Goal: Task Accomplishment & Management: Manage account settings

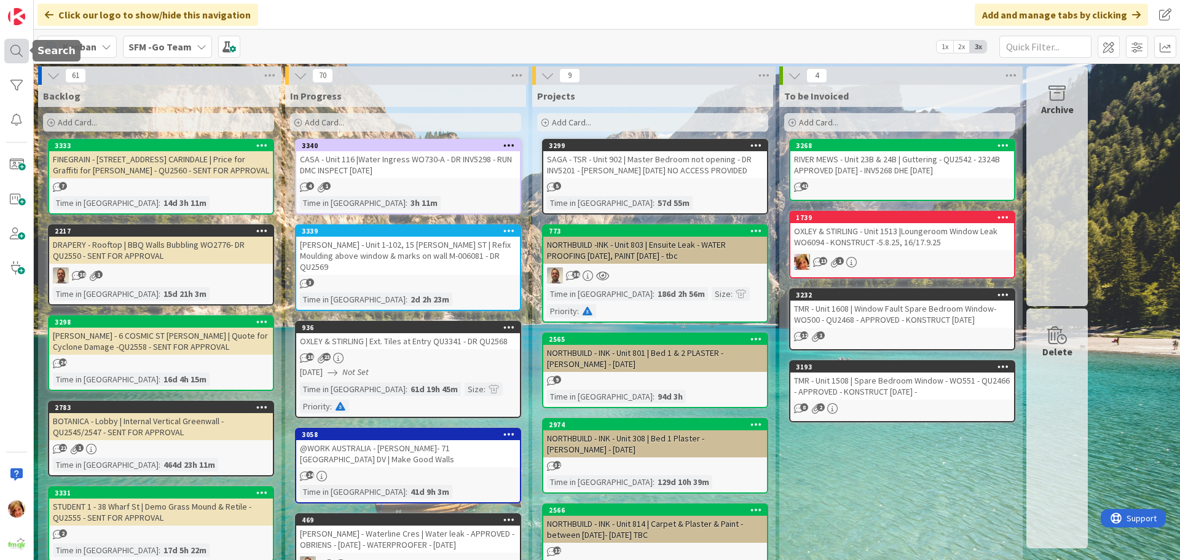
click at [14, 44] on div at bounding box center [16, 51] width 25 height 25
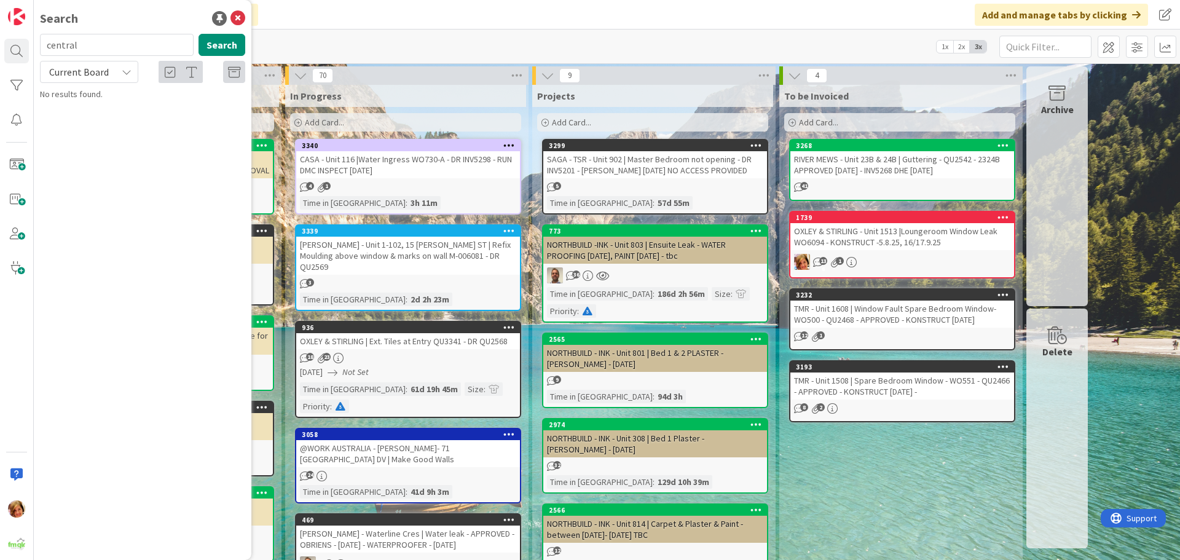
type input "central"
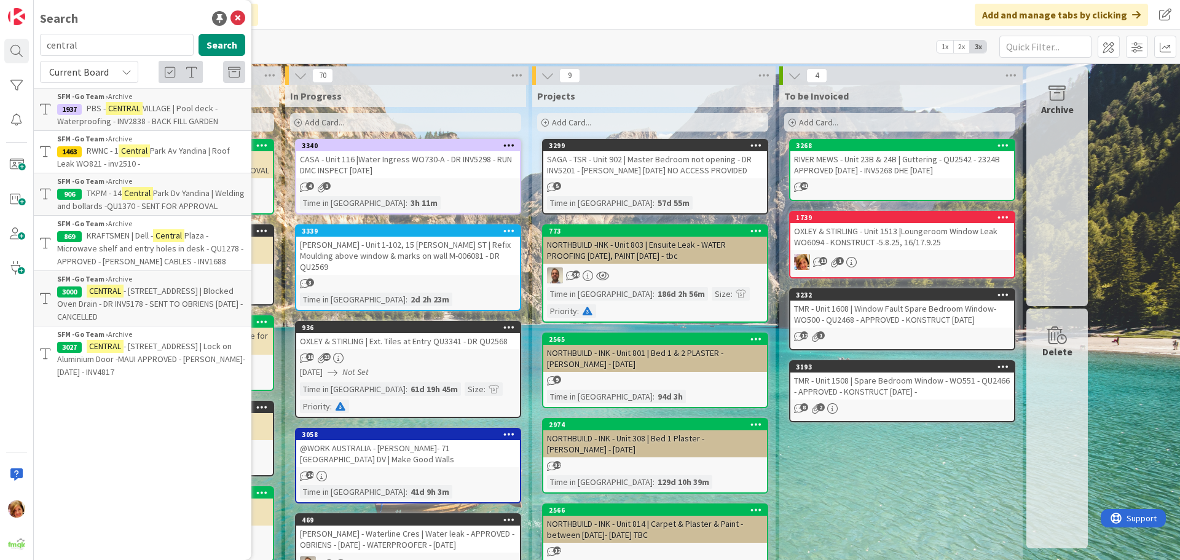
click at [126, 298] on span "- [STREET_ADDRESS] | Blocked Oven Drain - DR INV5178 - SENT TO OBRIENS [DATE] -…" at bounding box center [150, 303] width 186 height 37
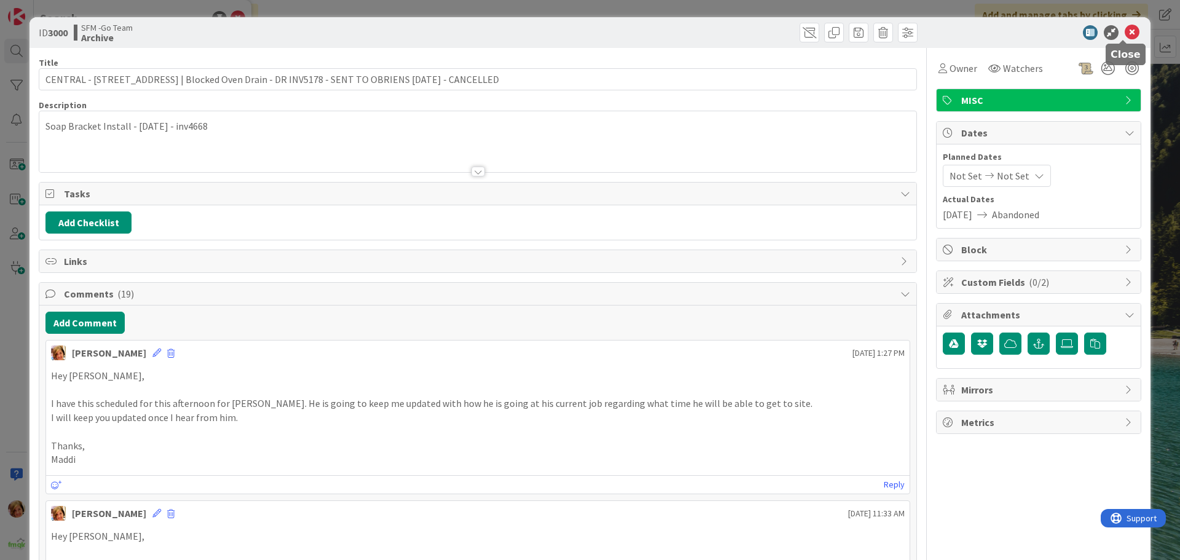
click at [1127, 33] on icon at bounding box center [1132, 32] width 15 height 15
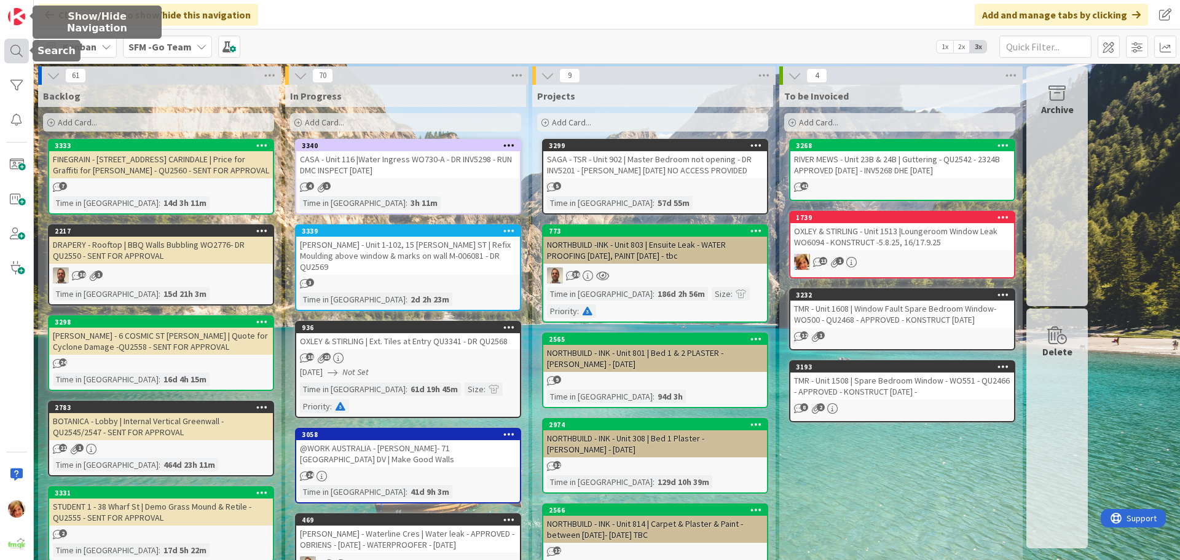
click at [15, 58] on div at bounding box center [16, 51] width 25 height 25
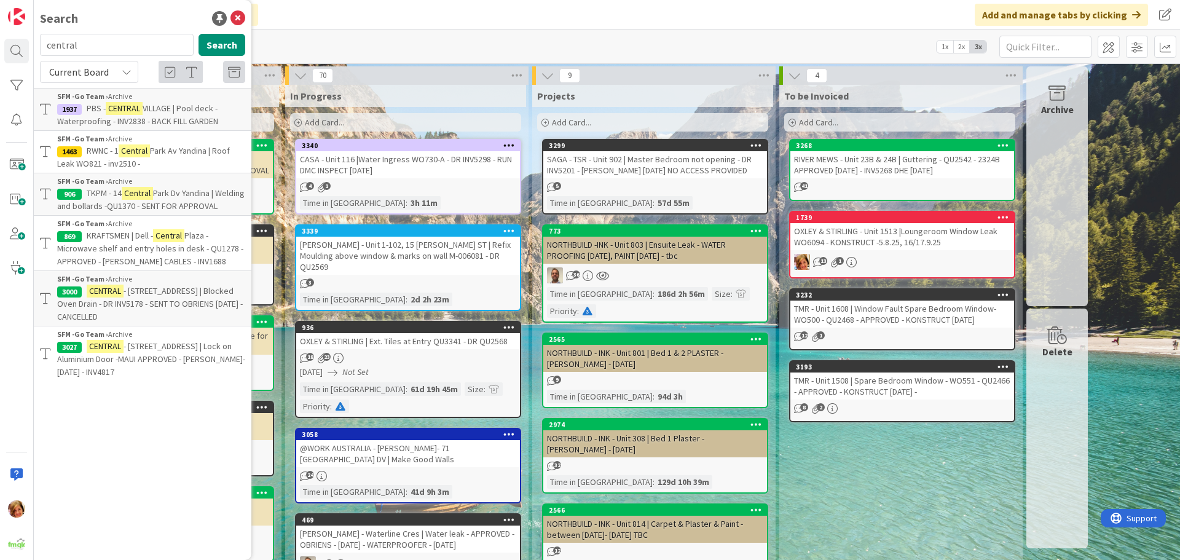
click at [139, 360] on span "- [STREET_ADDRESS] | Lock on Aluminium Door -MAUI APPROVED - [PERSON_NAME]- [DA…" at bounding box center [151, 359] width 188 height 37
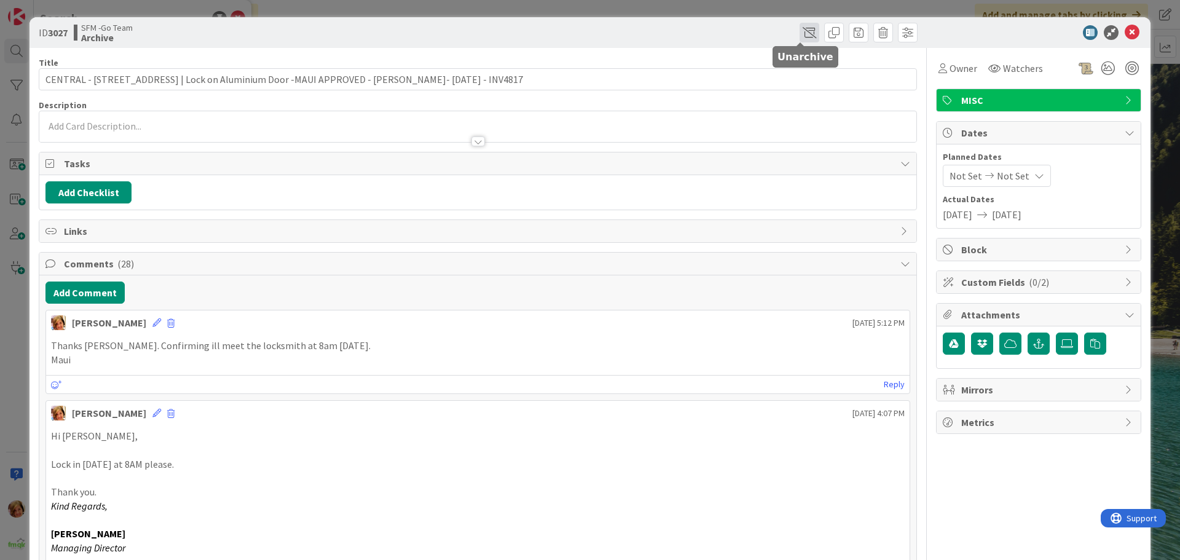
click at [800, 30] on span at bounding box center [810, 33] width 20 height 20
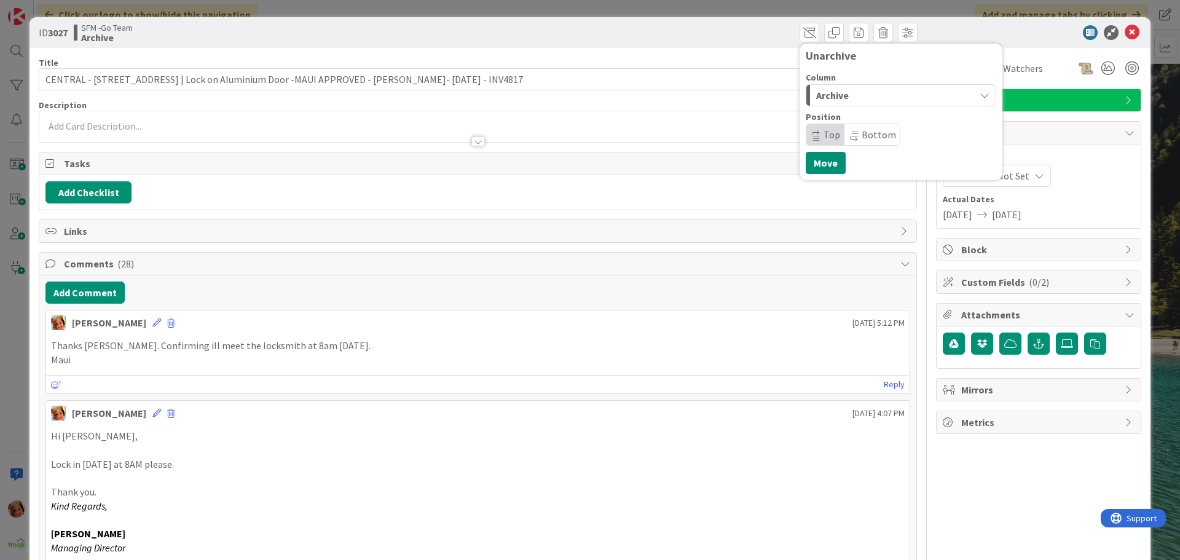
click at [858, 94] on div "Archive" at bounding box center [894, 95] width 162 height 20
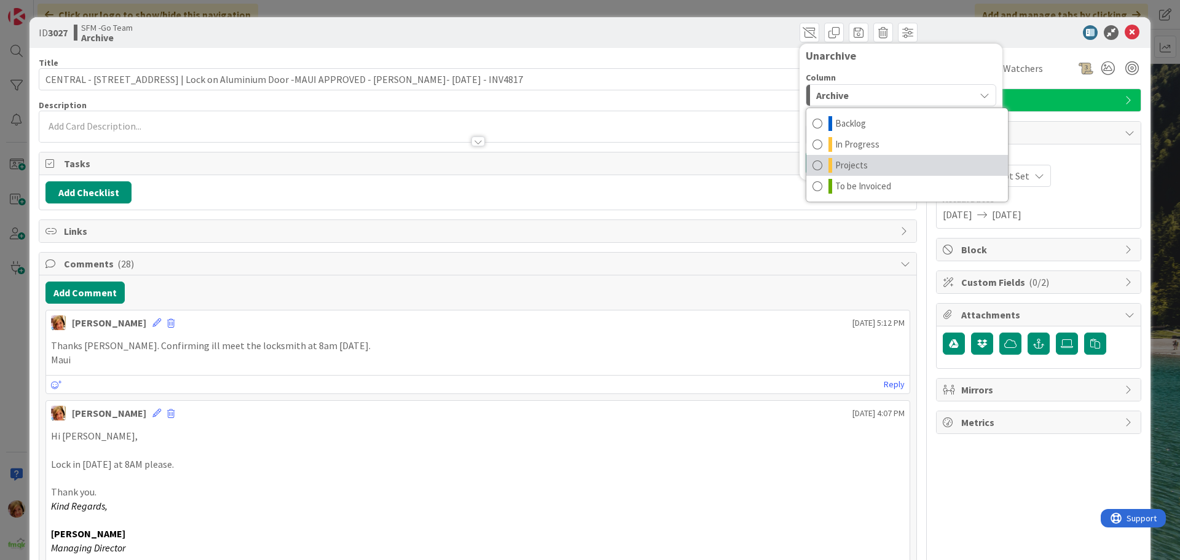
click at [855, 162] on span "Projects" at bounding box center [851, 165] width 33 height 15
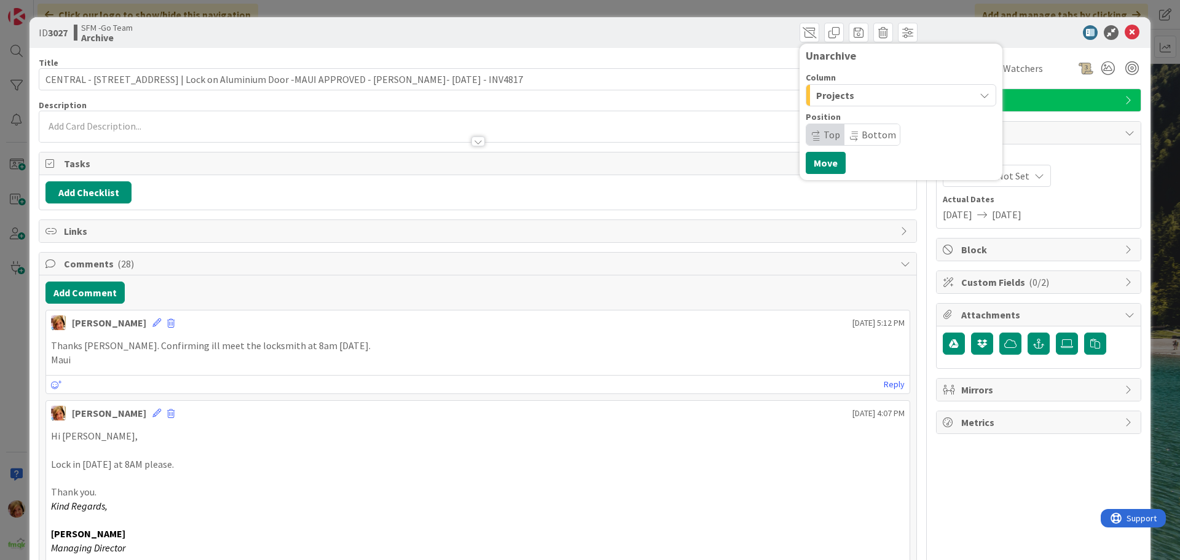
click at [839, 101] on span "Projects" at bounding box center [835, 95] width 38 height 16
click at [845, 145] on span "In Progress" at bounding box center [857, 144] width 44 height 15
drag, startPoint x: 825, startPoint y: 160, endPoint x: 589, endPoint y: 163, distance: 236.0
click at [825, 159] on button "Move" at bounding box center [826, 163] width 40 height 22
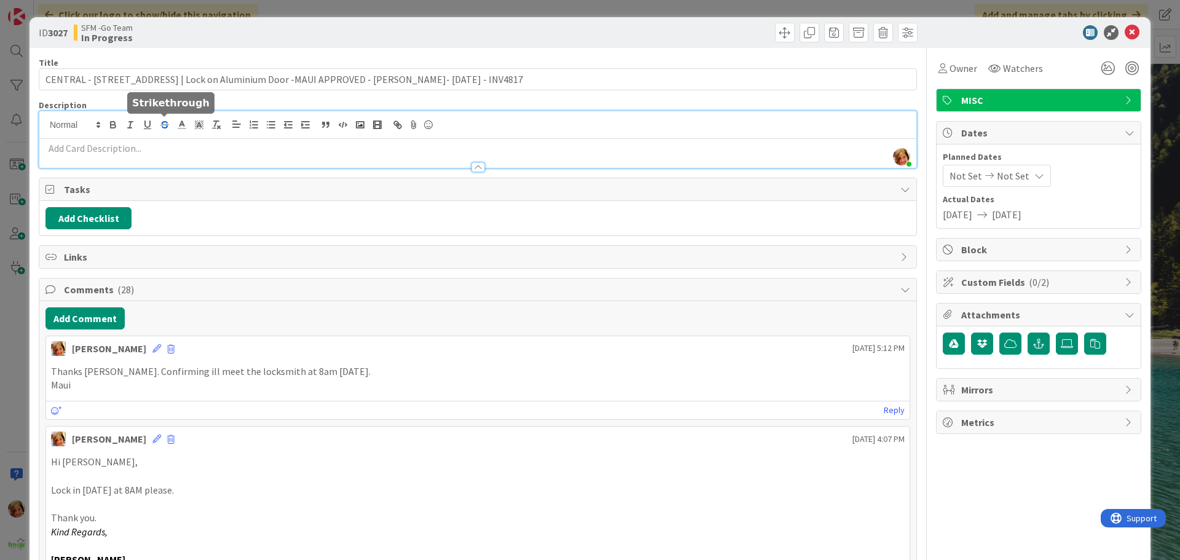
click at [161, 126] on div "[PERSON_NAME] just joined" at bounding box center [477, 139] width 877 height 57
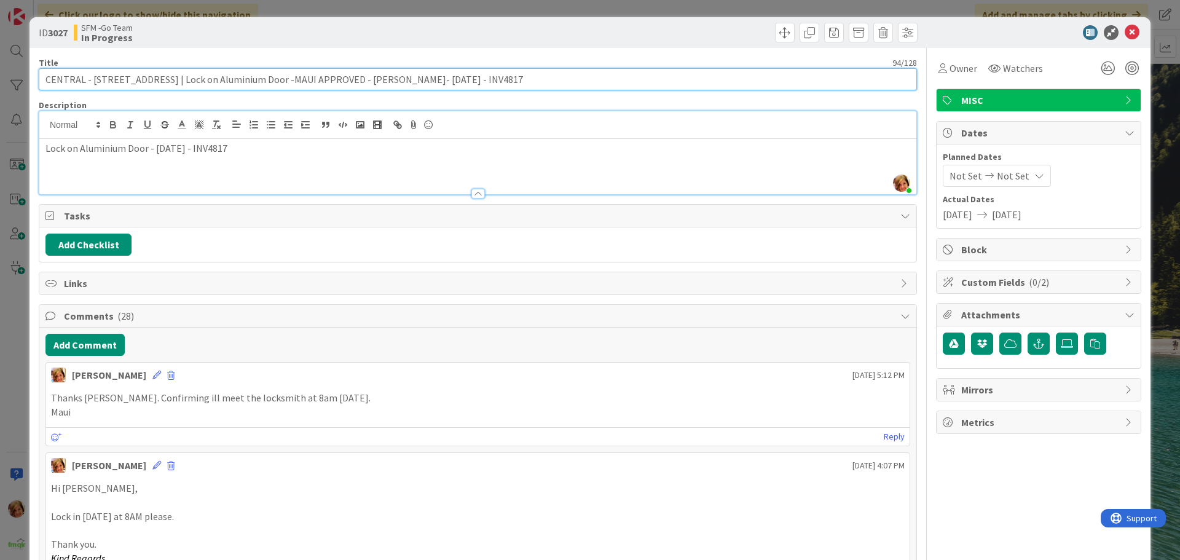
drag, startPoint x: 472, startPoint y: 79, endPoint x: 151, endPoint y: 82, distance: 320.9
click at [151, 82] on input "CENTRAL - [STREET_ADDRESS] | Lock on Aluminium Door -MAUI APPROVED - [PERSON_NA…" at bounding box center [478, 79] width 878 height 22
type input "CENTRAL - [STREET_ADDRESS] | Lock on Door"
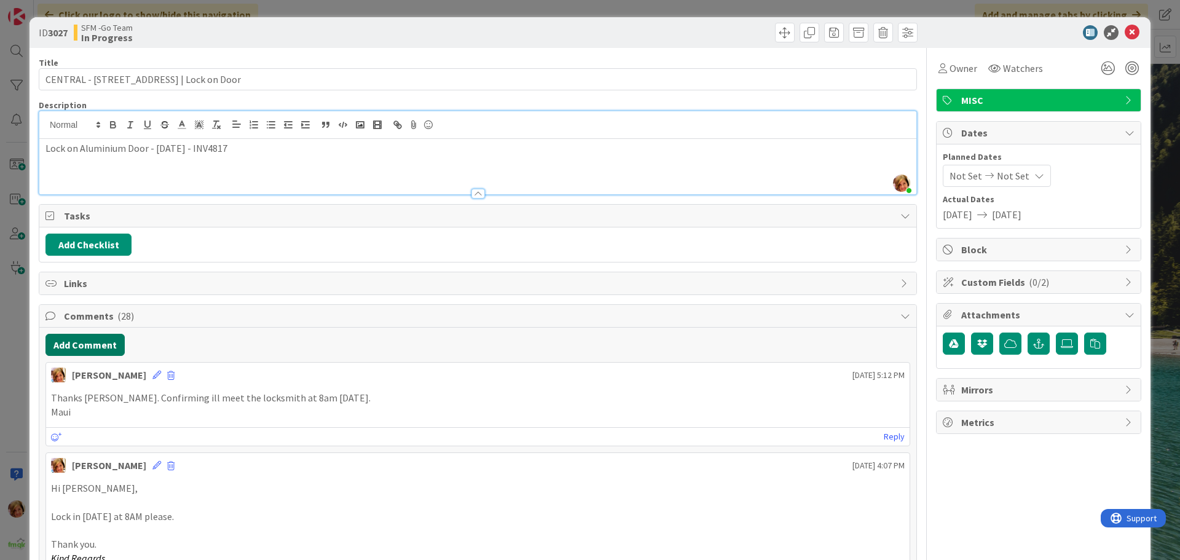
click at [85, 349] on button "Add Comment" at bounding box center [84, 345] width 79 height 22
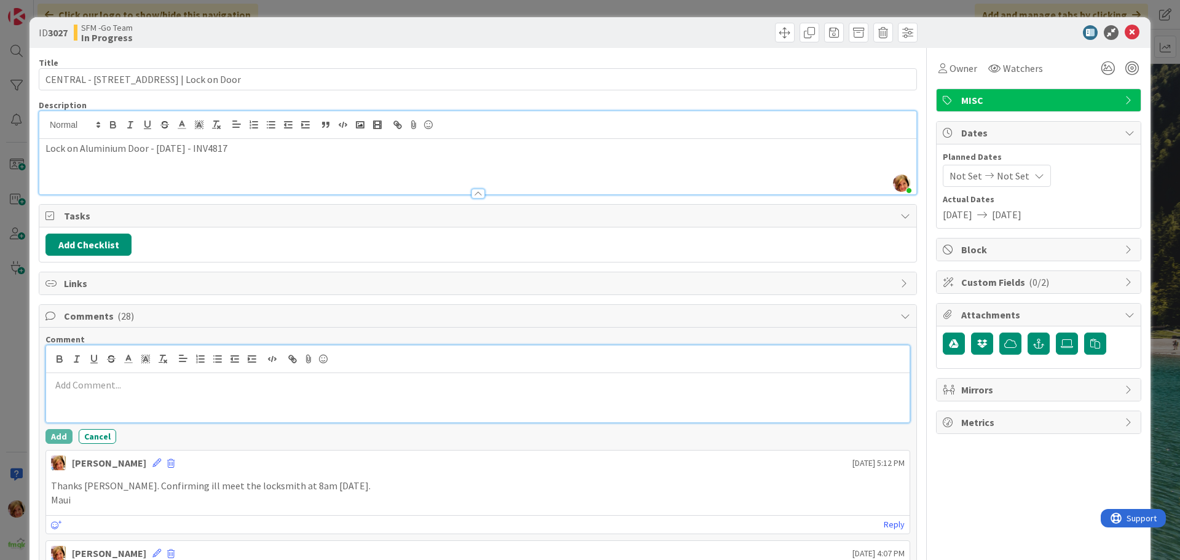
click at [224, 385] on p at bounding box center [478, 385] width 854 height 14
paste div
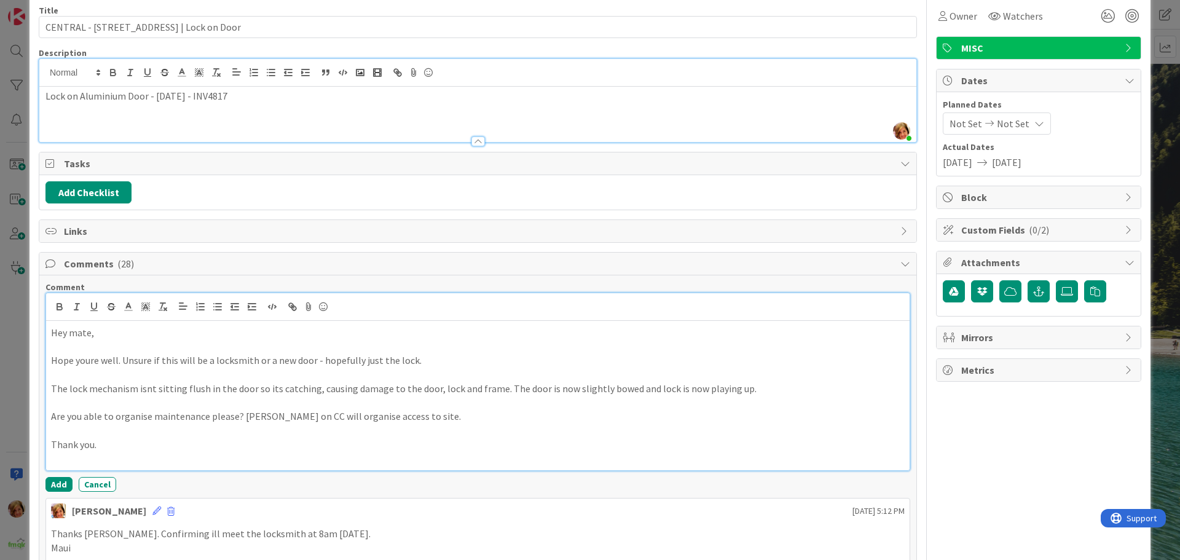
scroll to position [184, 0]
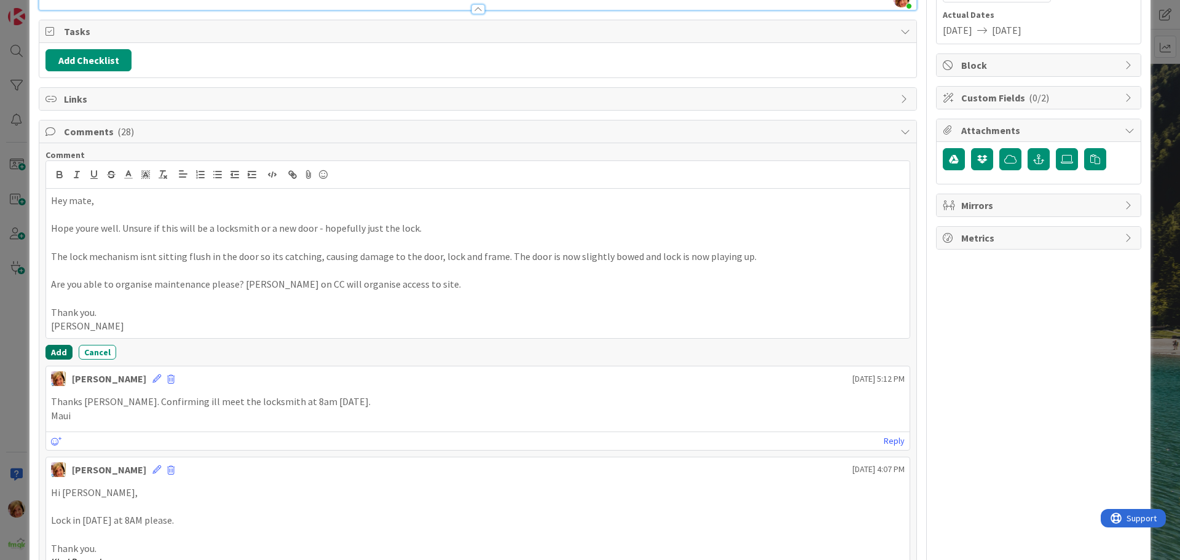
click at [64, 352] on button "Add" at bounding box center [58, 352] width 27 height 15
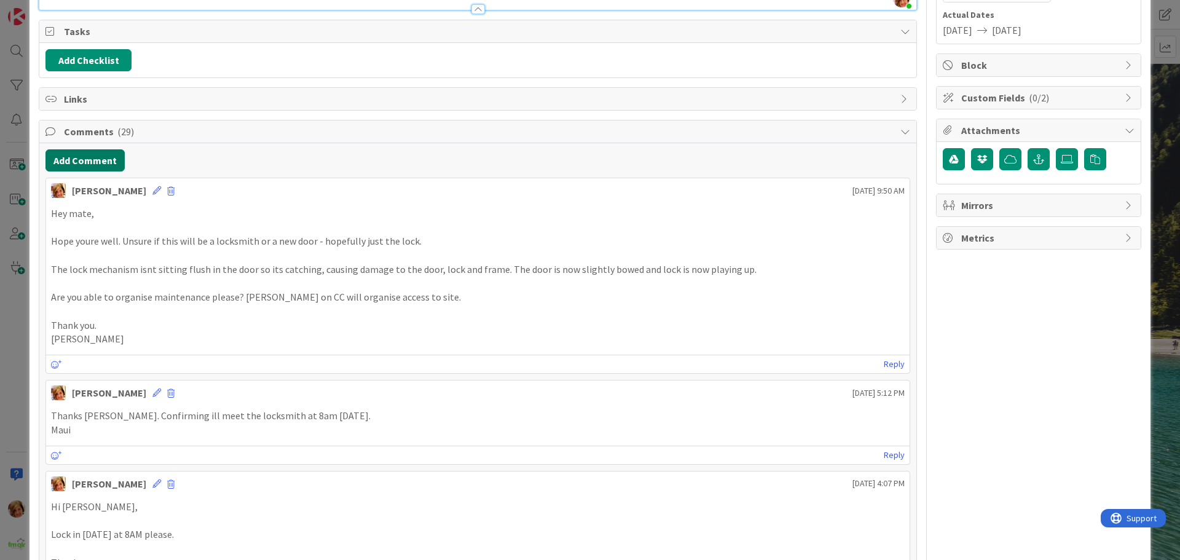
click at [89, 157] on button "Add Comment" at bounding box center [84, 160] width 79 height 22
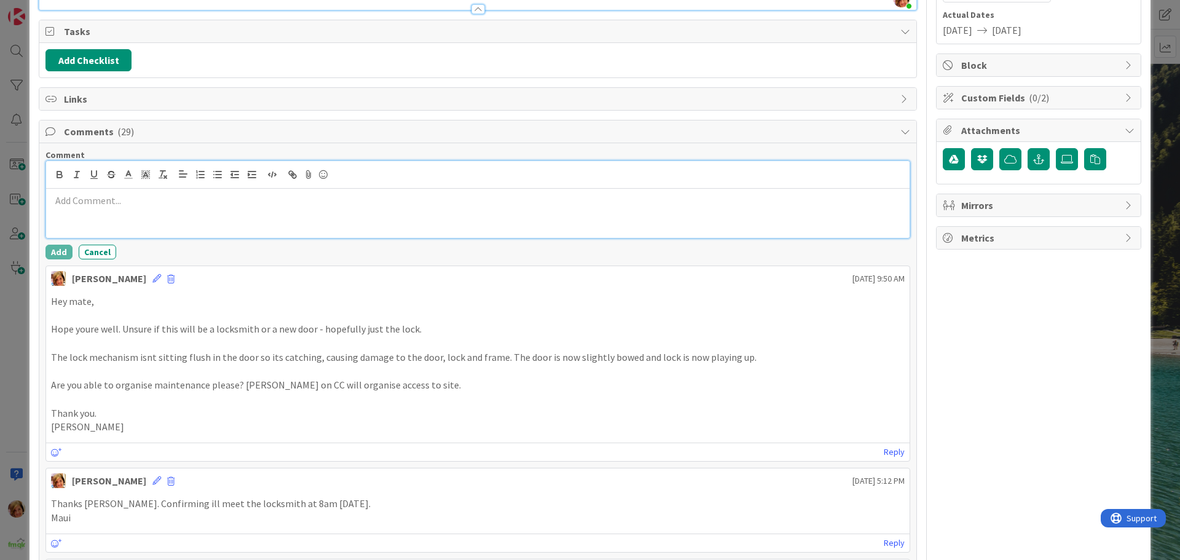
click at [104, 212] on div at bounding box center [478, 213] width 864 height 49
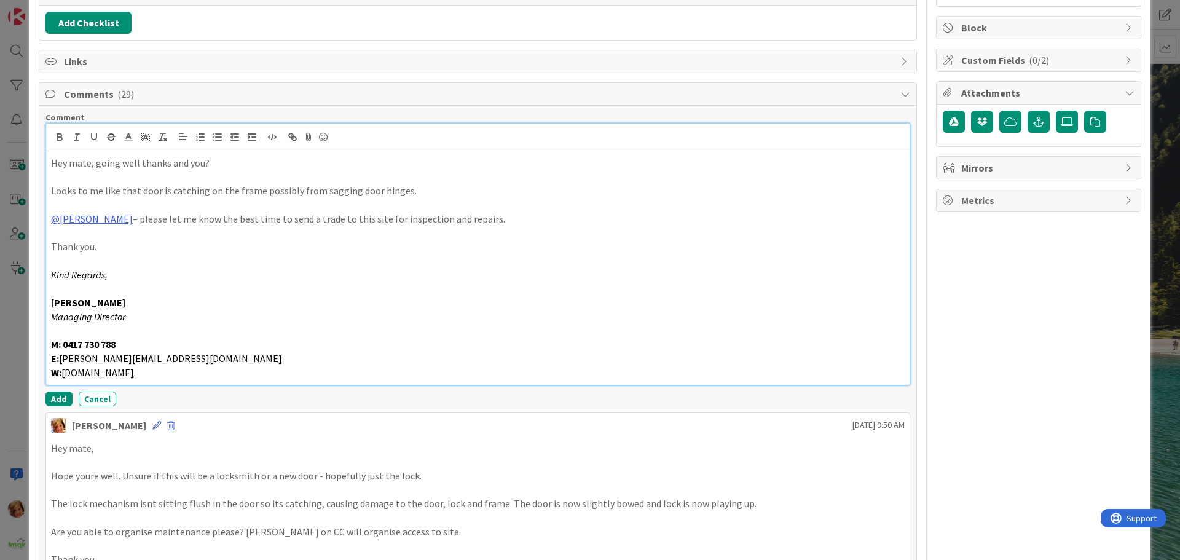
scroll to position [307, 0]
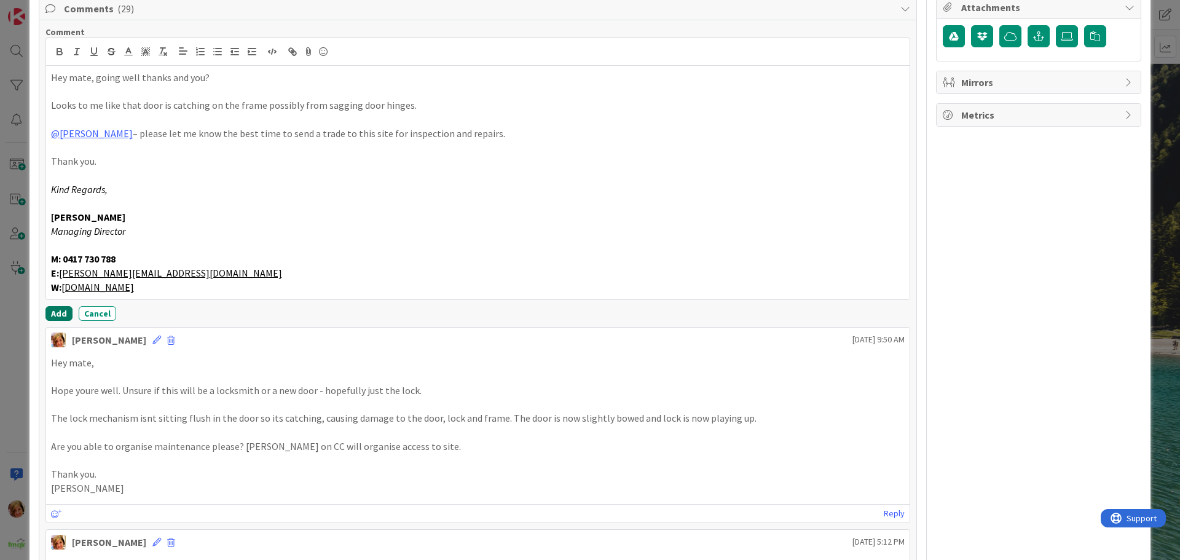
click at [57, 313] on button "Add" at bounding box center [58, 313] width 27 height 15
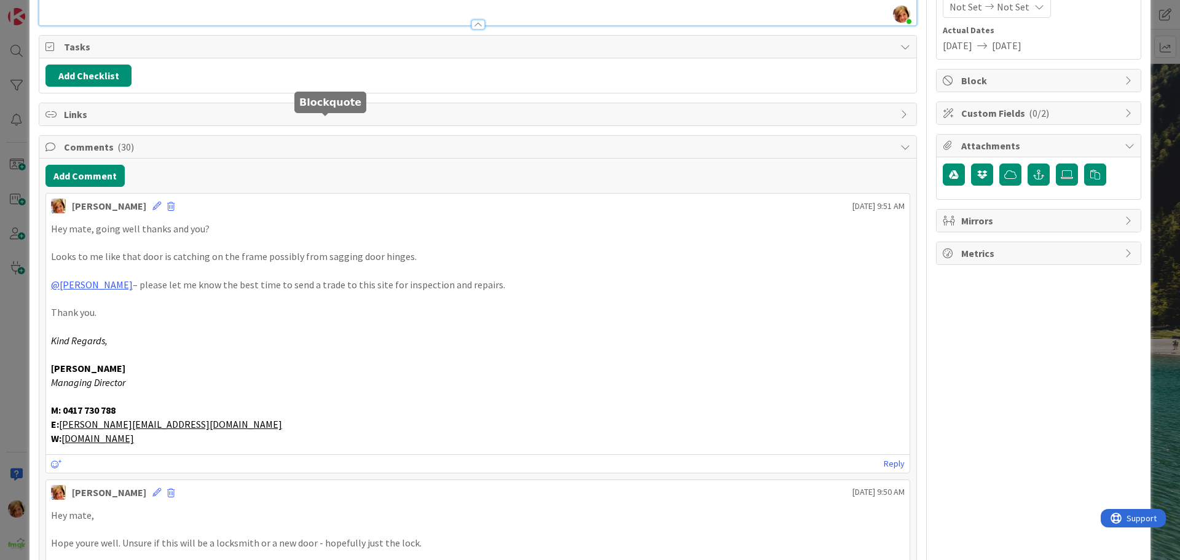
scroll to position [0, 0]
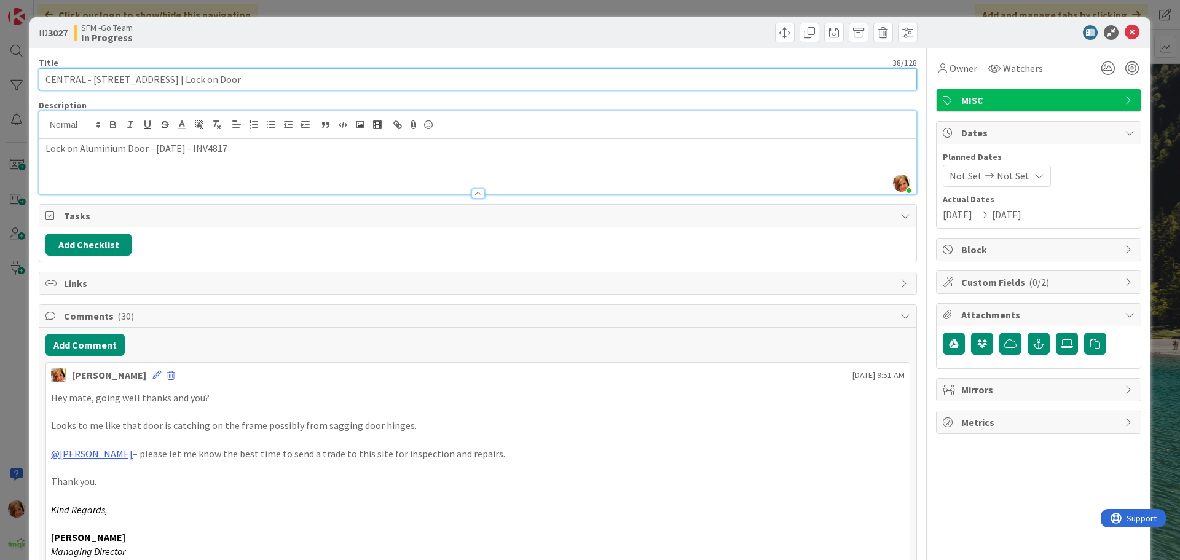
click at [290, 78] on input "CENTRAL - [STREET_ADDRESS] | Lock on Door" at bounding box center [478, 79] width 878 height 22
type input "CENTRAL - [STREET_ADDRESS] | Lock on Door - PHOTOS FROM [PERSON_NAME]"
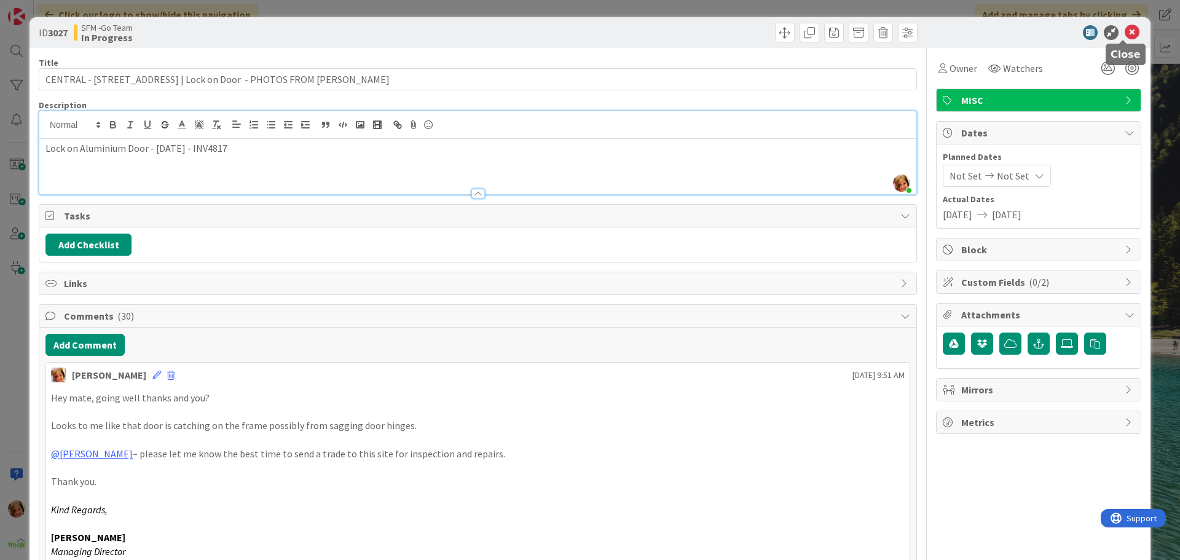
click at [1125, 29] on icon at bounding box center [1132, 32] width 15 height 15
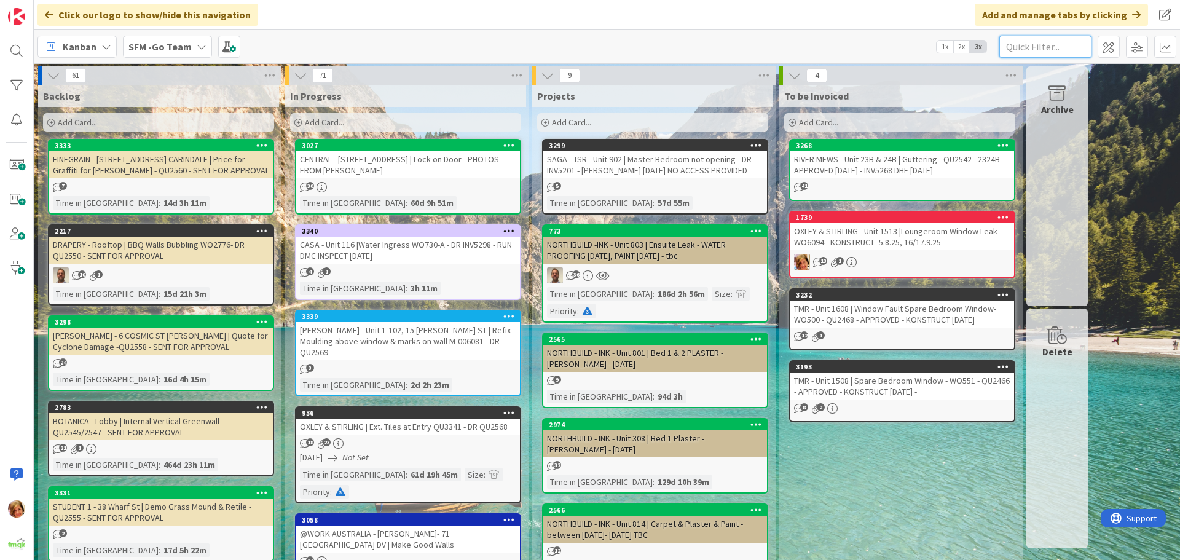
click at [1053, 41] on input "text" at bounding box center [1045, 47] width 92 height 22
type input "SPA"
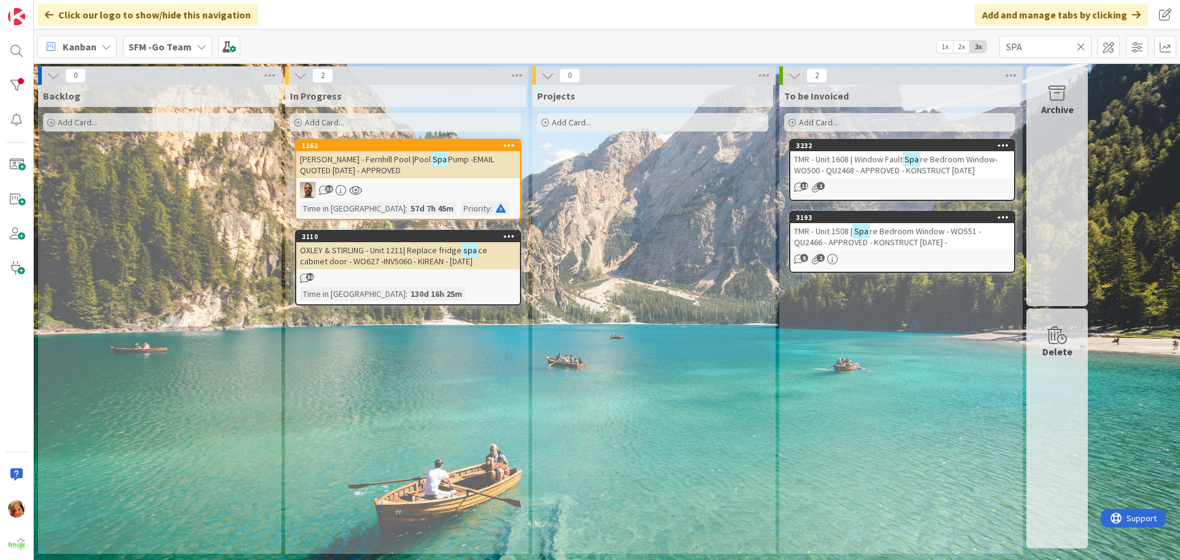
click at [388, 154] on span "[PERSON_NAME] - Fernhill Pool |Pool" at bounding box center [365, 159] width 131 height 11
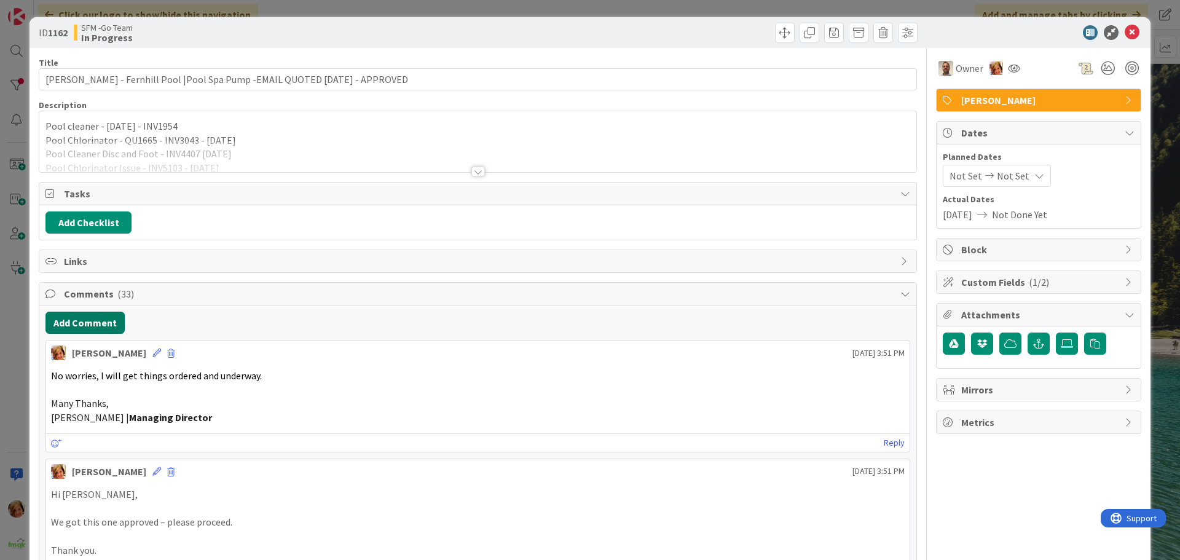
click at [77, 326] on button "Add Comment" at bounding box center [84, 323] width 79 height 22
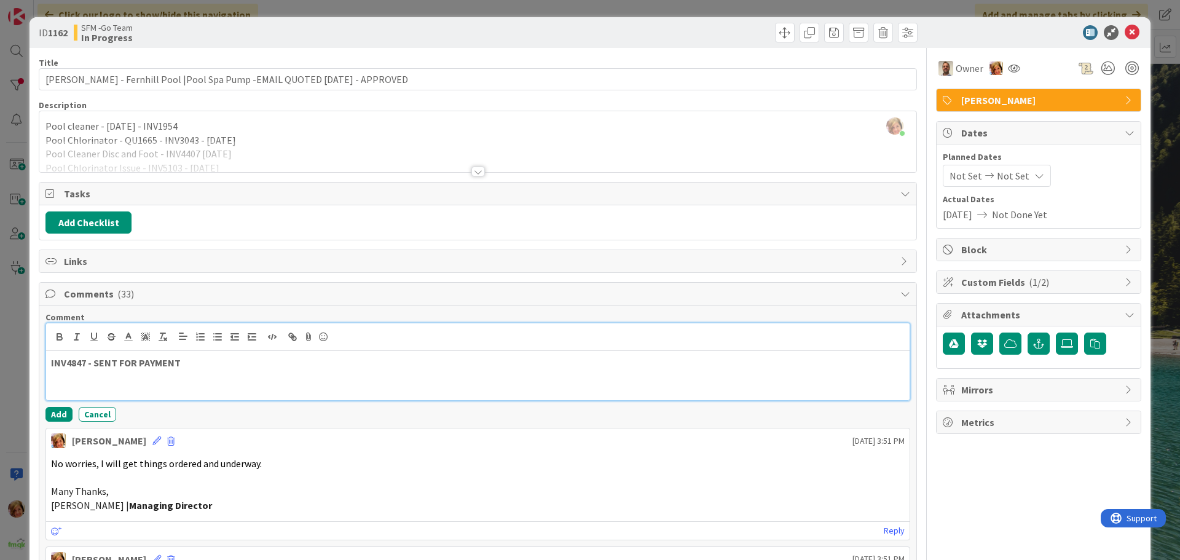
click at [210, 363] on p "INV4847 - SENT FOR PAYMENT" at bounding box center [478, 363] width 854 height 14
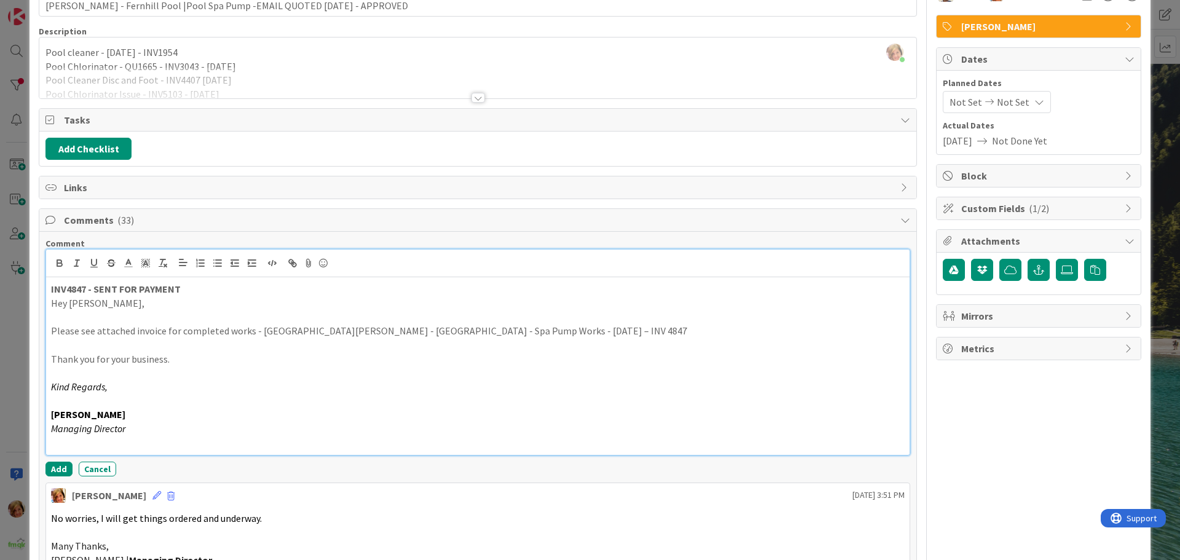
scroll to position [184, 0]
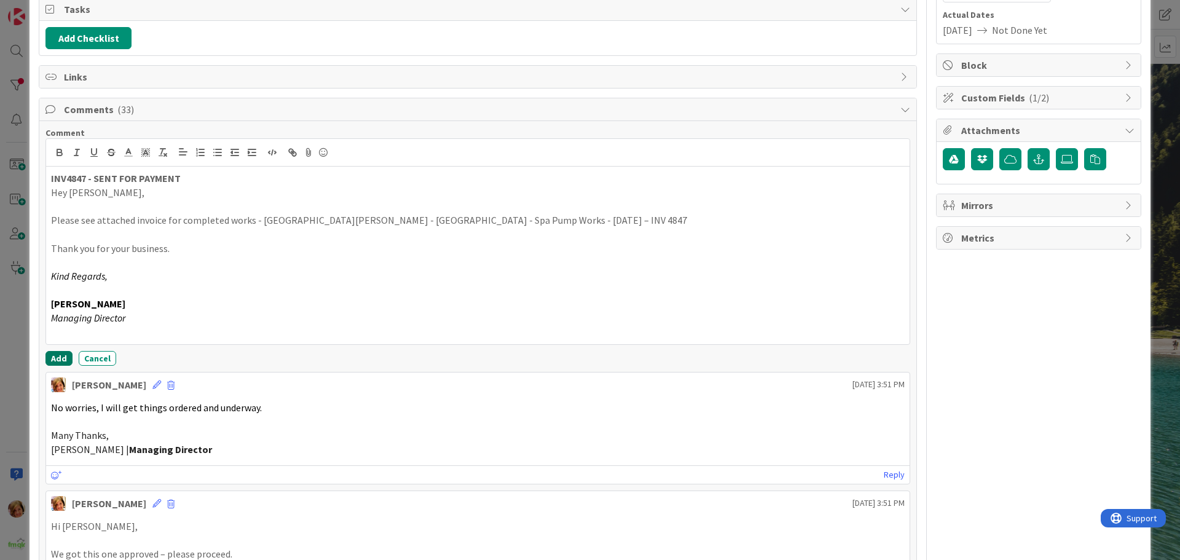
click at [63, 355] on button "Add" at bounding box center [58, 358] width 27 height 15
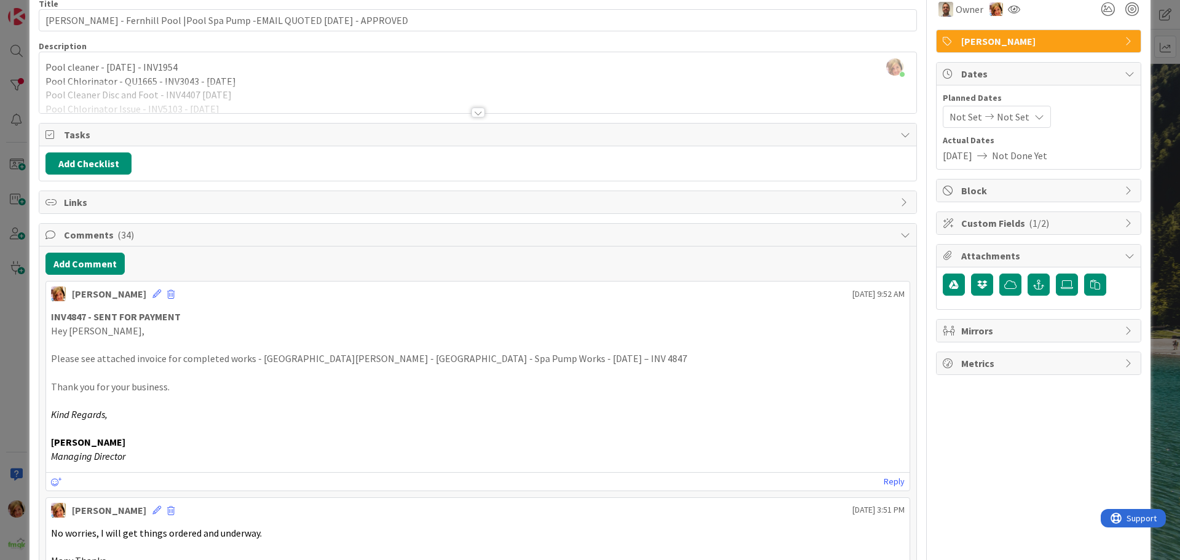
scroll to position [0, 0]
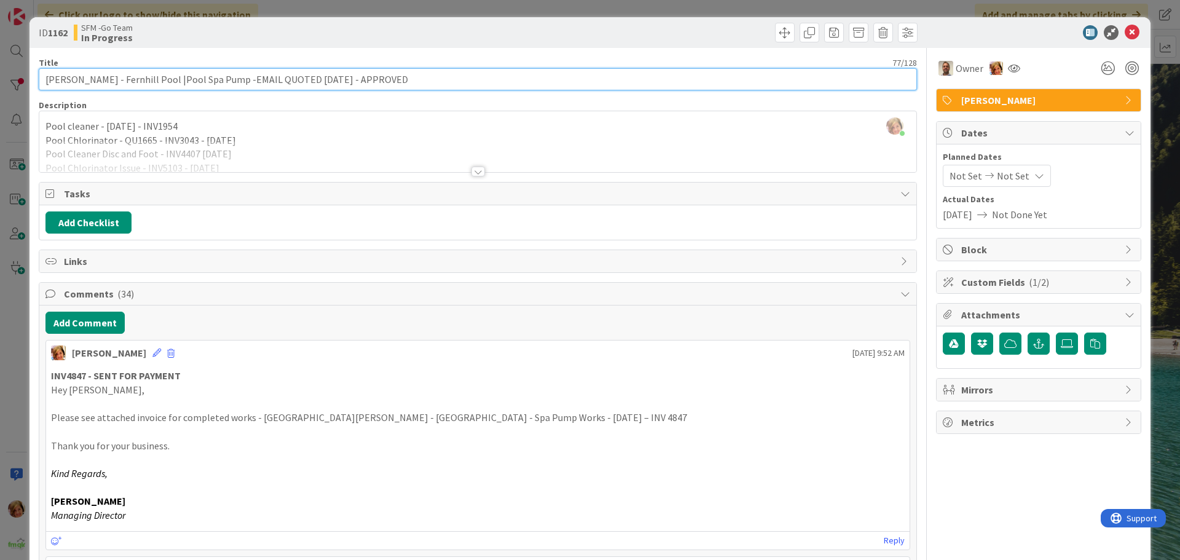
click at [414, 75] on input "[PERSON_NAME] - Fernhill Pool |Pool Spa Pump -EMAIL QUOTED [DATE] - APPROVED" at bounding box center [478, 79] width 878 height 22
type input "[PERSON_NAME] - Fernhill Pool |Pool Spa Pump -EMAIL QUOTED [DATE] - APPROVED - …"
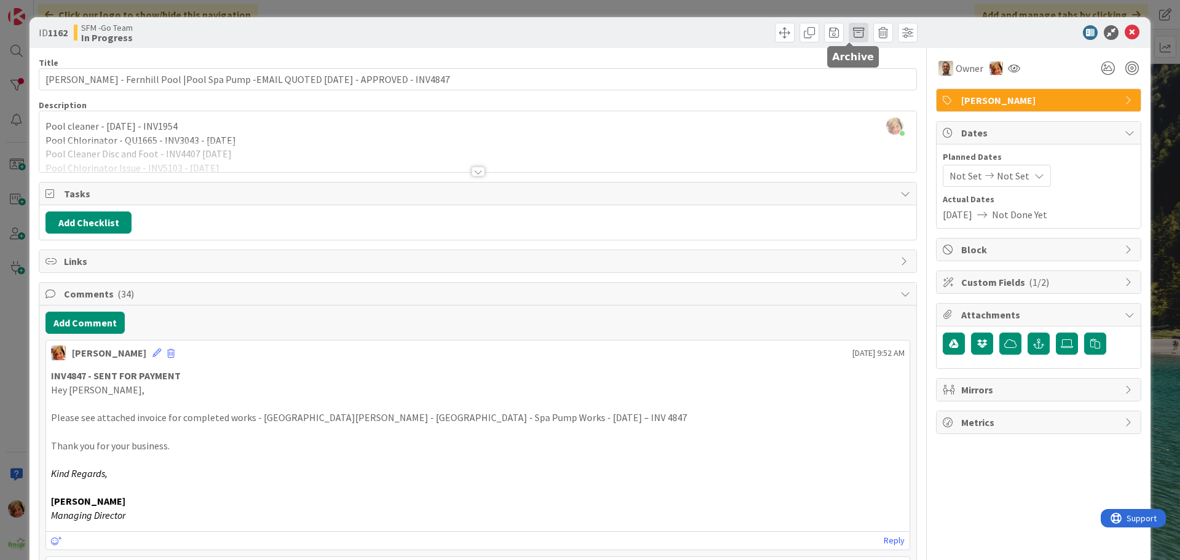
click at [849, 31] on span at bounding box center [859, 33] width 20 height 20
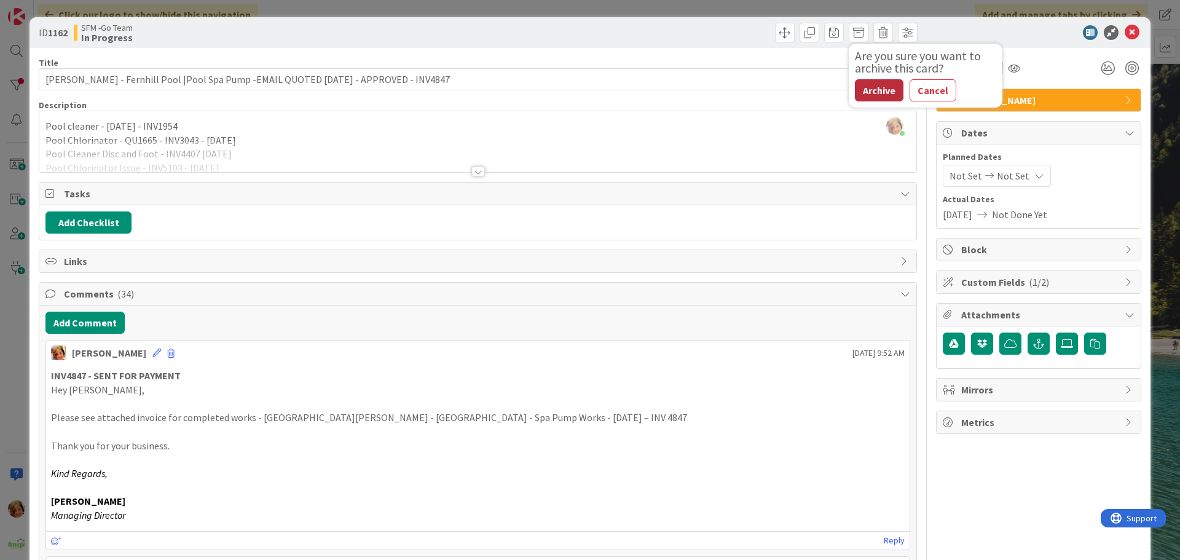
click at [887, 89] on button "Archive" at bounding box center [879, 90] width 49 height 22
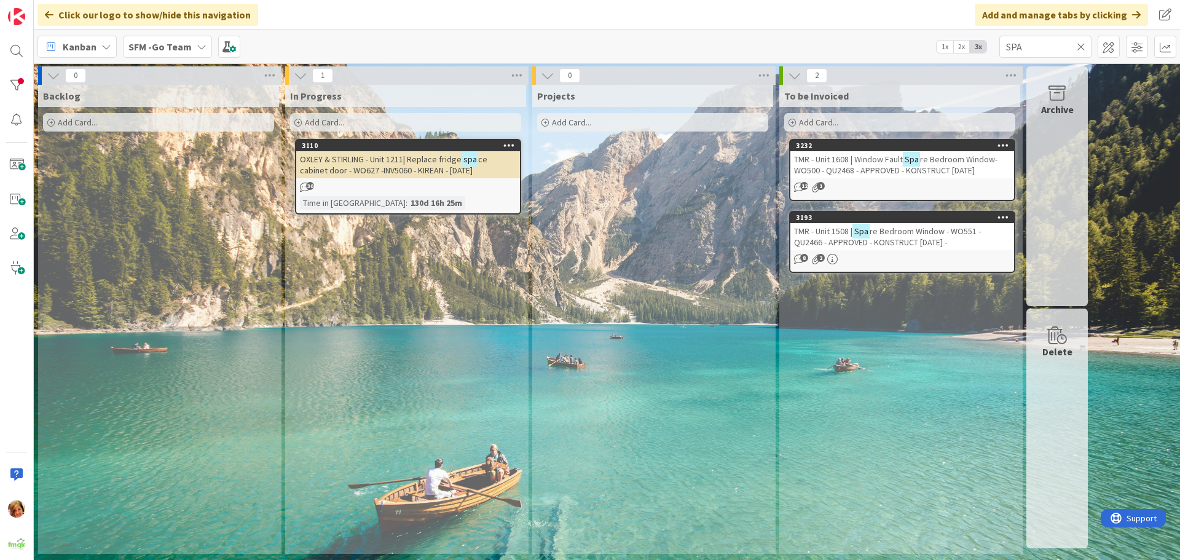
click at [1082, 45] on icon at bounding box center [1081, 46] width 9 height 11
click at [1082, 45] on input "text" at bounding box center [1045, 47] width 92 height 22
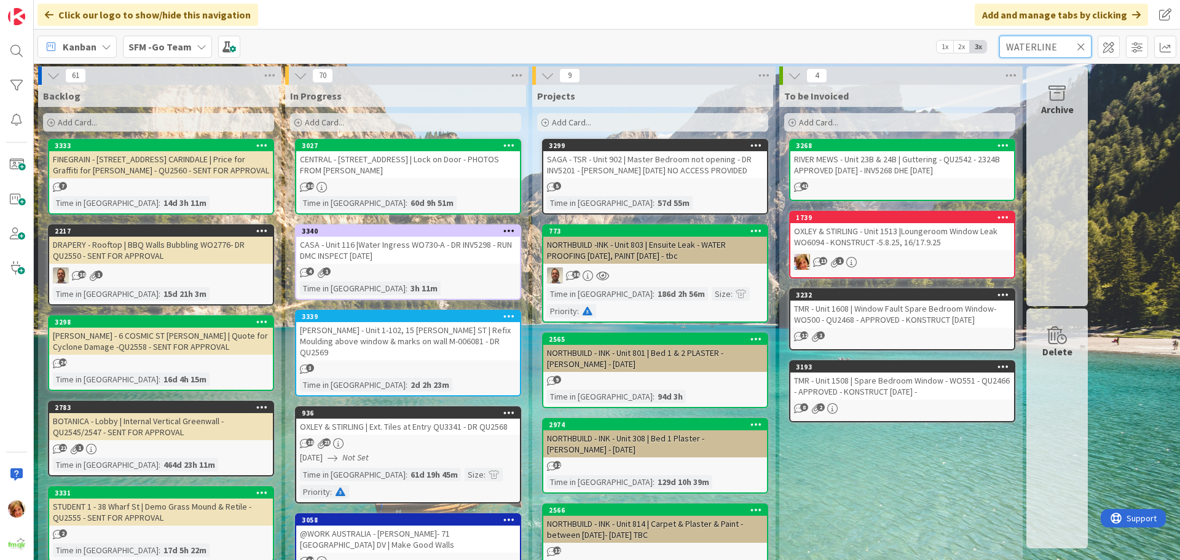
type input "WATERLINE"
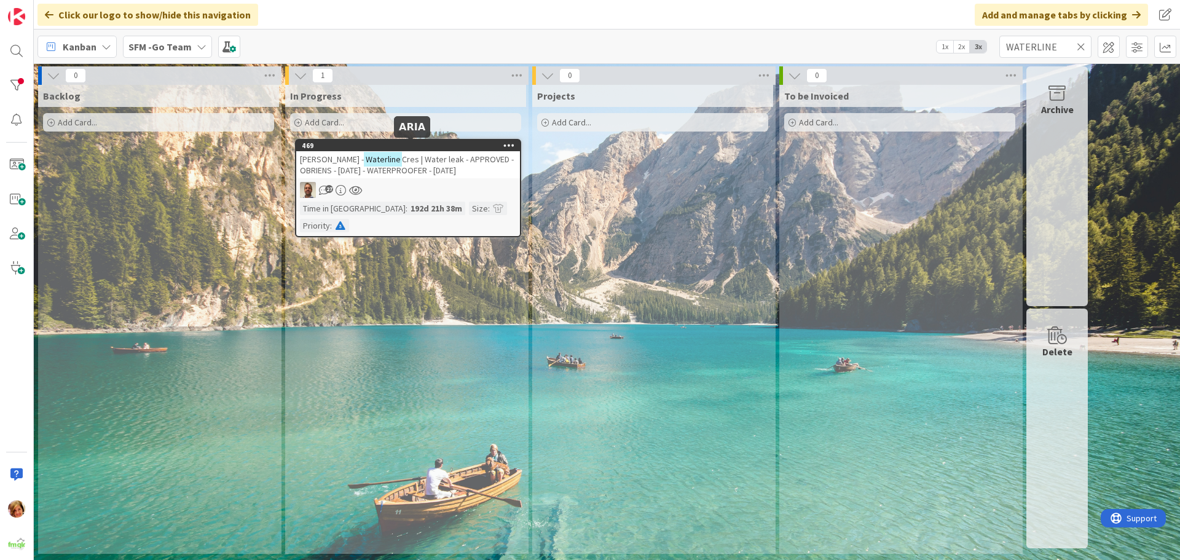
click at [452, 160] on span "Cres | Water leak - APPROVED - OBRIENS - [DATE] - WATERPROOFER - [DATE]" at bounding box center [407, 165] width 214 height 22
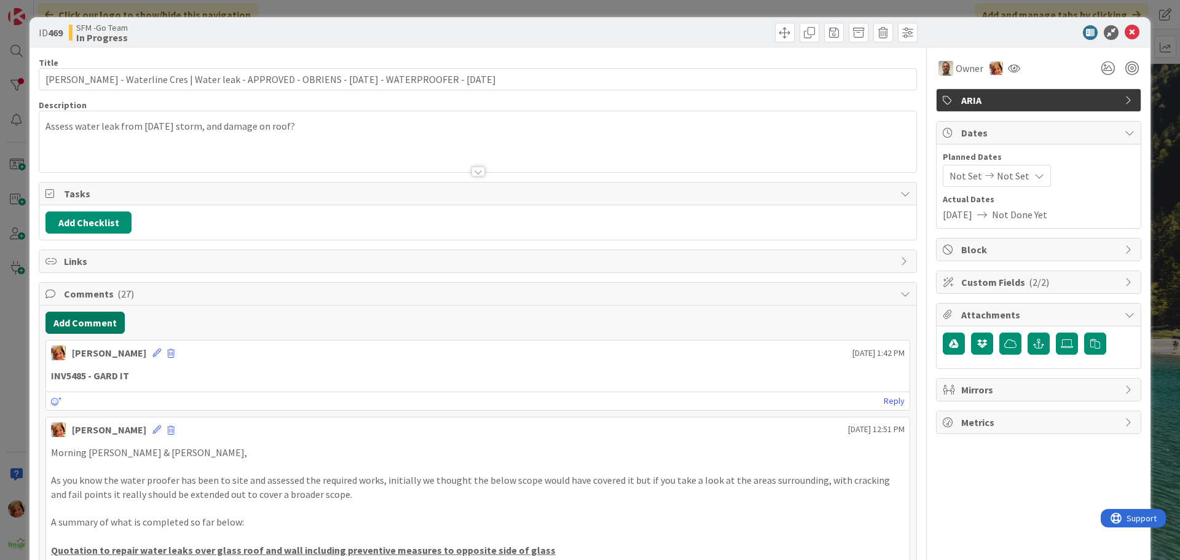
click at [73, 322] on button "Add Comment" at bounding box center [84, 323] width 79 height 22
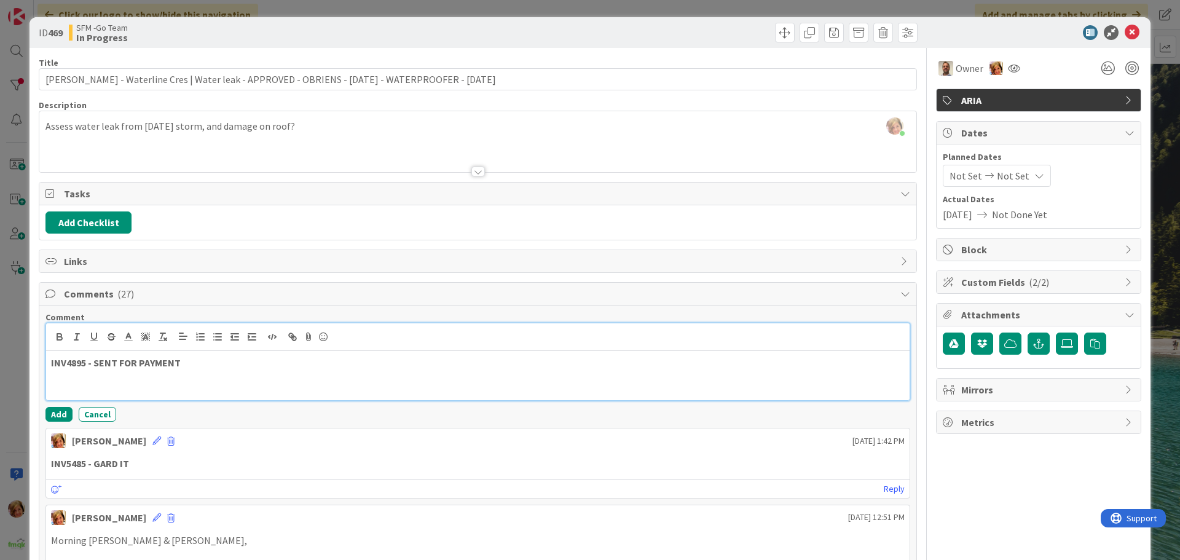
click at [219, 355] on div "INV4895 - SENT FOR PAYMENT" at bounding box center [478, 375] width 864 height 49
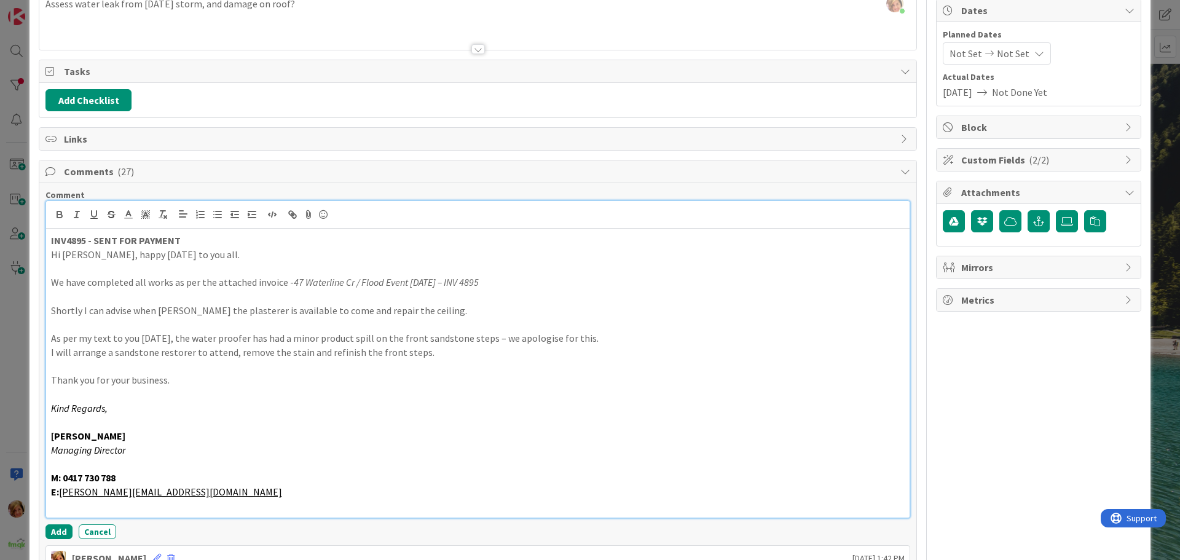
scroll to position [306, 0]
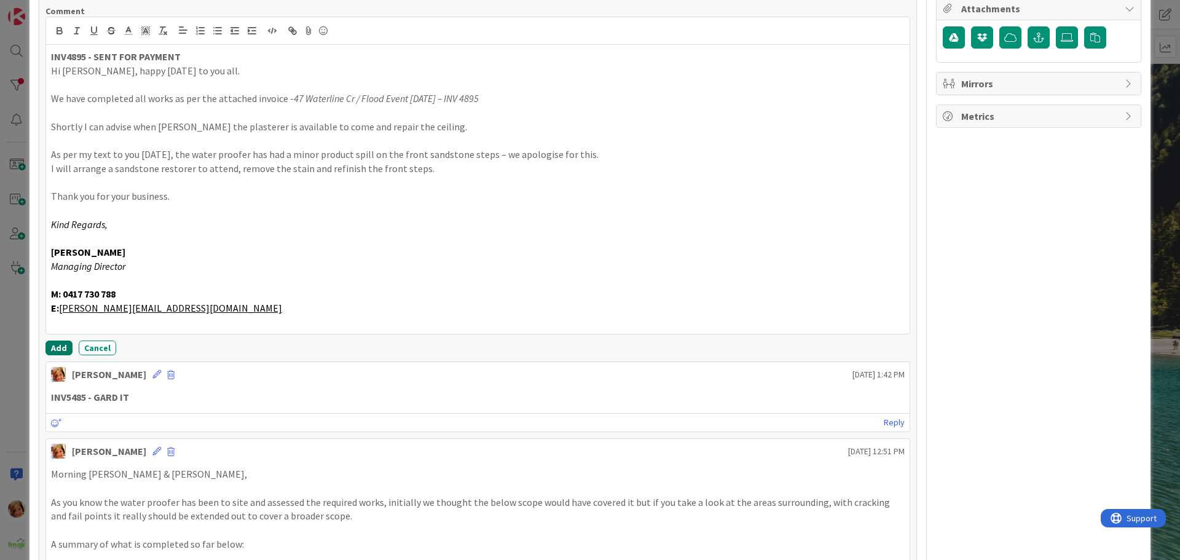
click at [58, 343] on button "Add" at bounding box center [58, 348] width 27 height 15
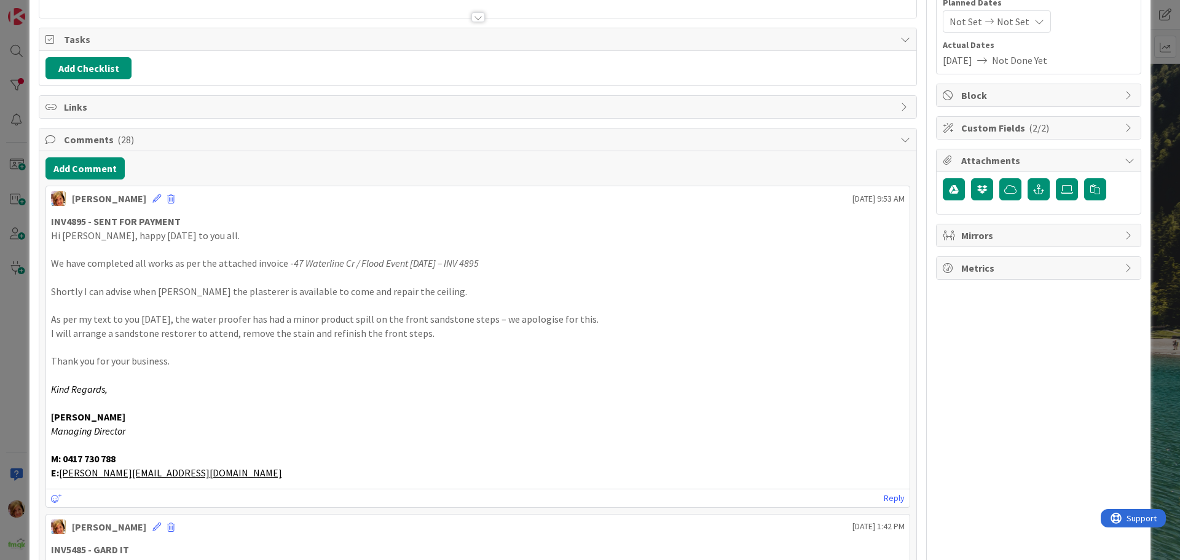
scroll to position [0, 0]
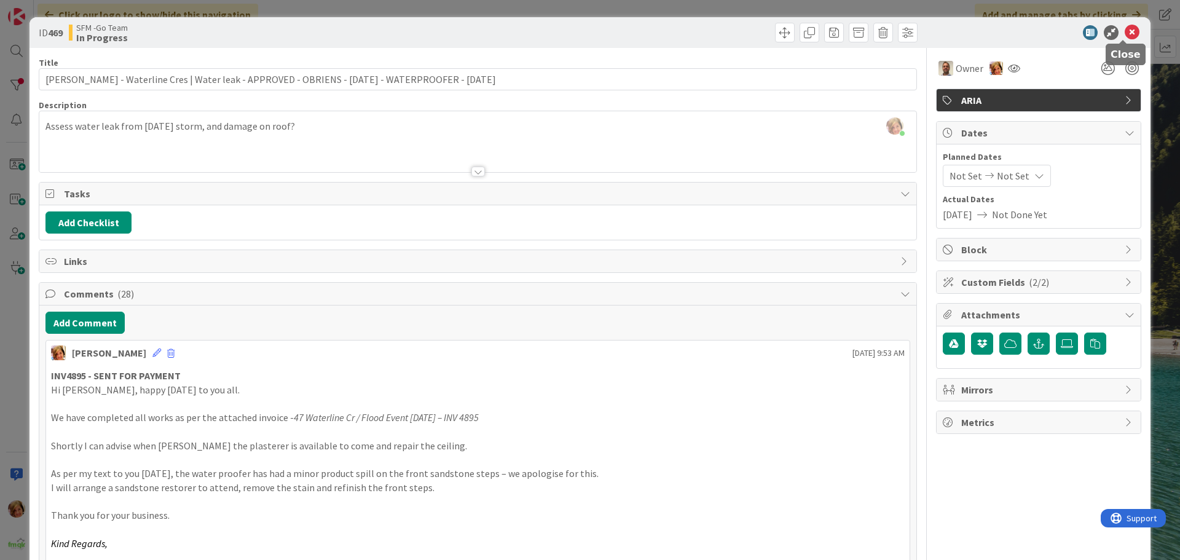
click at [1125, 32] on icon at bounding box center [1132, 32] width 15 height 15
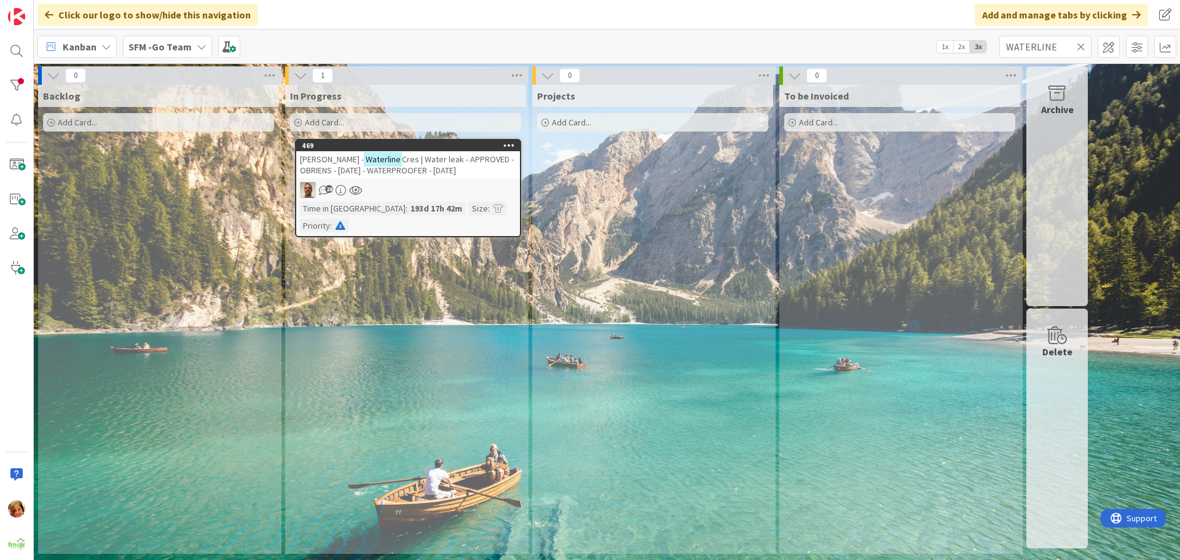
click at [1080, 44] on icon at bounding box center [1081, 46] width 9 height 11
click at [1080, 44] on input "text" at bounding box center [1045, 47] width 92 height 22
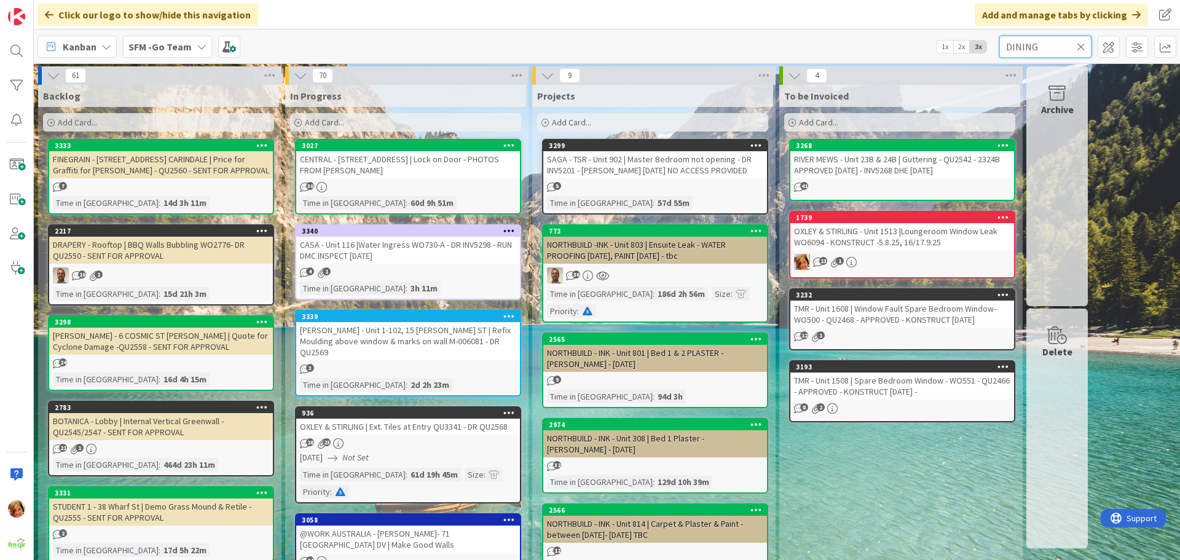
type input "DINING"
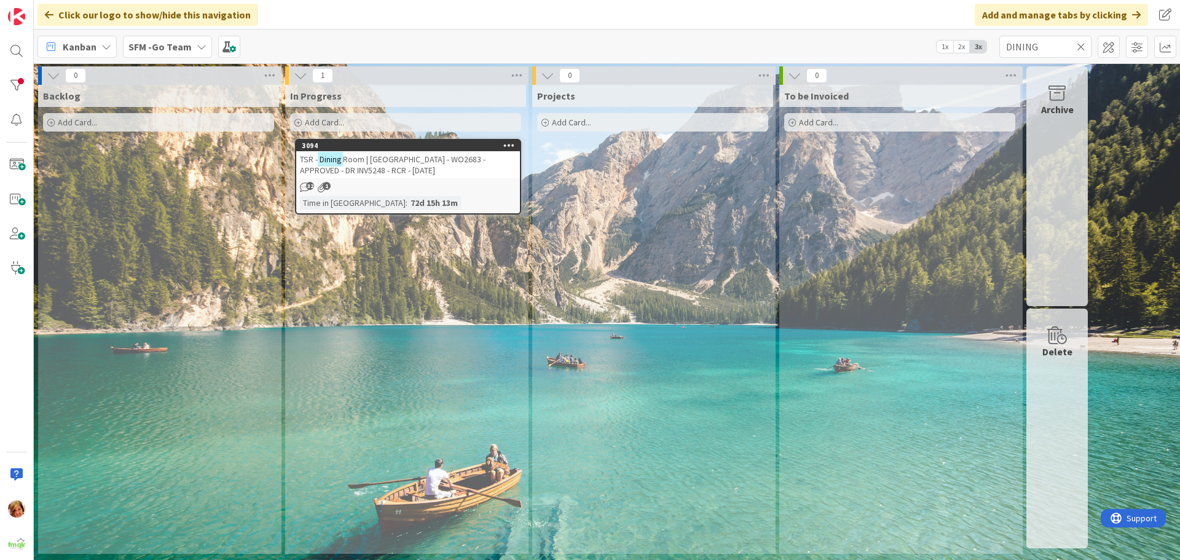
click at [437, 158] on span "Room | [GEOGRAPHIC_DATA] - WO2683 - APPROVED - DR INV5248 - RCR - [DATE]" at bounding box center [393, 165] width 186 height 22
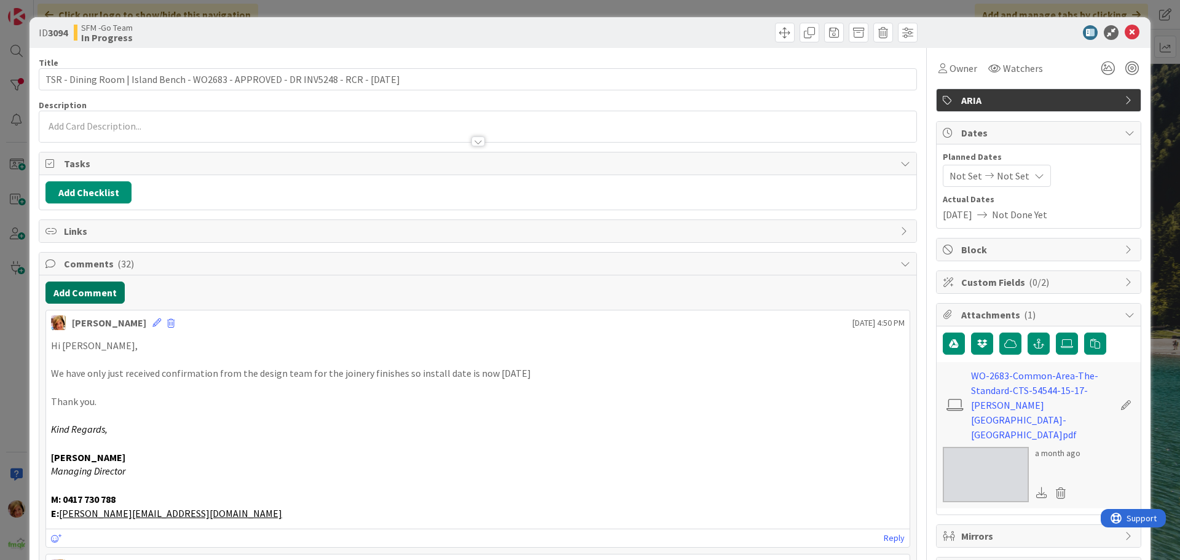
click at [76, 336] on div "Hi [PERSON_NAME], We have only just received confirmation from the design team …" at bounding box center [478, 429] width 864 height 191
drag, startPoint x: 75, startPoint y: 298, endPoint x: 56, endPoint y: 294, distance: 19.5
click at [56, 294] on button "Add Comment" at bounding box center [84, 293] width 79 height 22
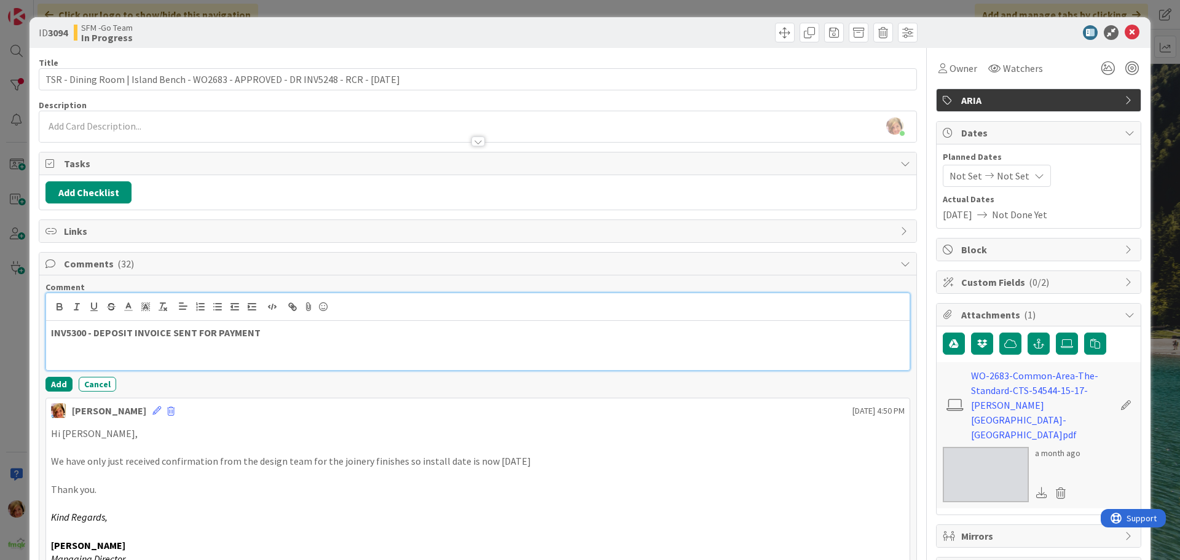
click at [297, 337] on p "INV5300 - DEPOSIT INVOICE SENT FOR PAYMENT" at bounding box center [478, 333] width 854 height 14
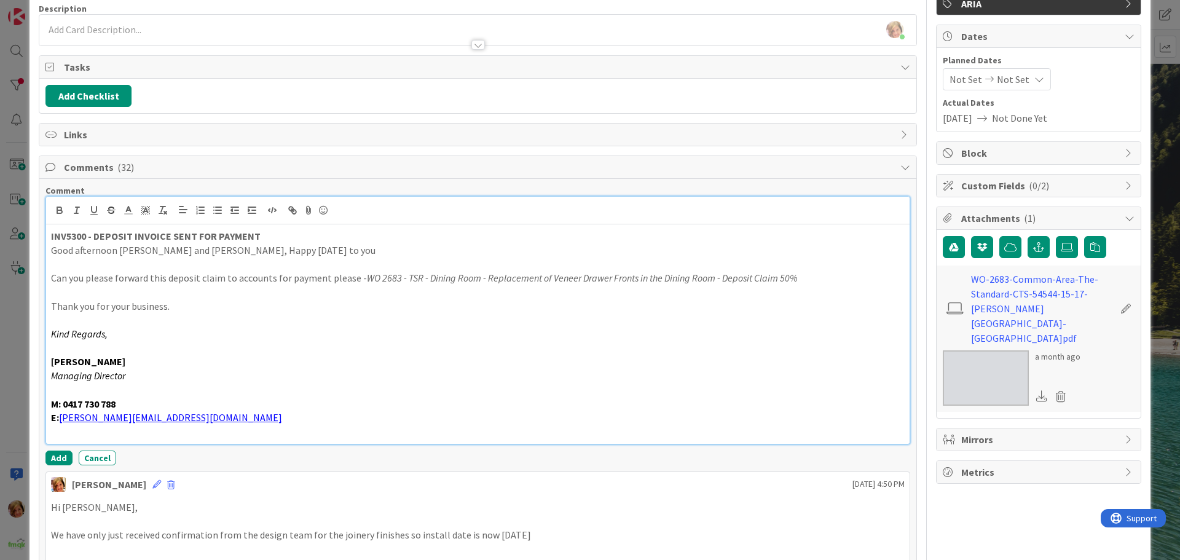
scroll to position [246, 0]
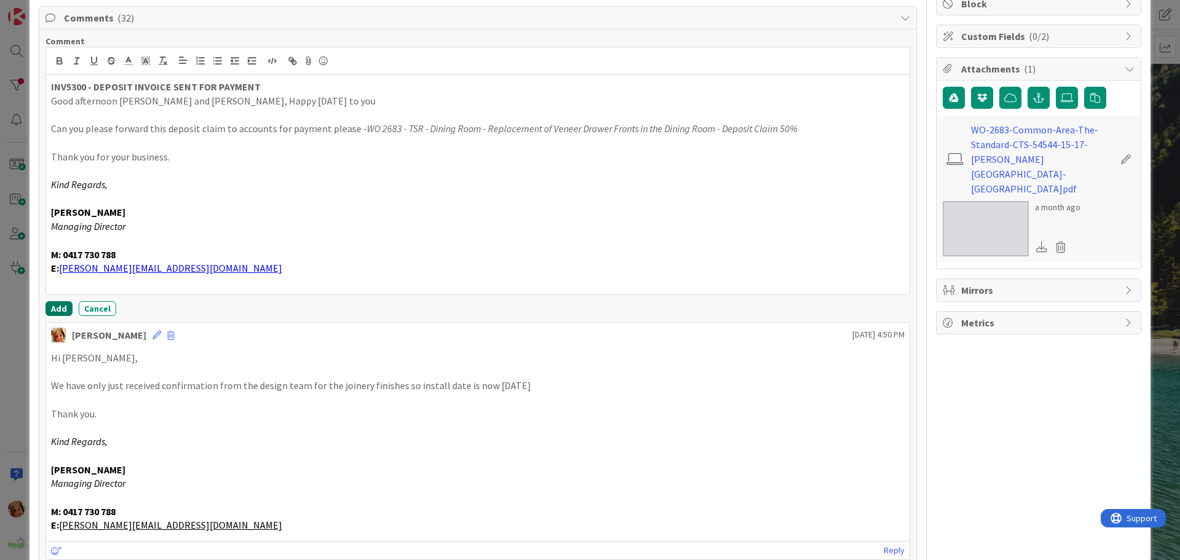
click at [51, 304] on button "Add" at bounding box center [58, 308] width 27 height 15
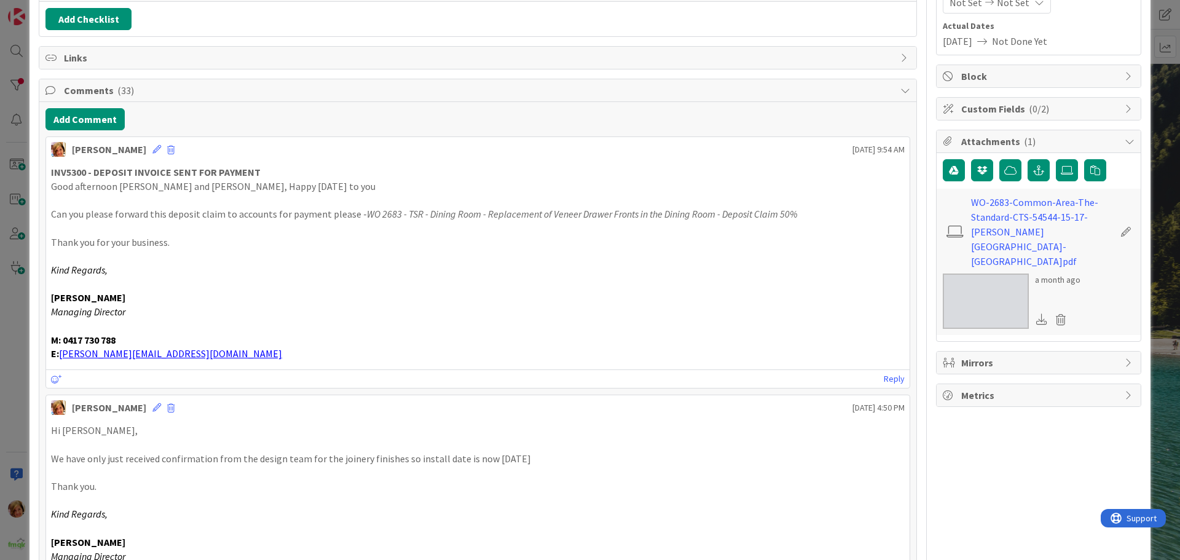
scroll to position [0, 0]
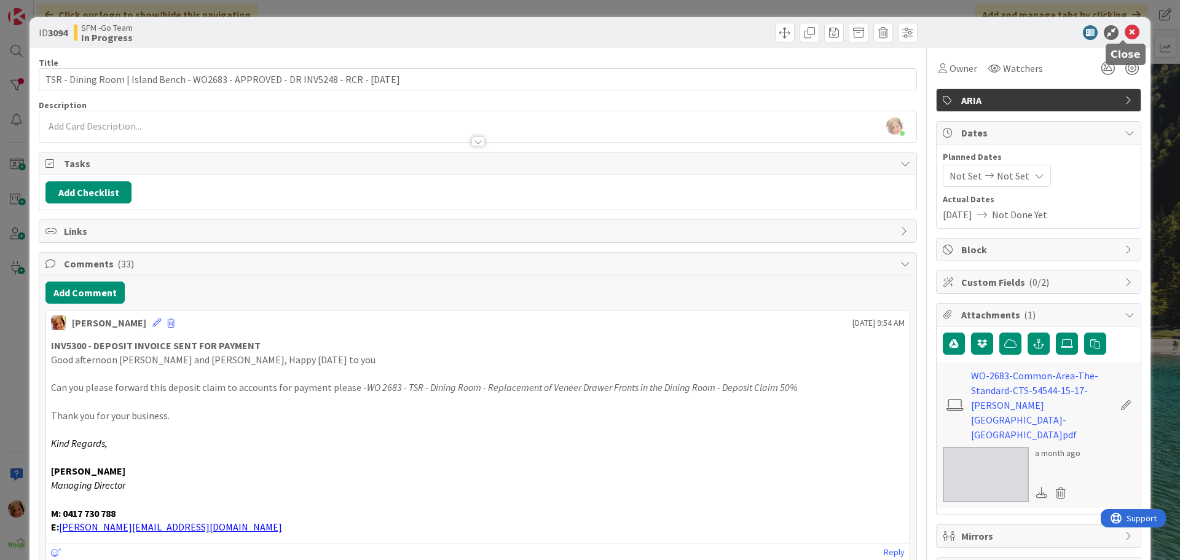
drag, startPoint x: 1122, startPoint y: 29, endPoint x: 1107, endPoint y: 33, distance: 16.0
click at [1125, 29] on icon at bounding box center [1132, 32] width 15 height 15
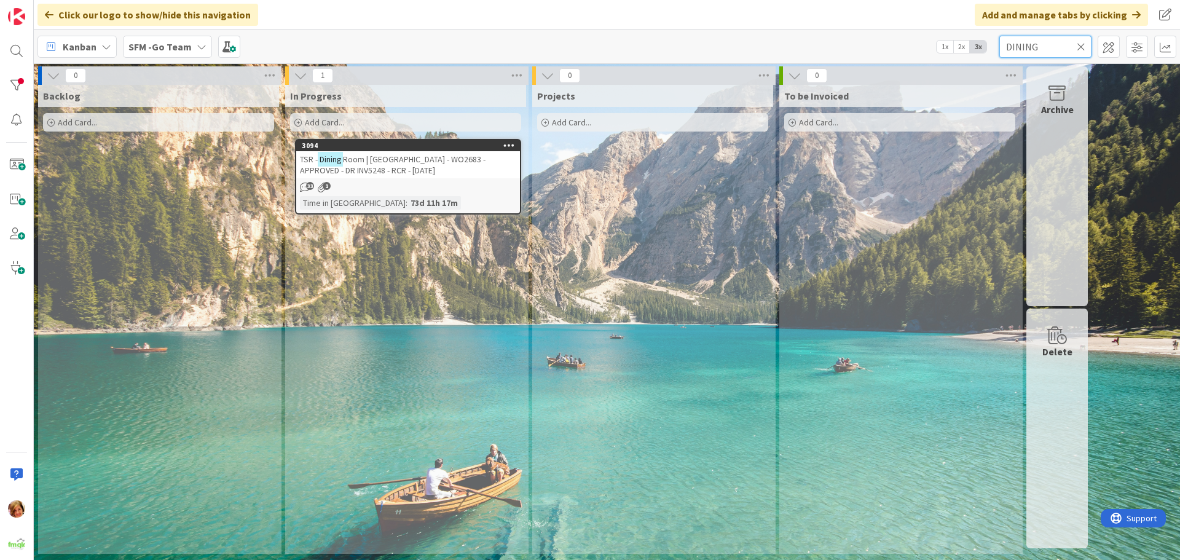
click at [1067, 45] on input "DINING" at bounding box center [1045, 47] width 92 height 22
type input "D"
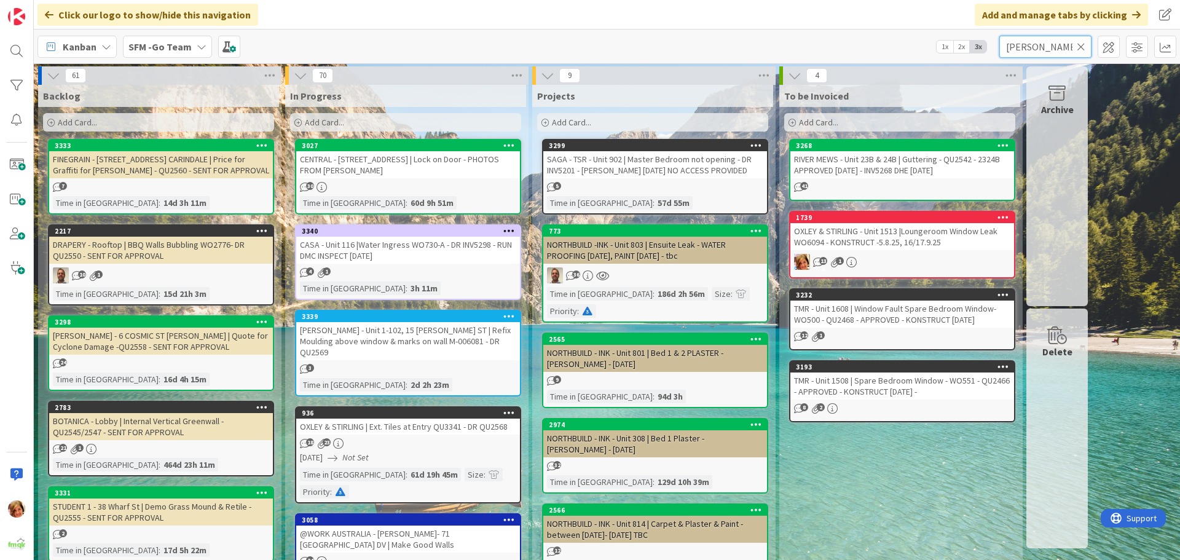
type input "[PERSON_NAME]"
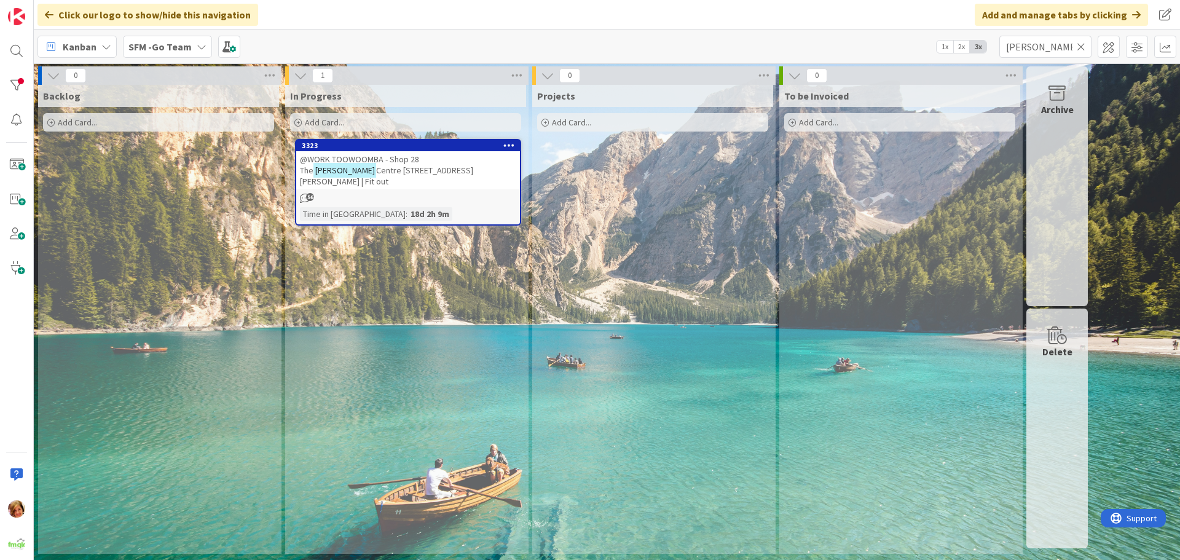
drag, startPoint x: 975, startPoint y: -3, endPoint x: 807, endPoint y: -41, distance: 172.5
drag, startPoint x: 807, startPoint y: -41, endPoint x: 376, endPoint y: 163, distance: 476.8
click at [376, 163] on span "@WORK TOOWOOMBA - Shop 28 The" at bounding box center [359, 165] width 119 height 22
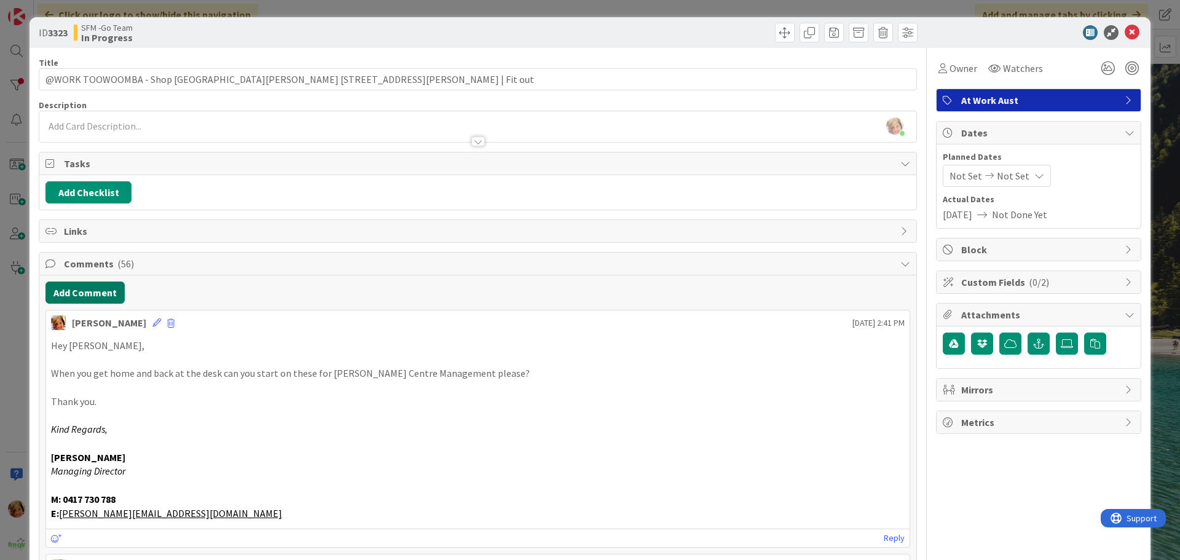
click at [108, 299] on button "Add Comment" at bounding box center [84, 293] width 79 height 22
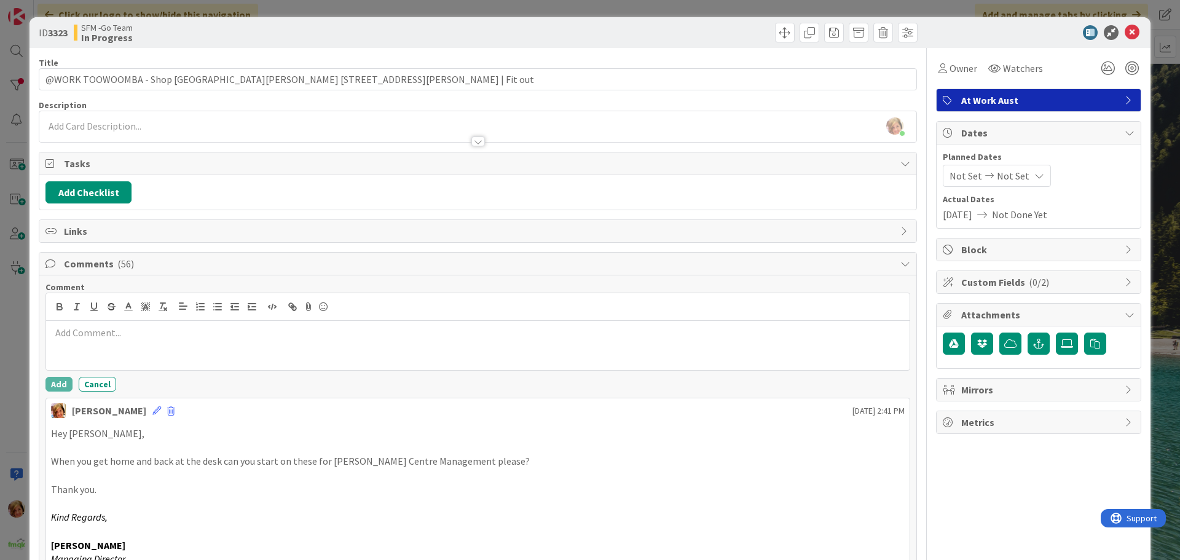
click at [123, 333] on p at bounding box center [478, 333] width 854 height 14
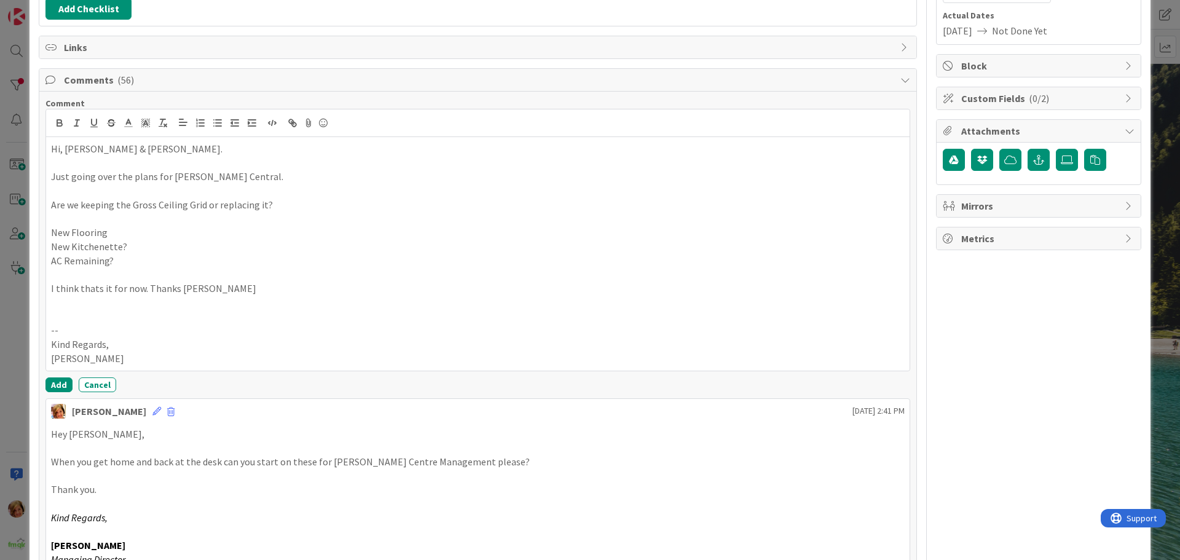
scroll to position [184, 0]
click at [60, 384] on button "Add" at bounding box center [58, 384] width 27 height 15
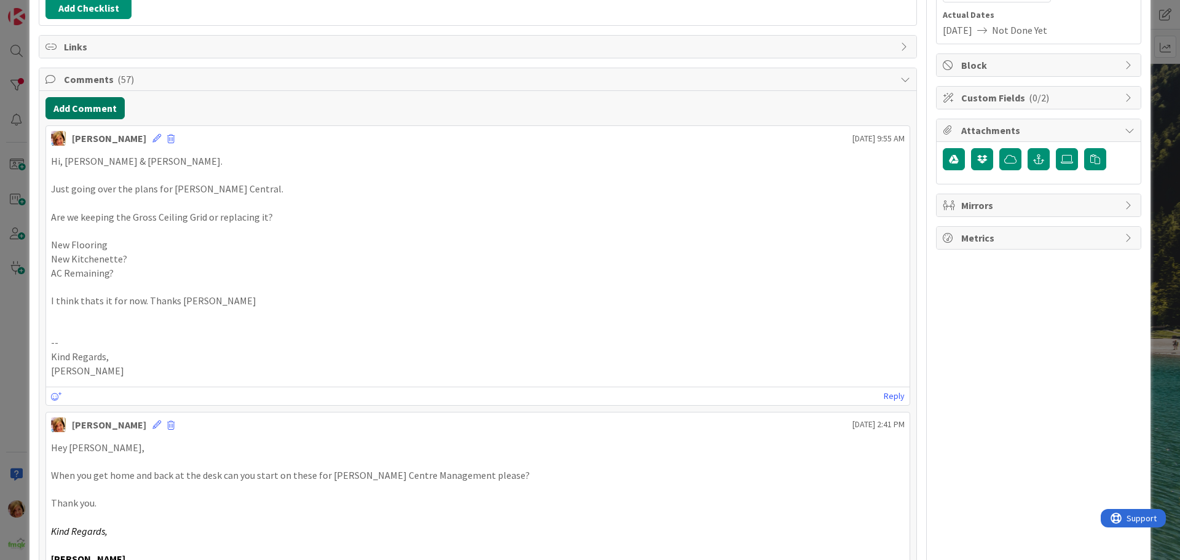
click at [100, 108] on button "Add Comment" at bounding box center [84, 108] width 79 height 22
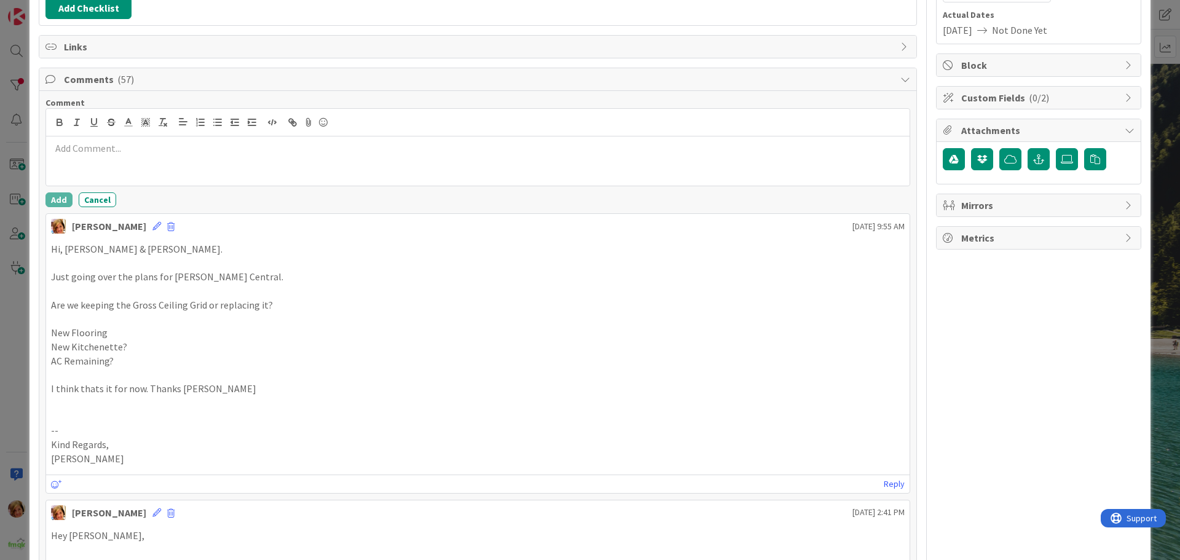
click at [127, 171] on div at bounding box center [478, 160] width 864 height 49
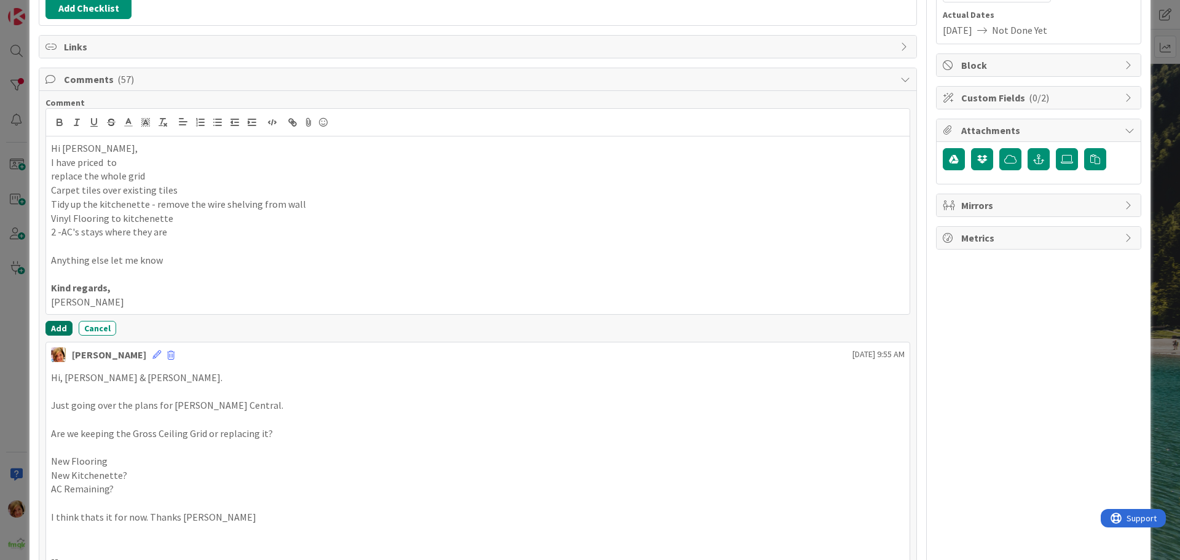
click at [52, 325] on button "Add" at bounding box center [58, 328] width 27 height 15
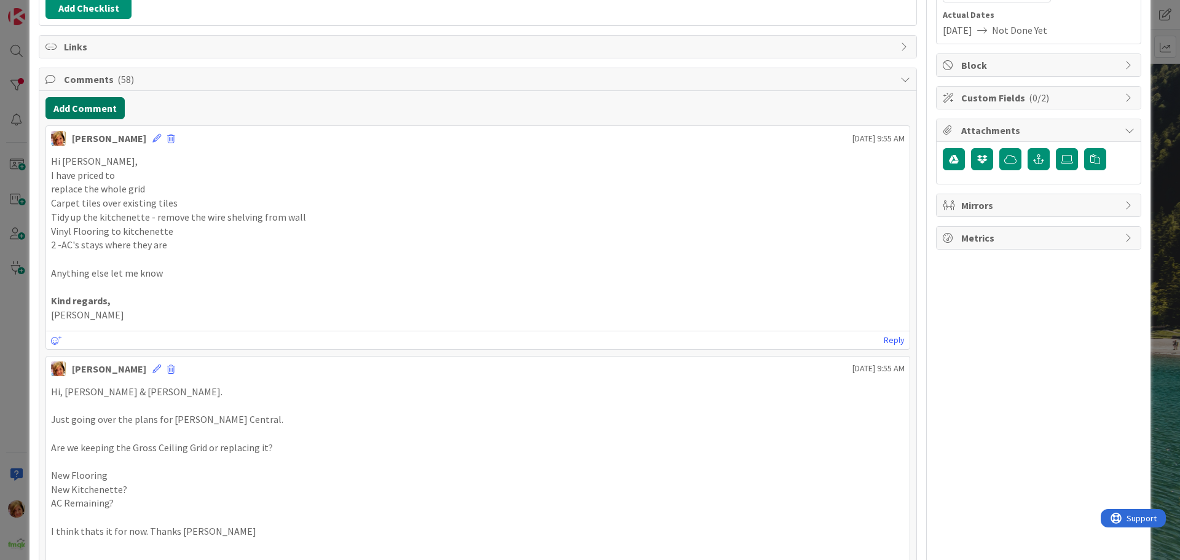
click at [98, 111] on button "Add Comment" at bounding box center [84, 108] width 79 height 22
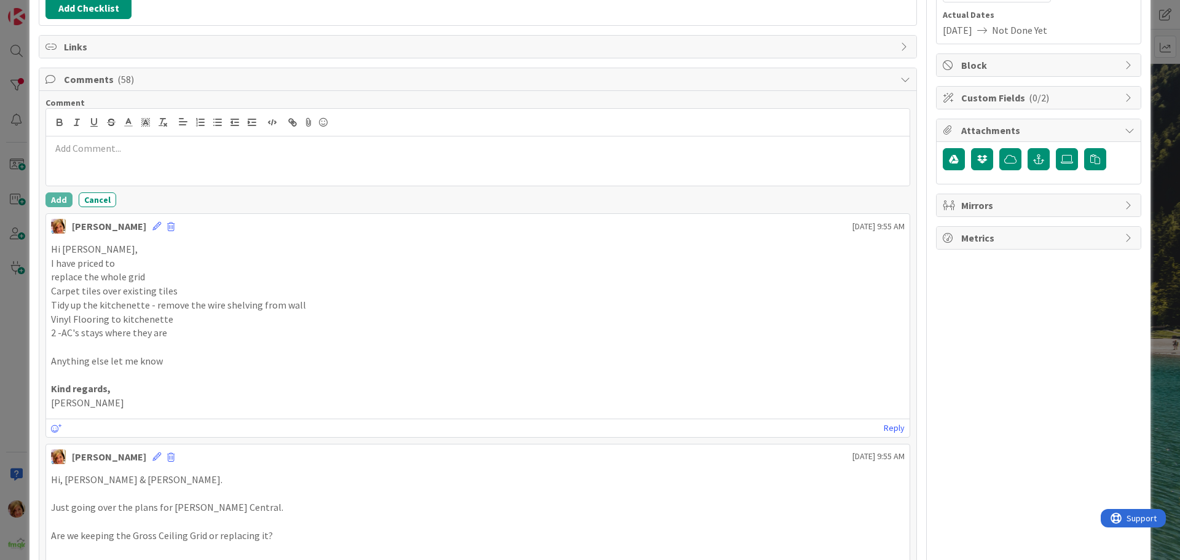
click at [133, 175] on div at bounding box center [478, 160] width 864 height 49
click at [56, 203] on button "Add" at bounding box center [58, 199] width 27 height 15
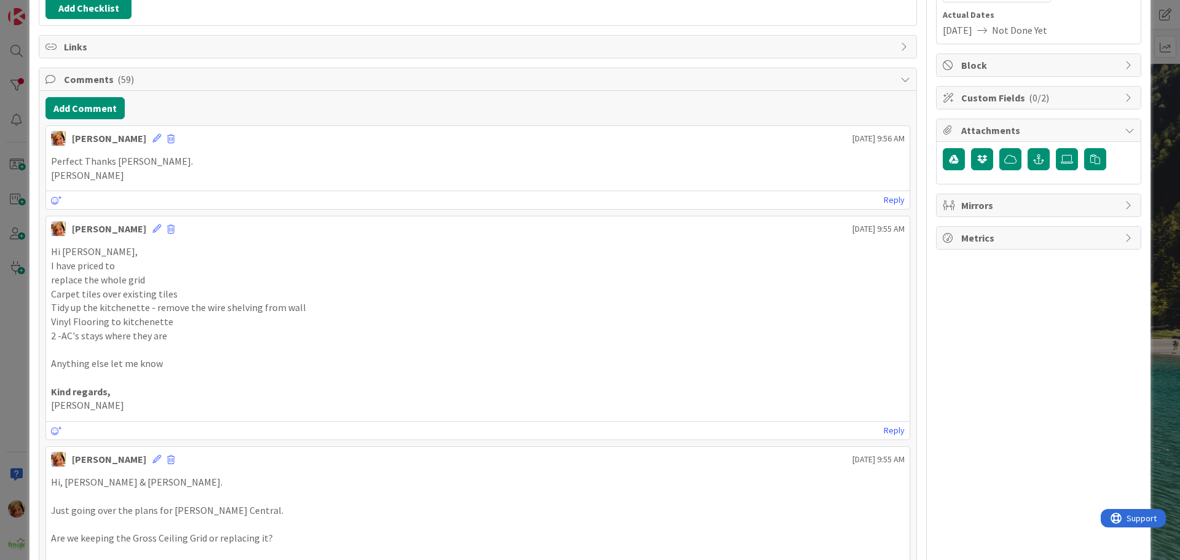
scroll to position [0, 0]
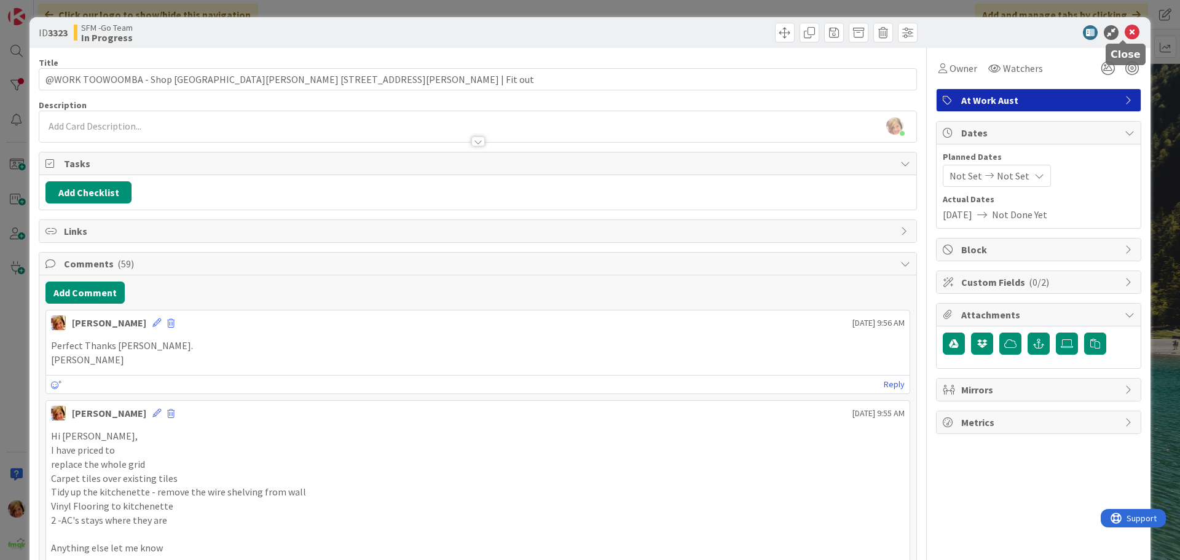
click at [1125, 30] on icon at bounding box center [1132, 32] width 15 height 15
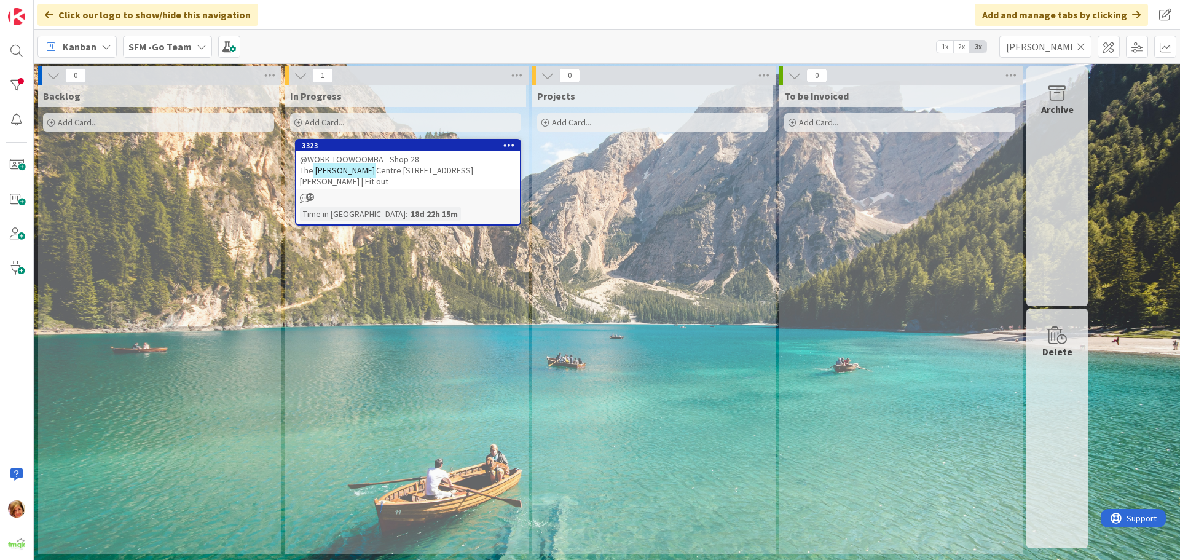
click at [1080, 45] on icon at bounding box center [1081, 46] width 9 height 11
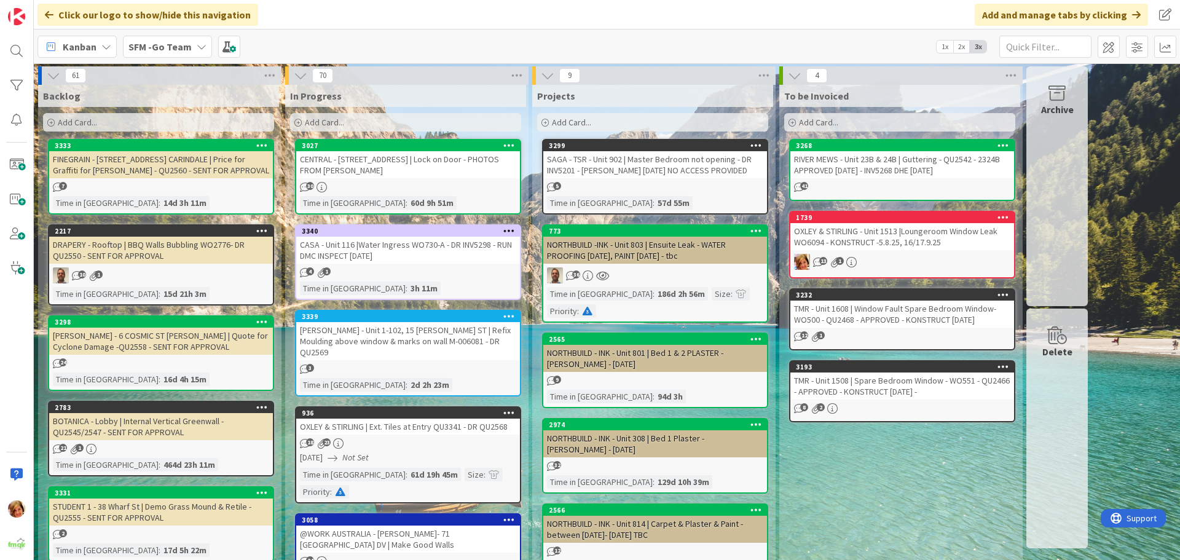
click at [349, 166] on div "CENTRAL - [STREET_ADDRESS] | Lock on Door - PHOTOS FROM [PERSON_NAME]" at bounding box center [408, 164] width 224 height 27
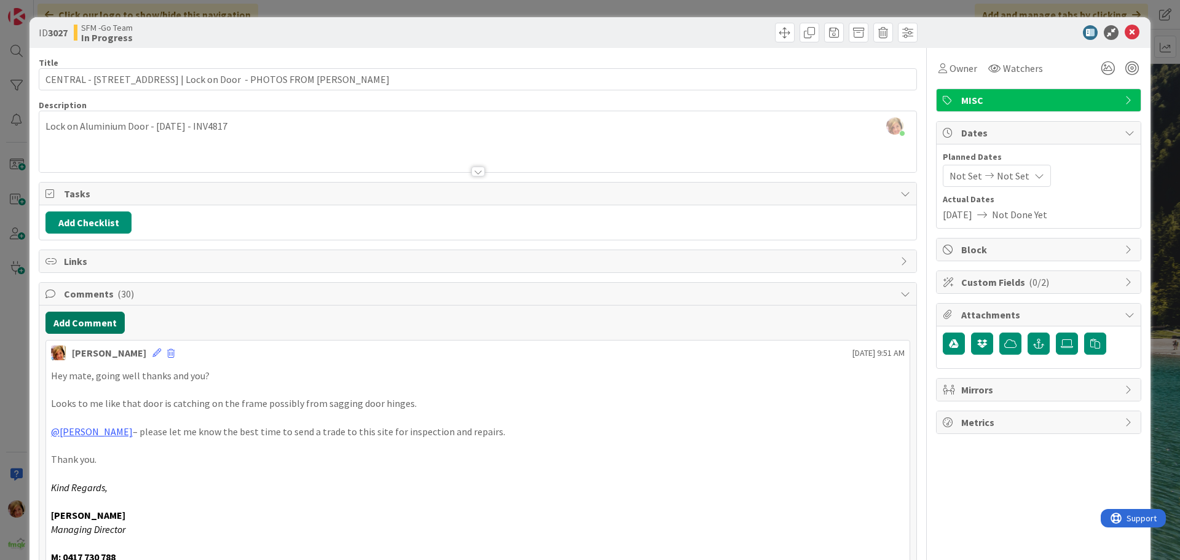
click at [82, 320] on button "Add Comment" at bounding box center [84, 323] width 79 height 22
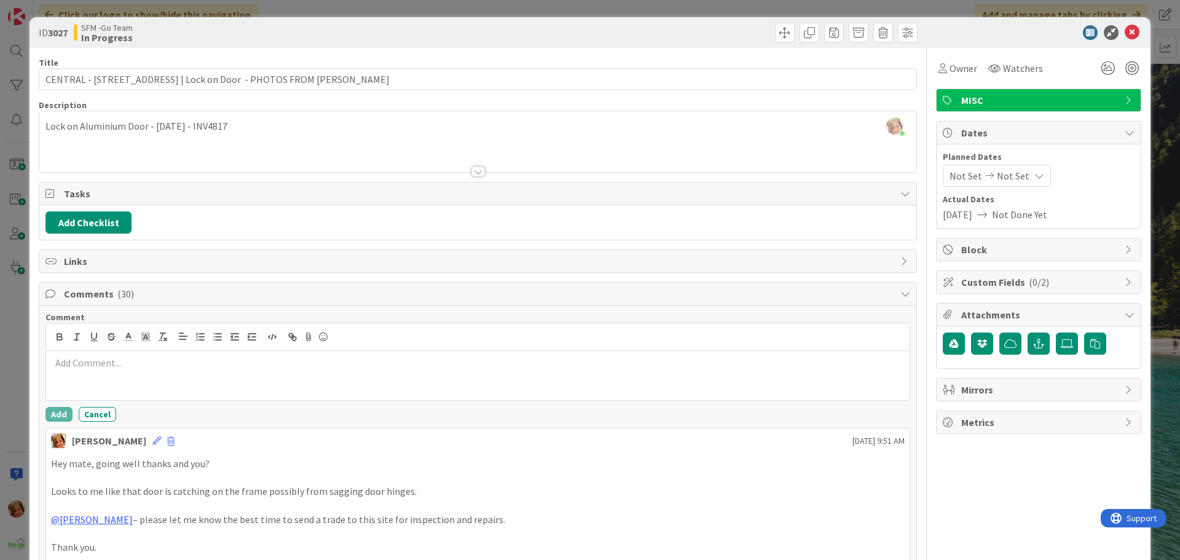
click at [103, 369] on p at bounding box center [478, 363] width 854 height 14
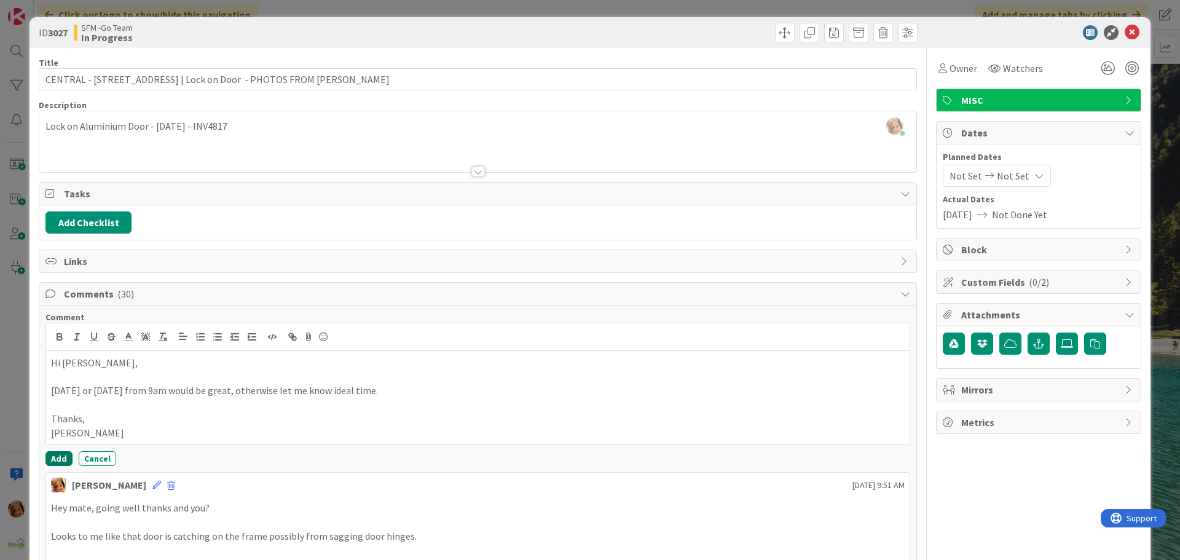
click at [61, 455] on button "Add" at bounding box center [58, 458] width 27 height 15
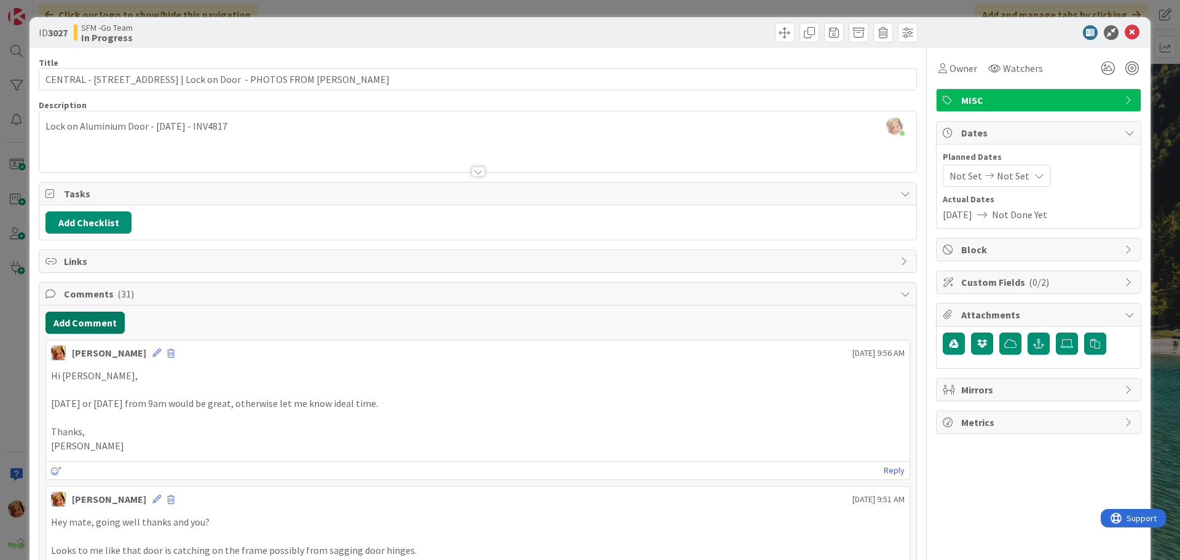
click at [82, 326] on button "Add Comment" at bounding box center [84, 323] width 79 height 22
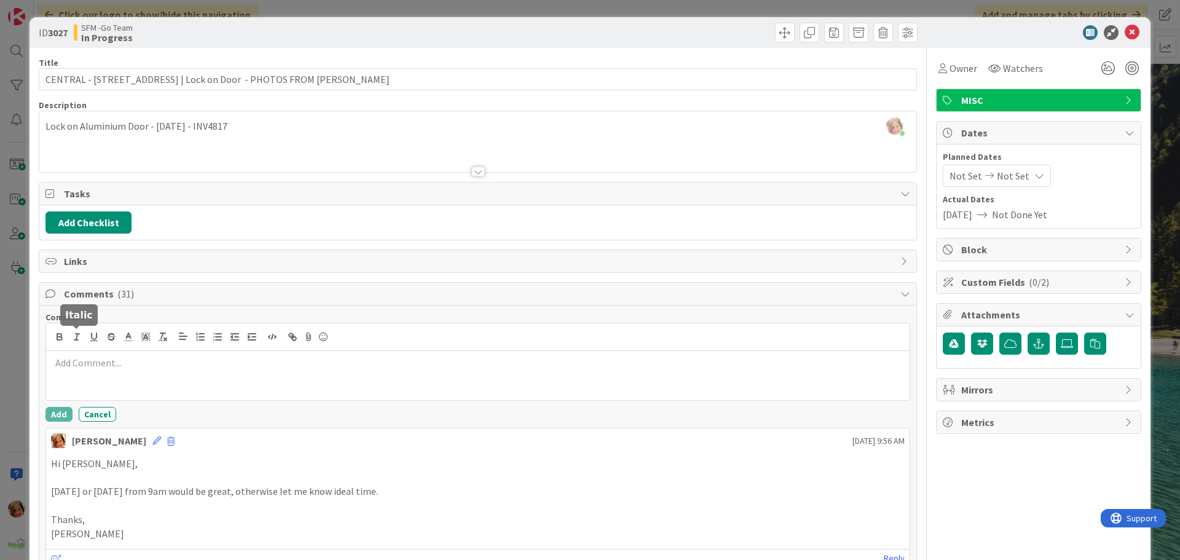
click at [90, 357] on p at bounding box center [478, 363] width 854 height 14
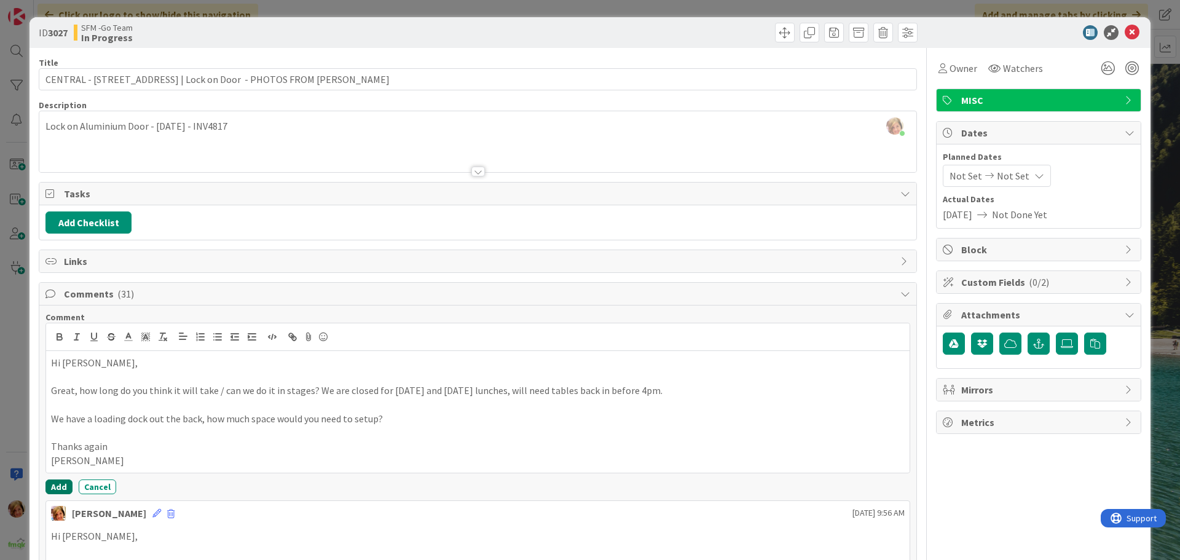
click at [61, 485] on button "Add" at bounding box center [58, 486] width 27 height 15
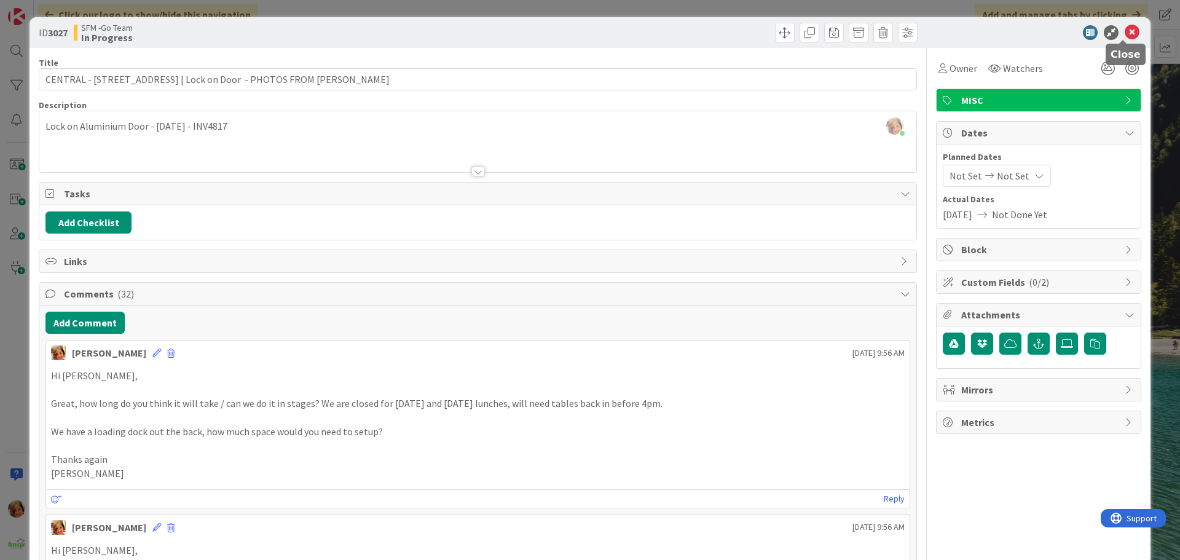
click at [1125, 30] on icon at bounding box center [1132, 32] width 15 height 15
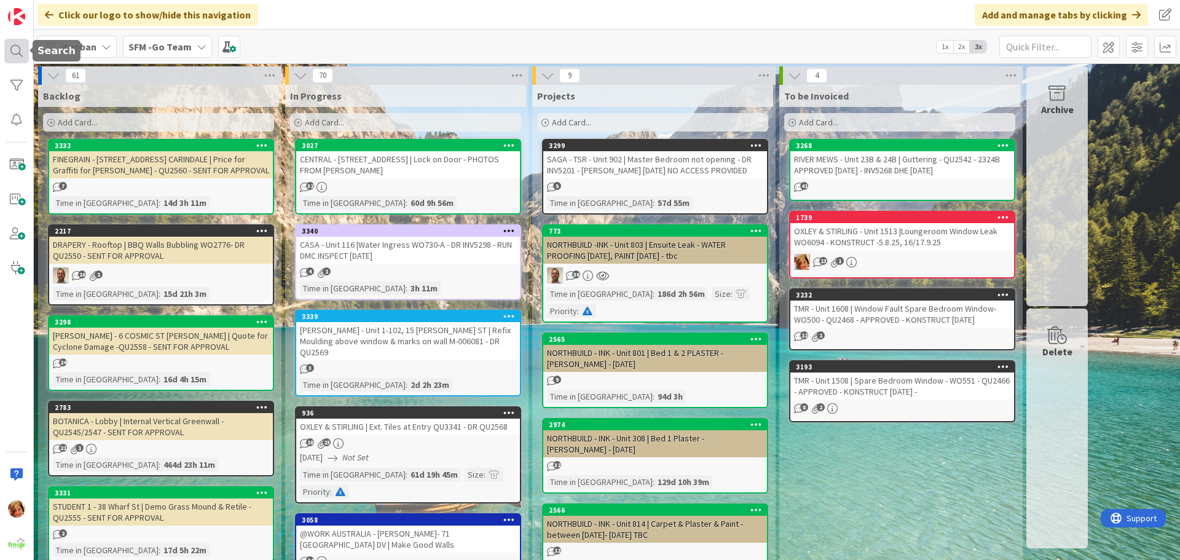
click at [20, 49] on div at bounding box center [16, 51] width 25 height 25
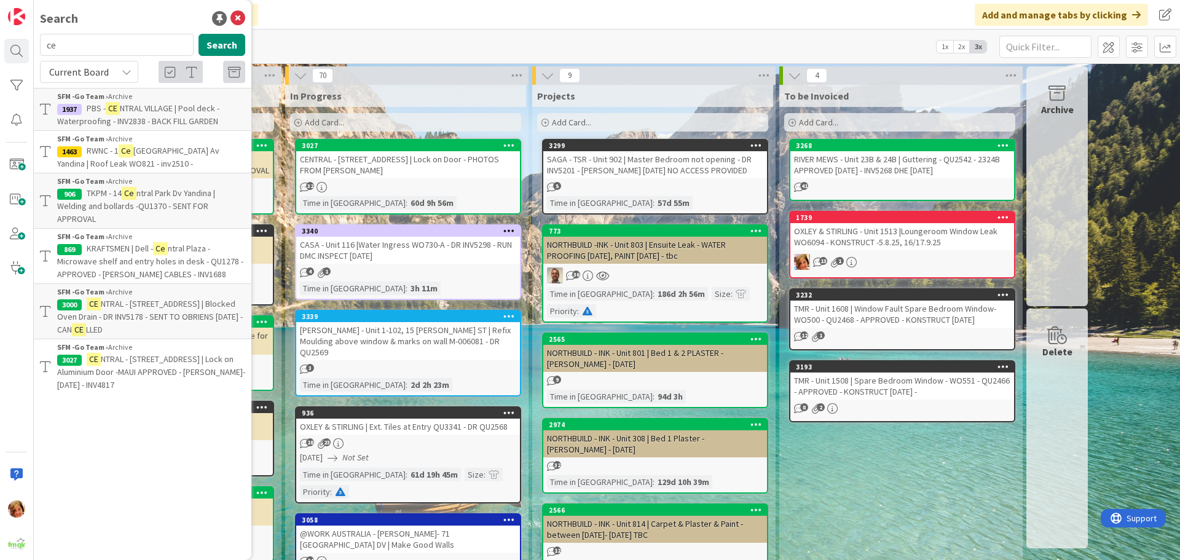
type input "c"
type input "1604"
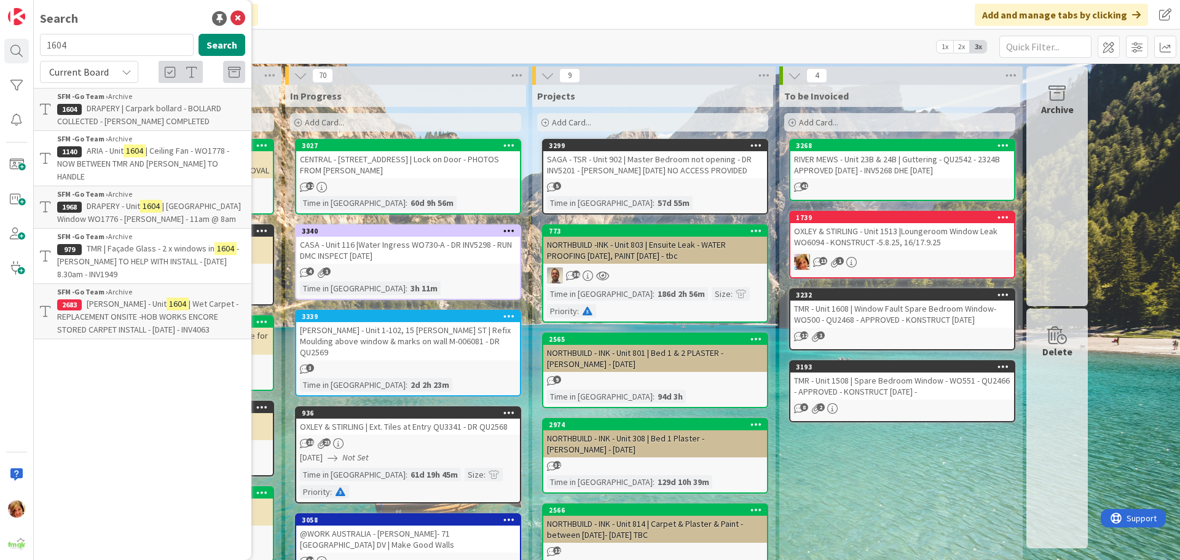
click at [113, 200] on span "DRAPERY - Unit" at bounding box center [113, 205] width 53 height 11
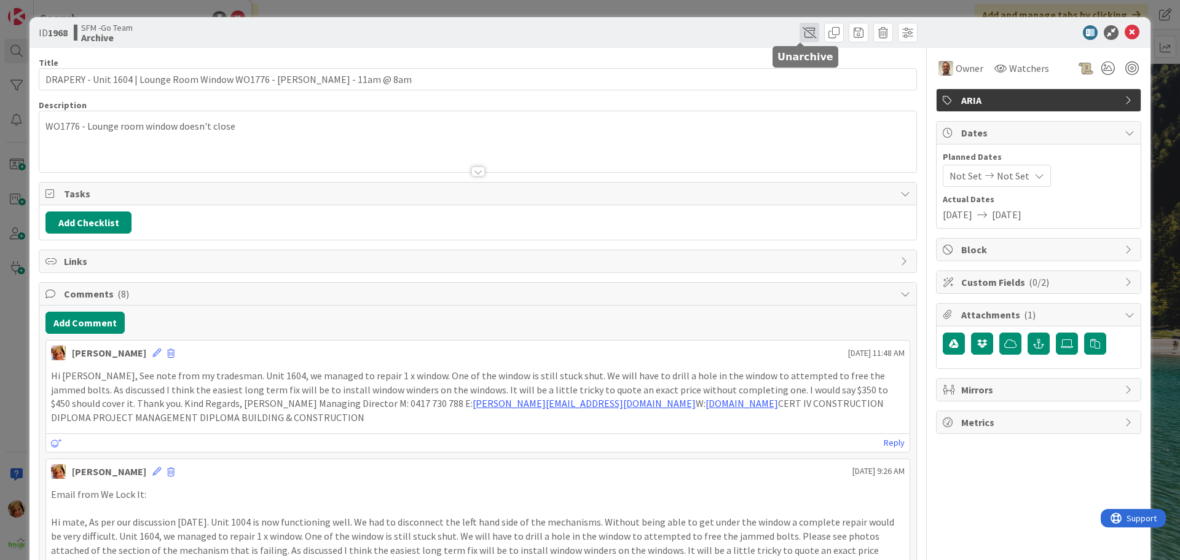
click at [800, 32] on span at bounding box center [810, 33] width 20 height 20
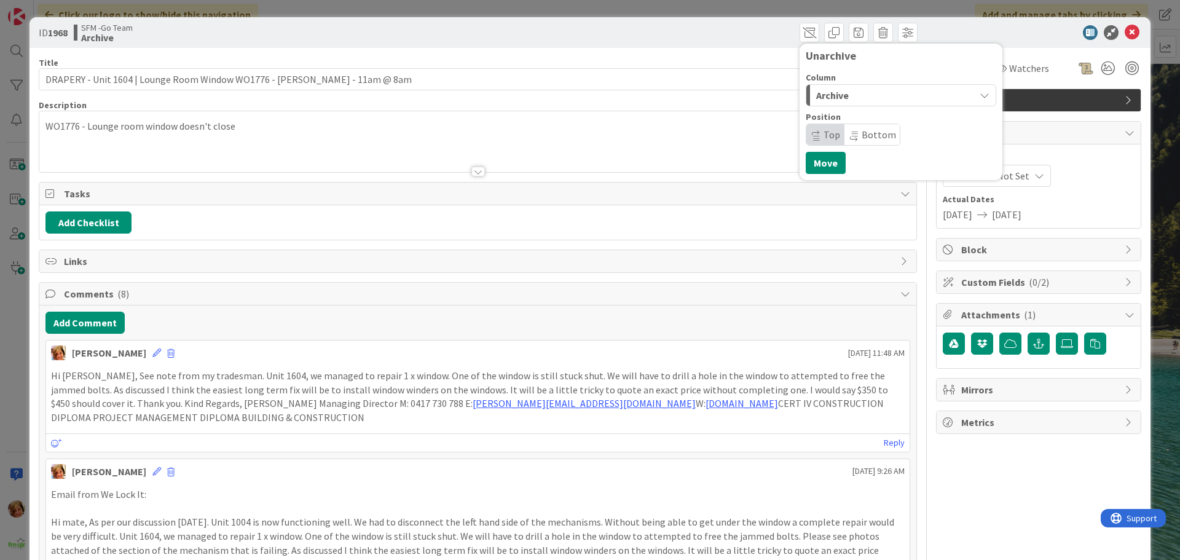
click at [853, 96] on div "Archive" at bounding box center [894, 95] width 162 height 20
click at [841, 145] on span "In Progress" at bounding box center [857, 144] width 44 height 15
click at [811, 161] on button "Move" at bounding box center [826, 163] width 40 height 22
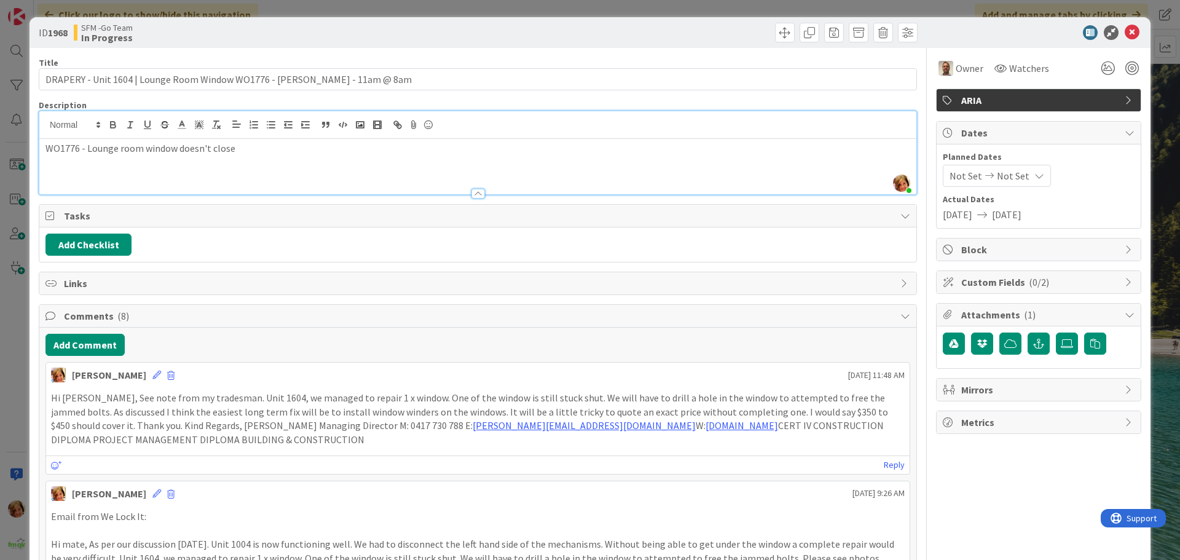
click at [251, 127] on div "[PERSON_NAME] just joined WO1776 - Lounge room window doesn't close" at bounding box center [477, 152] width 877 height 83
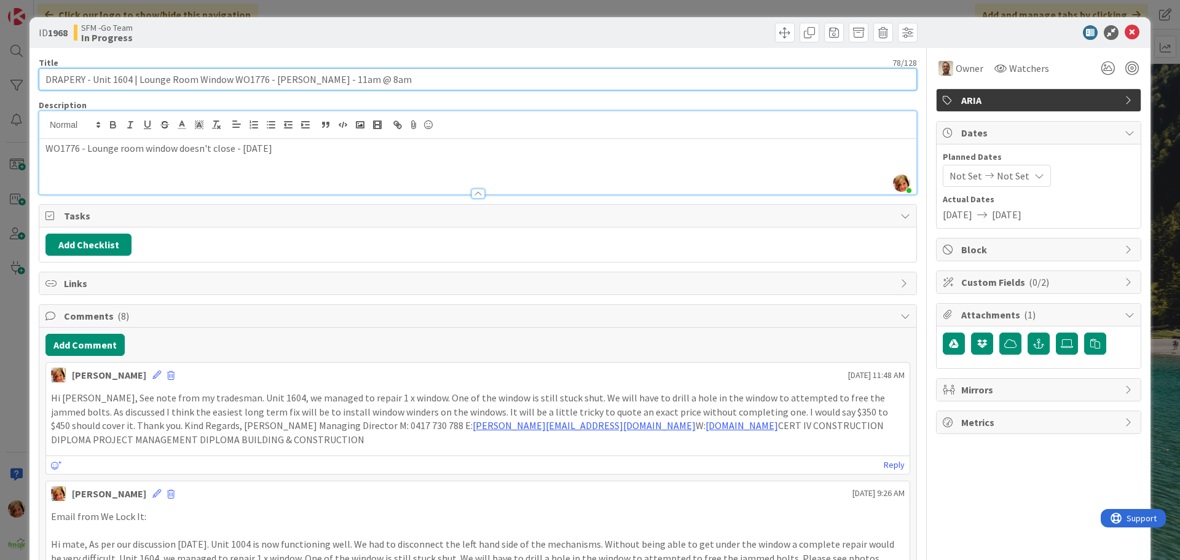
drag, startPoint x: 421, startPoint y: 77, endPoint x: 135, endPoint y: 78, distance: 285.8
click at [135, 78] on input "DRAPERY - Unit 1604 | Lounge Room Window WO1776 - [PERSON_NAME] - 11am @ 8am" at bounding box center [478, 79] width 878 height 22
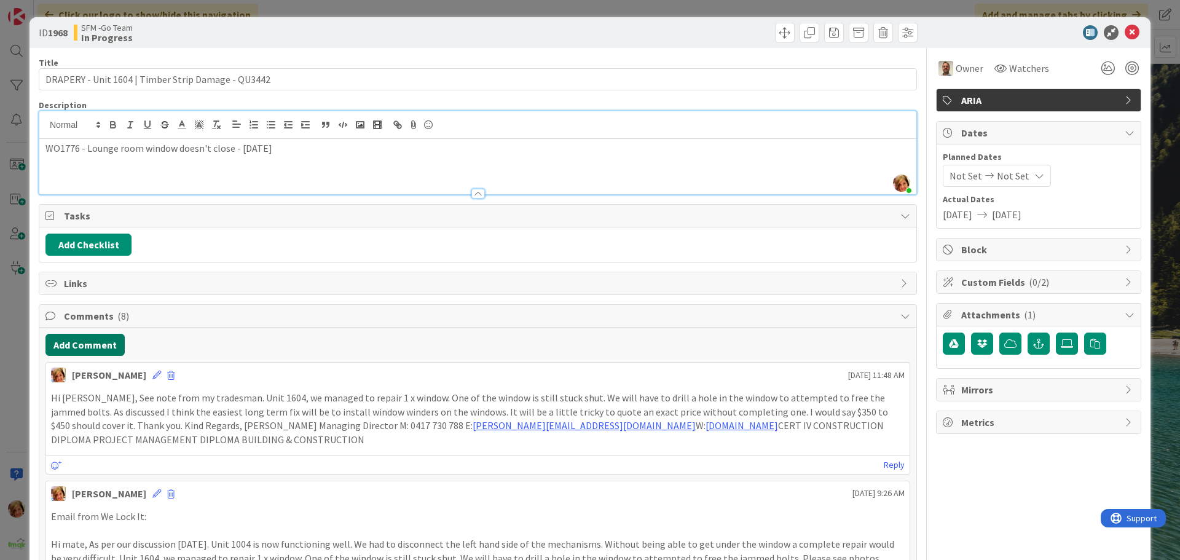
click at [81, 344] on button "Add Comment" at bounding box center [84, 345] width 79 height 22
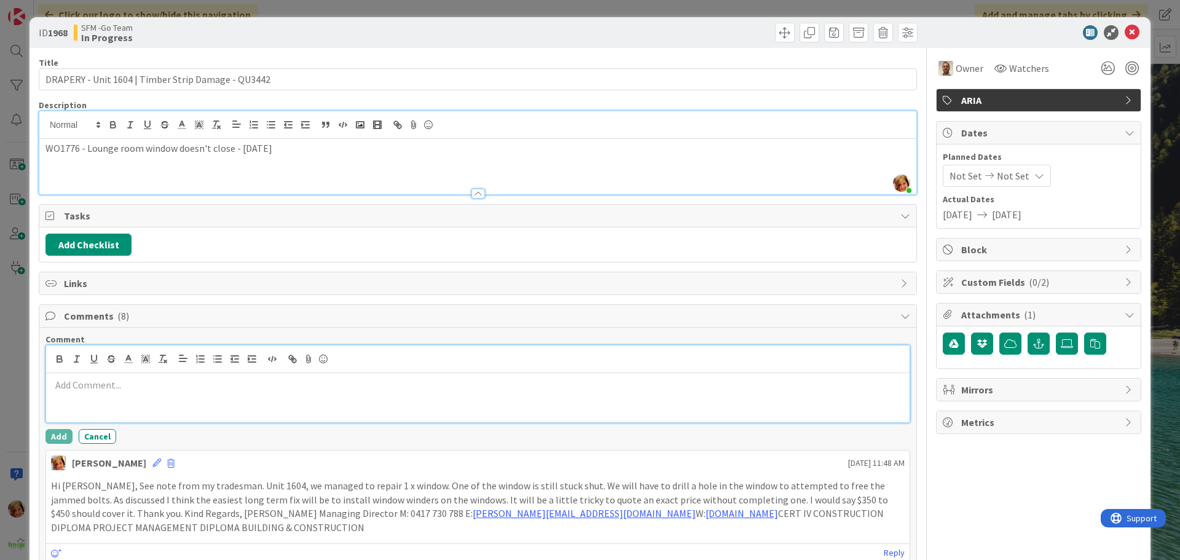
click at [151, 384] on p at bounding box center [478, 385] width 854 height 14
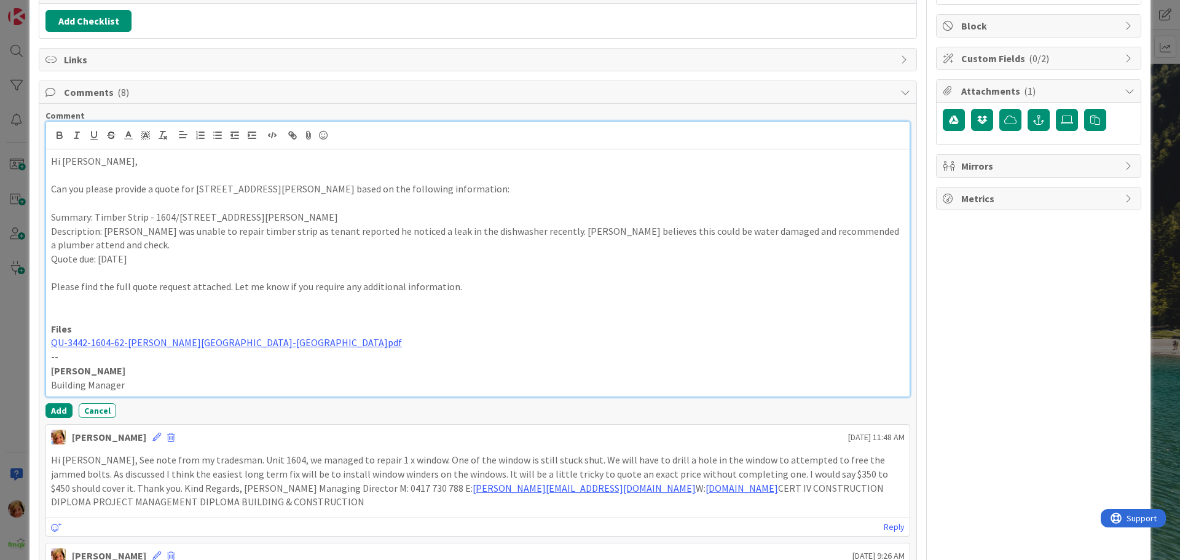
scroll to position [239, 0]
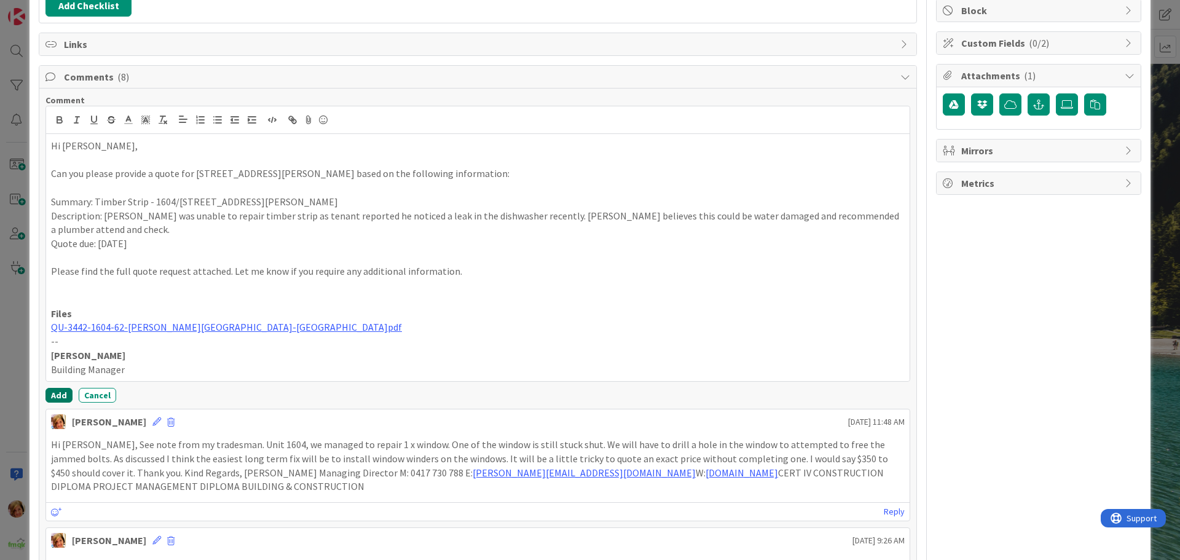
click at [54, 394] on button "Add" at bounding box center [58, 395] width 27 height 15
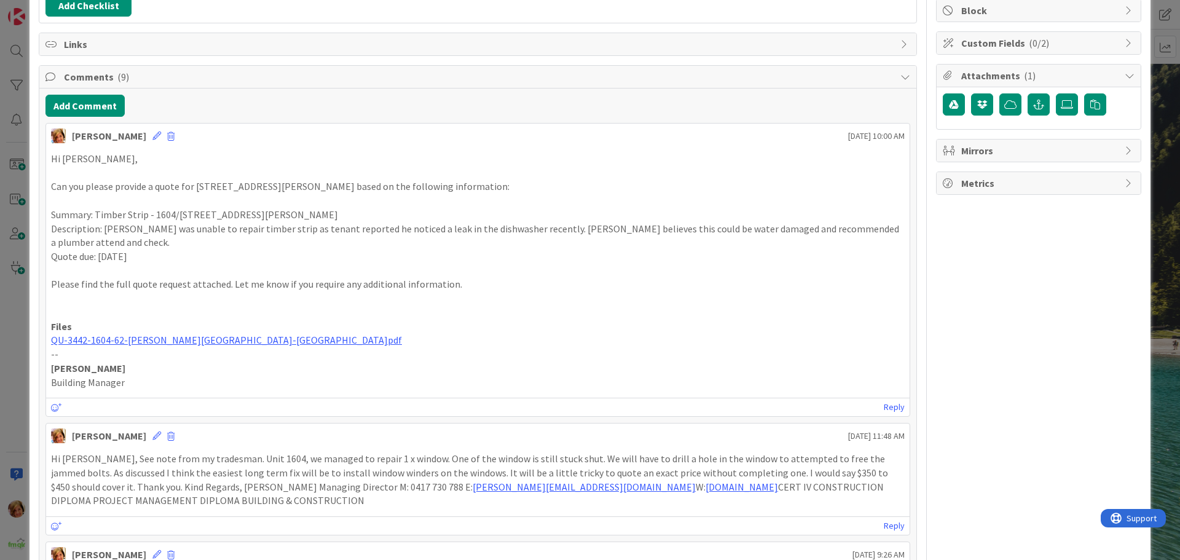
click at [96, 105] on button "Add Comment" at bounding box center [84, 106] width 79 height 22
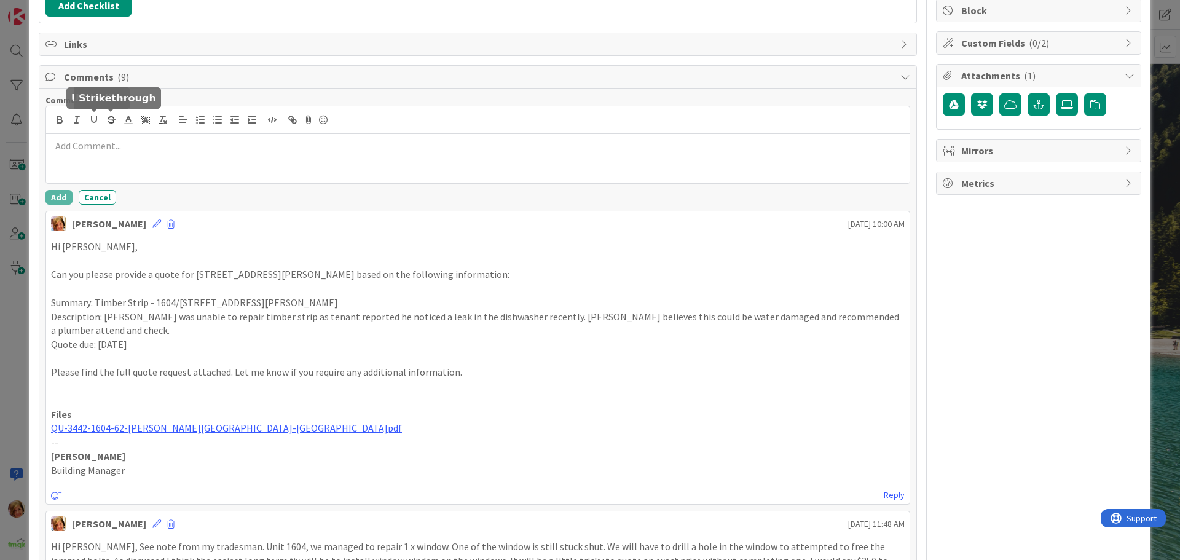
click at [114, 152] on p at bounding box center [478, 146] width 854 height 14
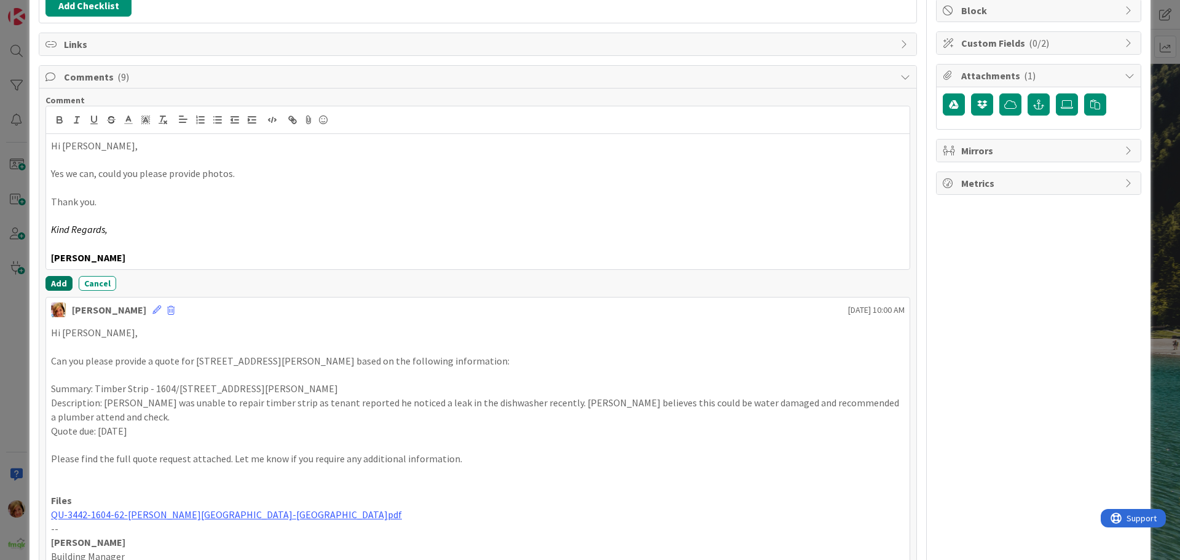
click at [56, 282] on button "Add" at bounding box center [58, 283] width 27 height 15
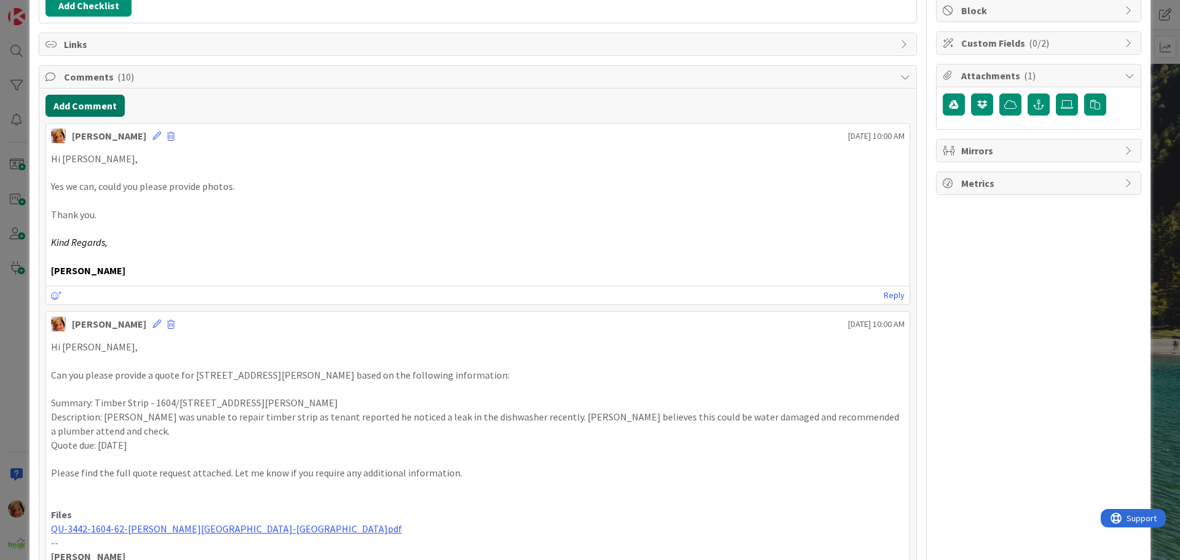
click at [89, 107] on button "Add Comment" at bounding box center [84, 106] width 79 height 22
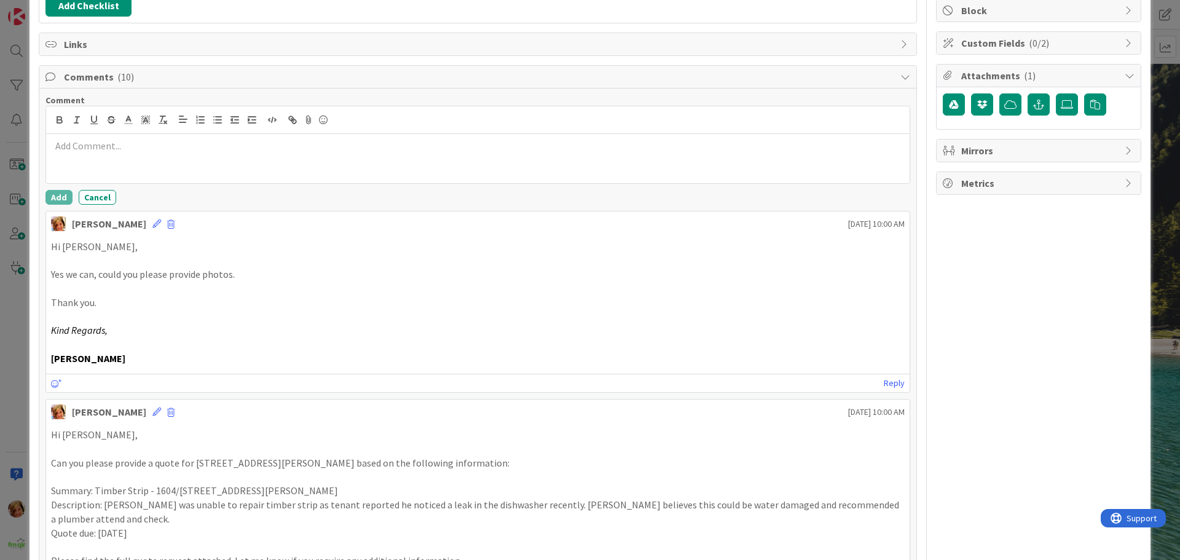
click at [122, 163] on div at bounding box center [478, 158] width 864 height 49
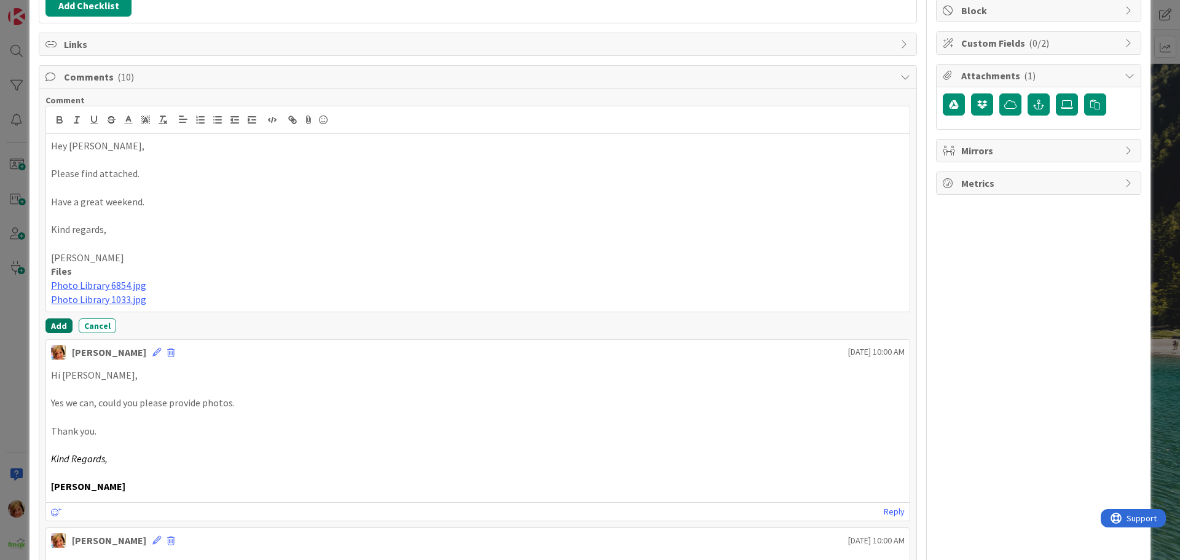
click at [53, 323] on button "Add" at bounding box center [58, 325] width 27 height 15
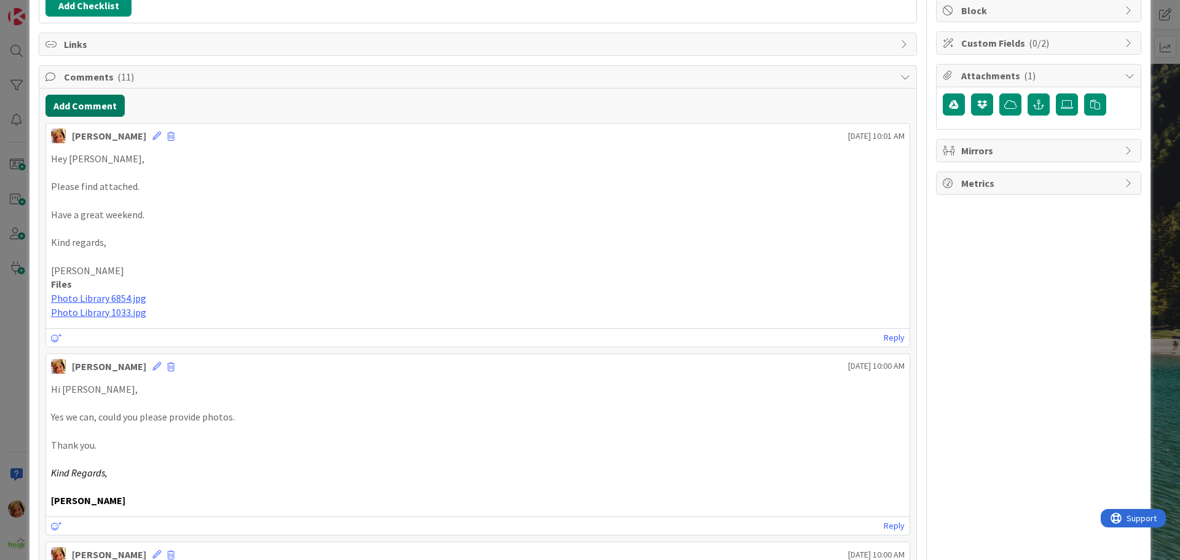
click at [100, 100] on button "Add Comment" at bounding box center [84, 106] width 79 height 22
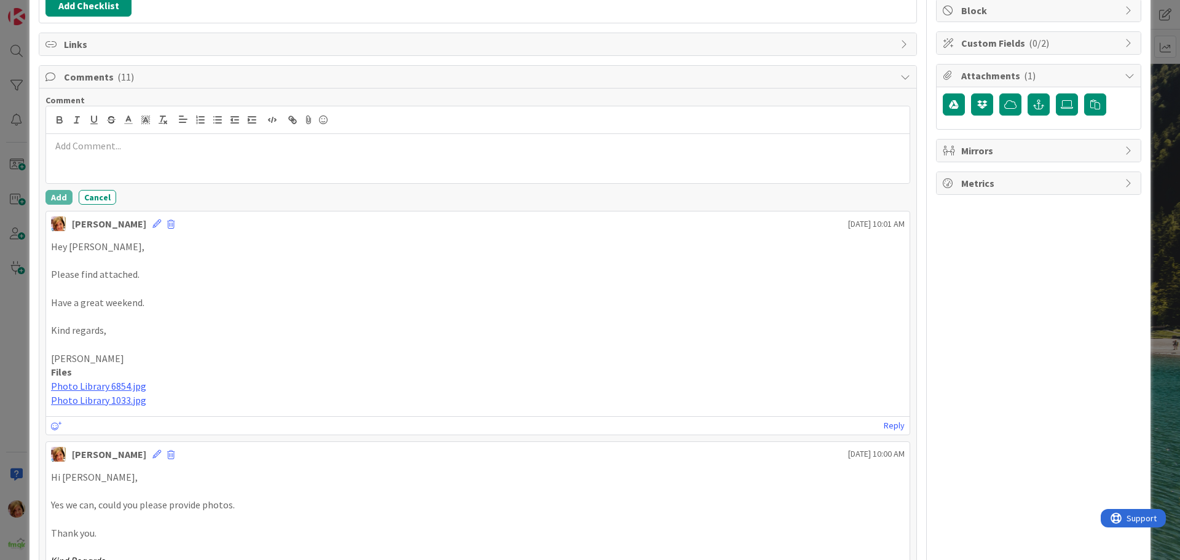
click at [133, 162] on div at bounding box center [478, 158] width 864 height 49
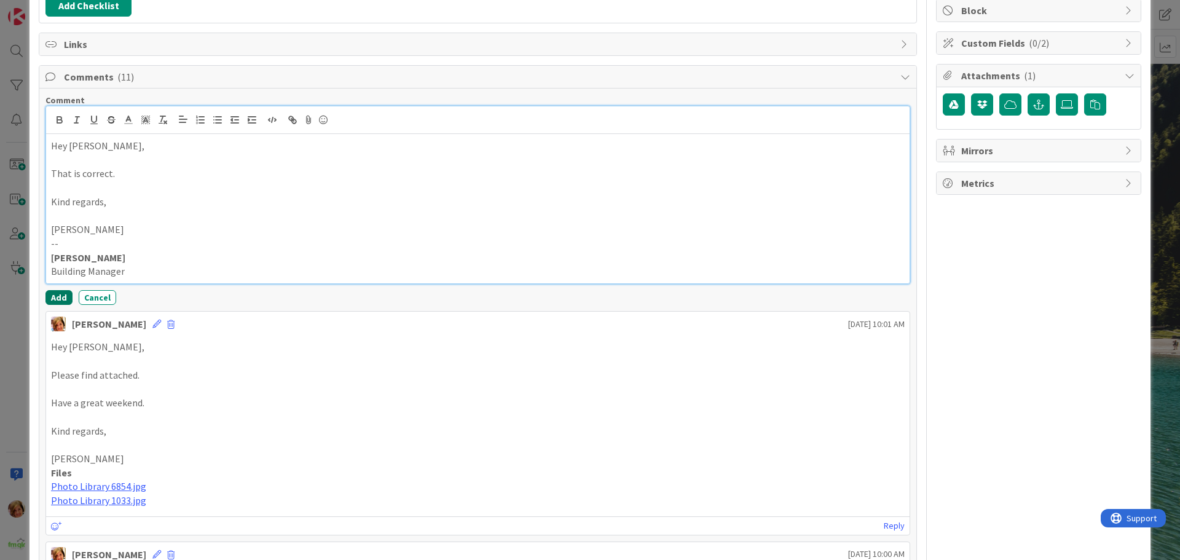
click at [55, 301] on button "Add" at bounding box center [58, 297] width 27 height 15
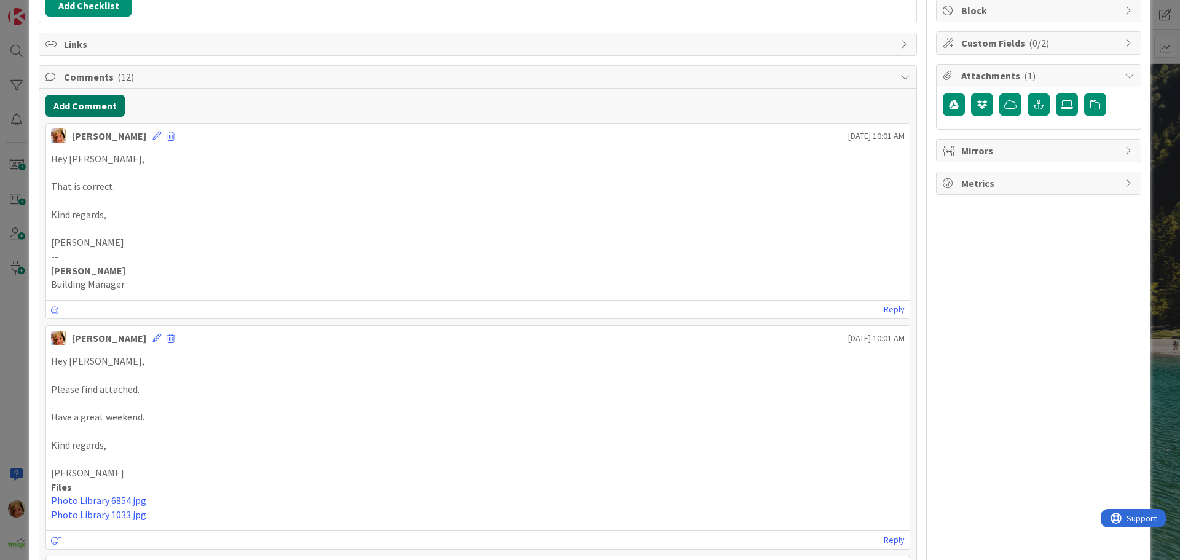
click at [96, 106] on button "Add Comment" at bounding box center [84, 106] width 79 height 22
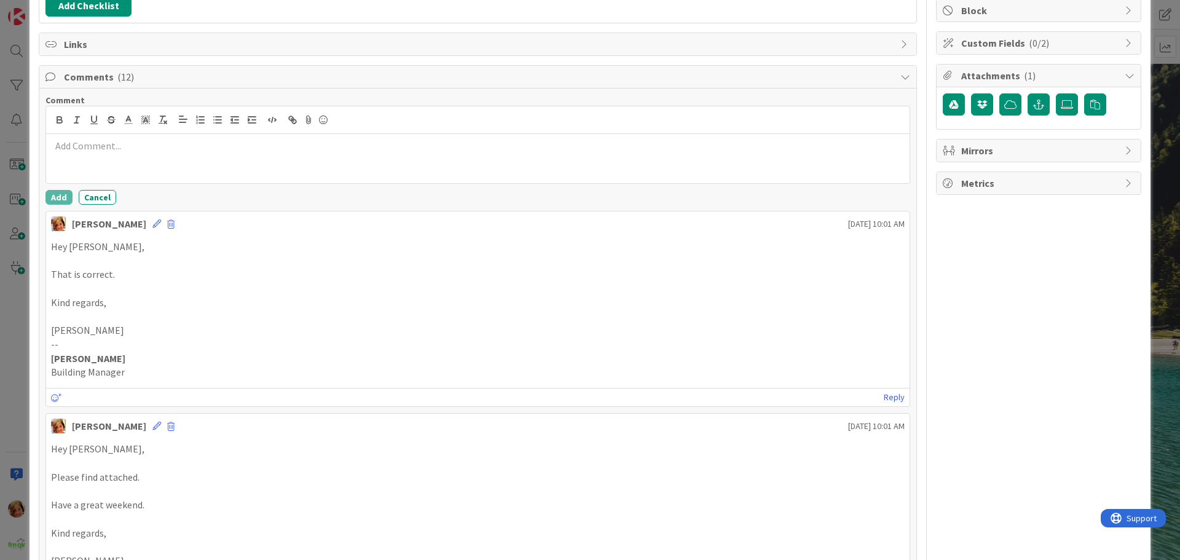
click at [117, 168] on div at bounding box center [478, 158] width 864 height 49
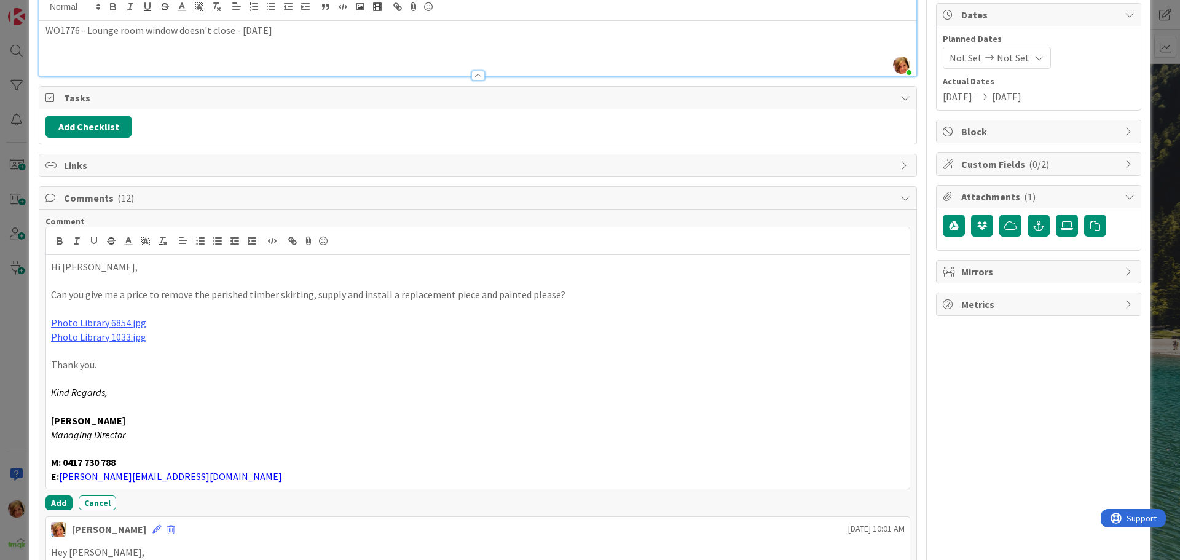
scroll to position [0, 0]
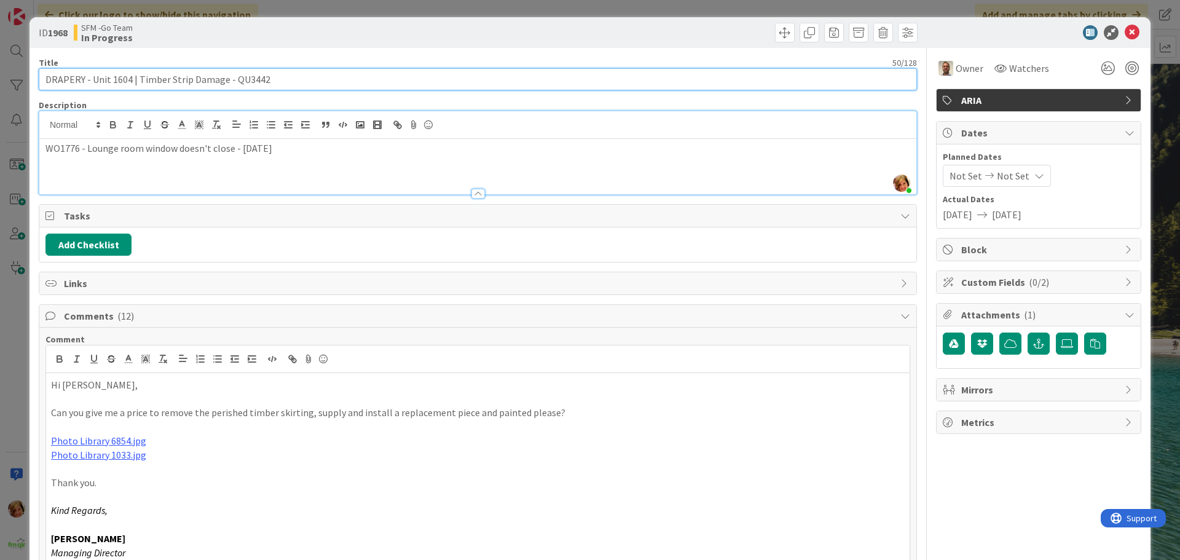
click at [308, 78] on input "DRAPERY - Unit 1604 | Timber Strip Damage - QU3442" at bounding box center [478, 79] width 878 height 22
type input "DRAPERY - Unit 1604 | Timber Strip Damage - QU3442 - SENT TO [PERSON_NAME] [DAT…"
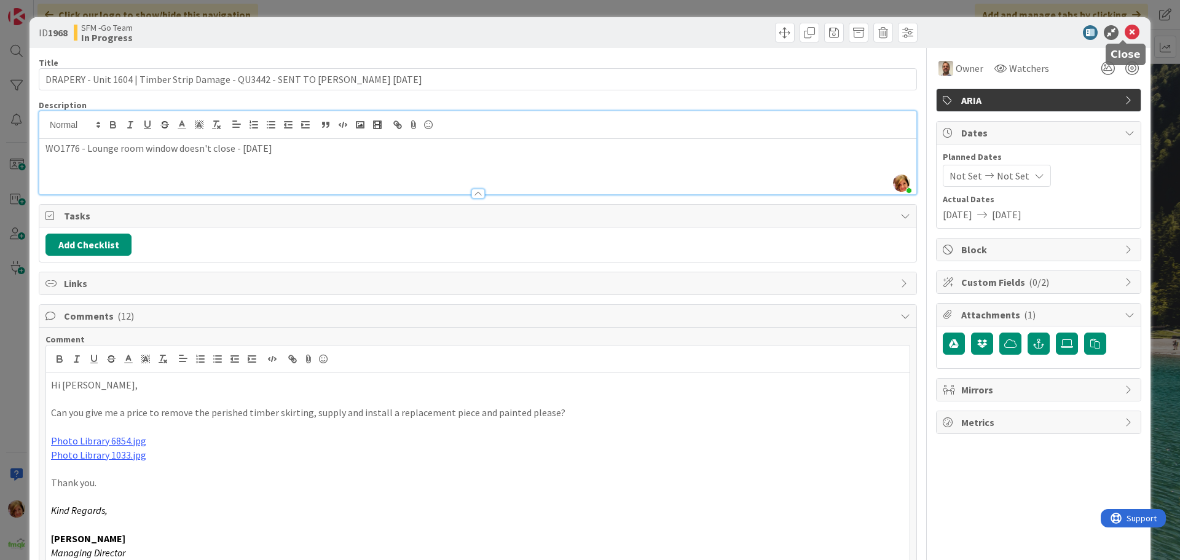
drag, startPoint x: 1125, startPoint y: 33, endPoint x: 680, endPoint y: 132, distance: 455.9
click at [1125, 33] on icon at bounding box center [1132, 32] width 15 height 15
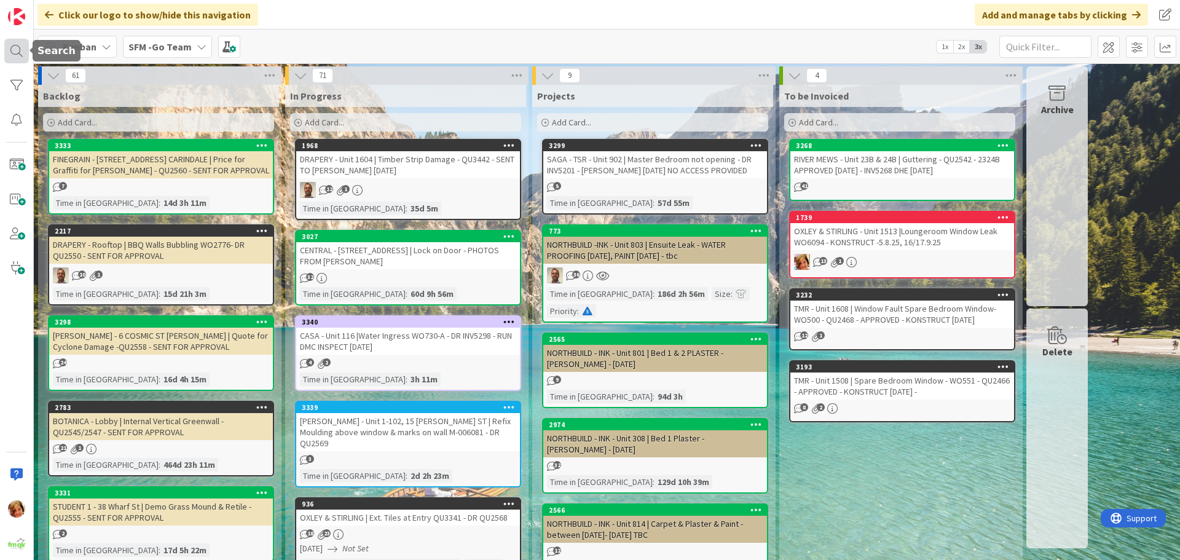
click at [17, 44] on div at bounding box center [16, 51] width 25 height 25
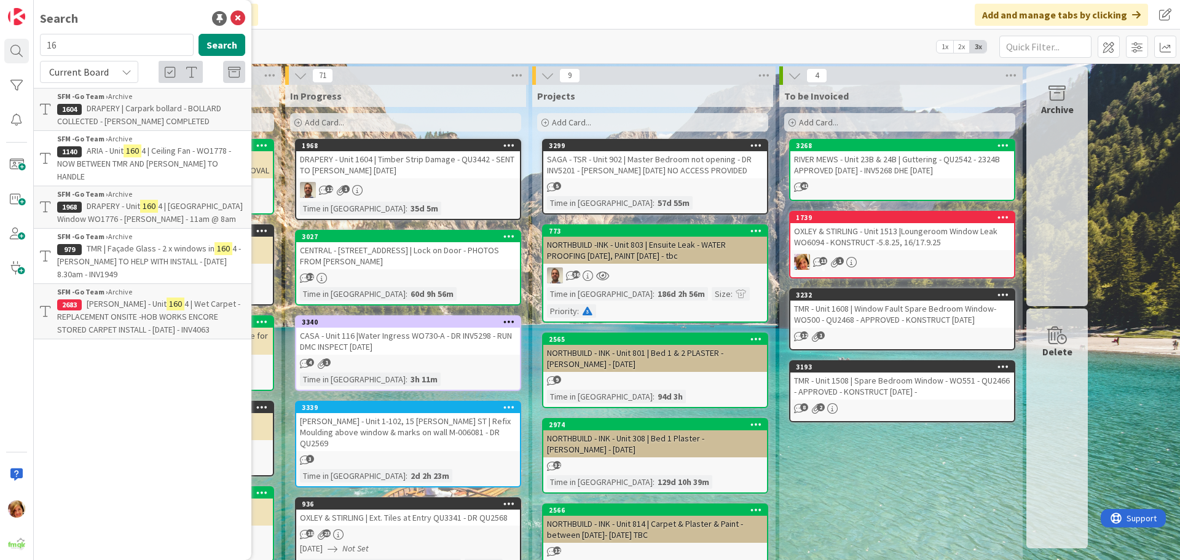
type input "1"
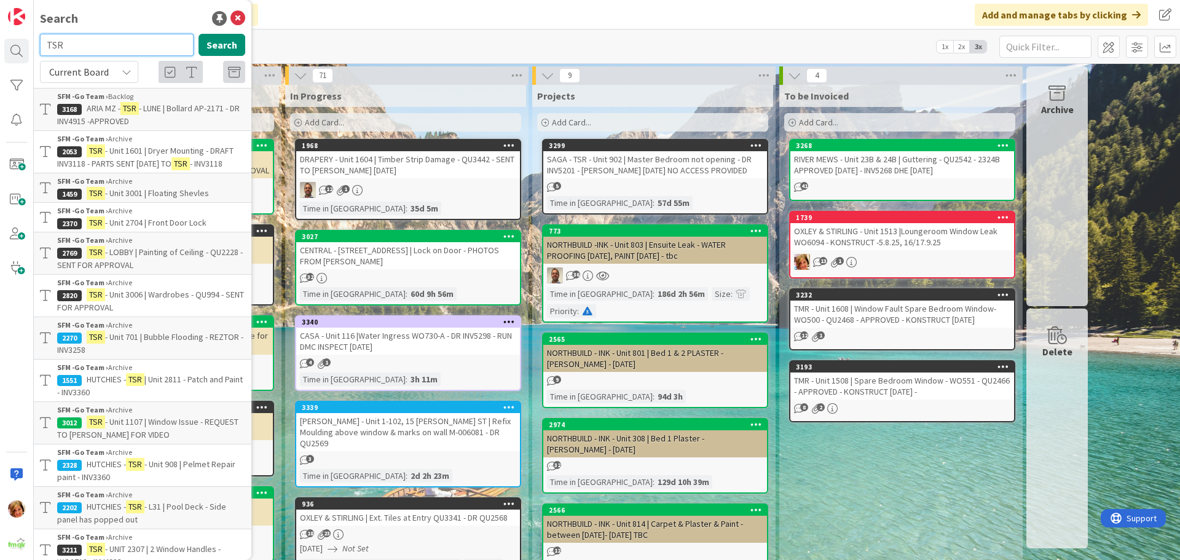
click at [85, 46] on input "TSR" at bounding box center [117, 45] width 154 height 22
type input "TSR DINING"
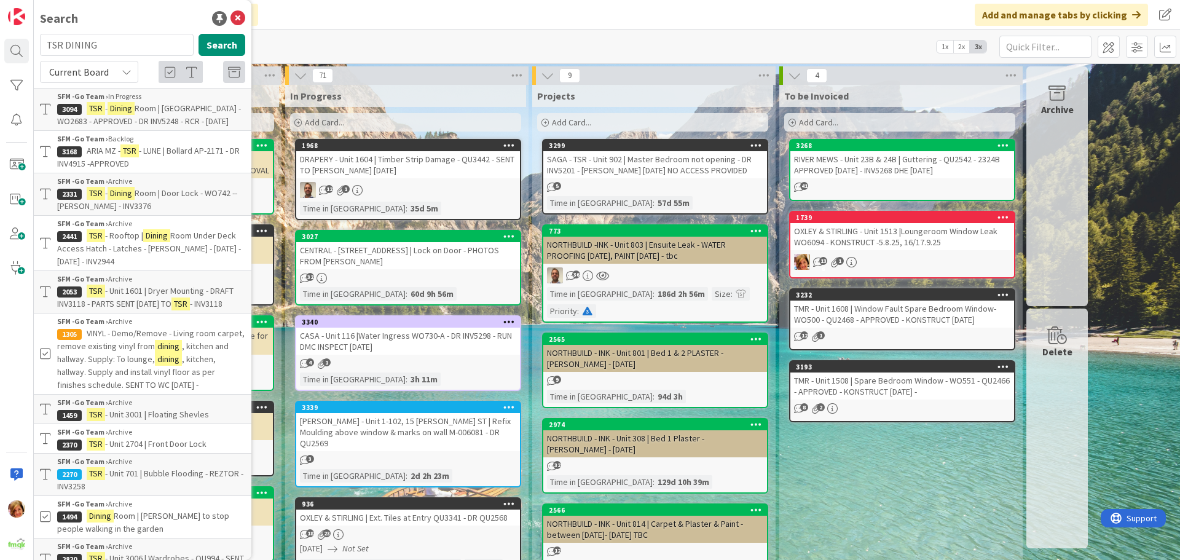
click at [144, 208] on span "Room | Door Lock - WO742 -- [PERSON_NAME] - INV3376" at bounding box center [147, 199] width 180 height 24
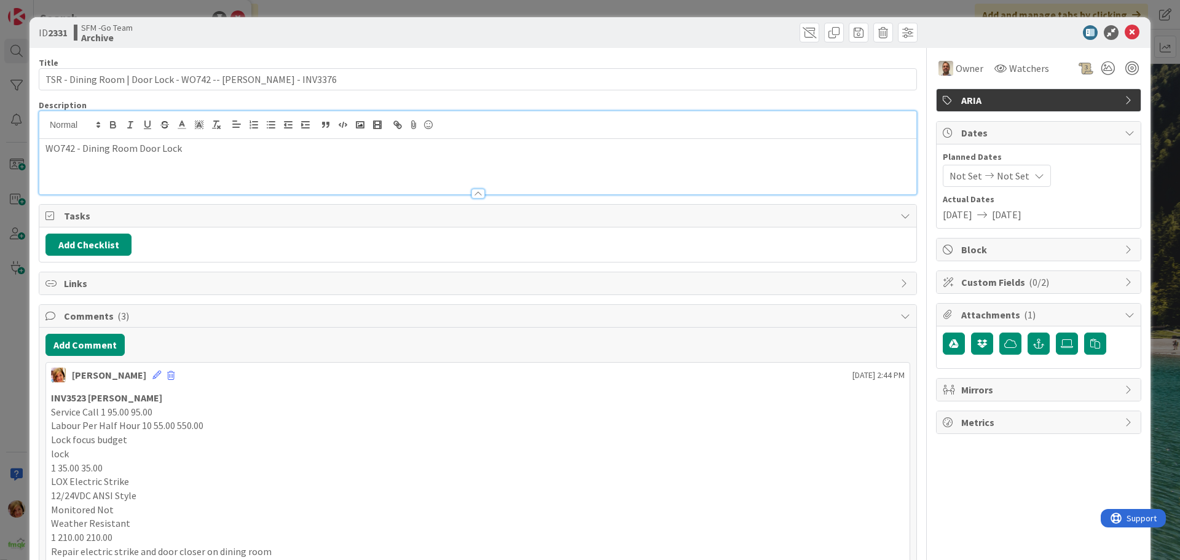
click at [195, 123] on div "WO742 - Dining Room Door Lock" at bounding box center [477, 152] width 877 height 83
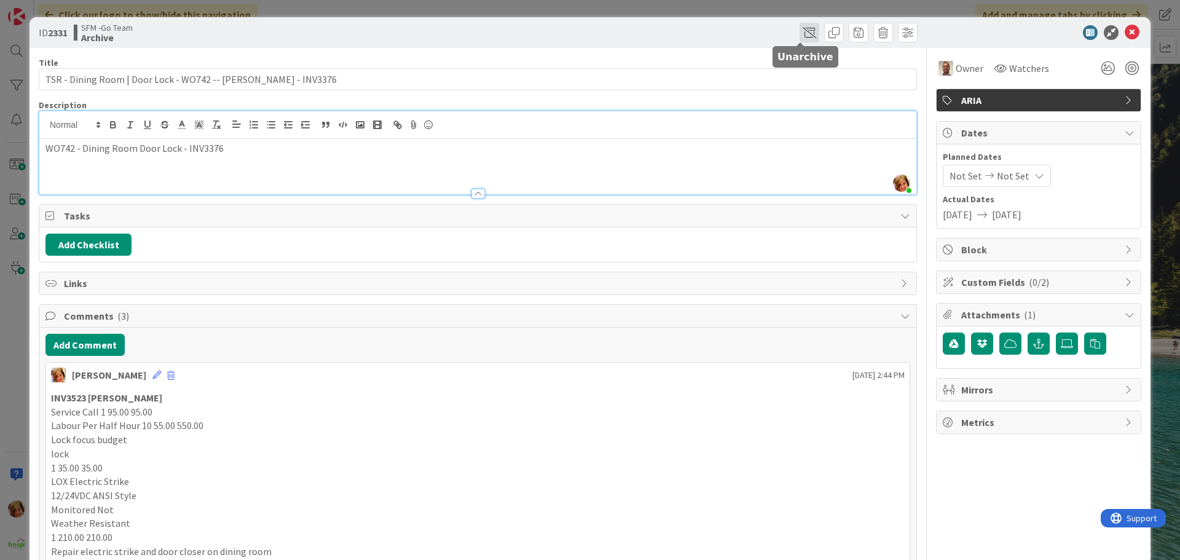
click at [800, 34] on span at bounding box center [810, 33] width 20 height 20
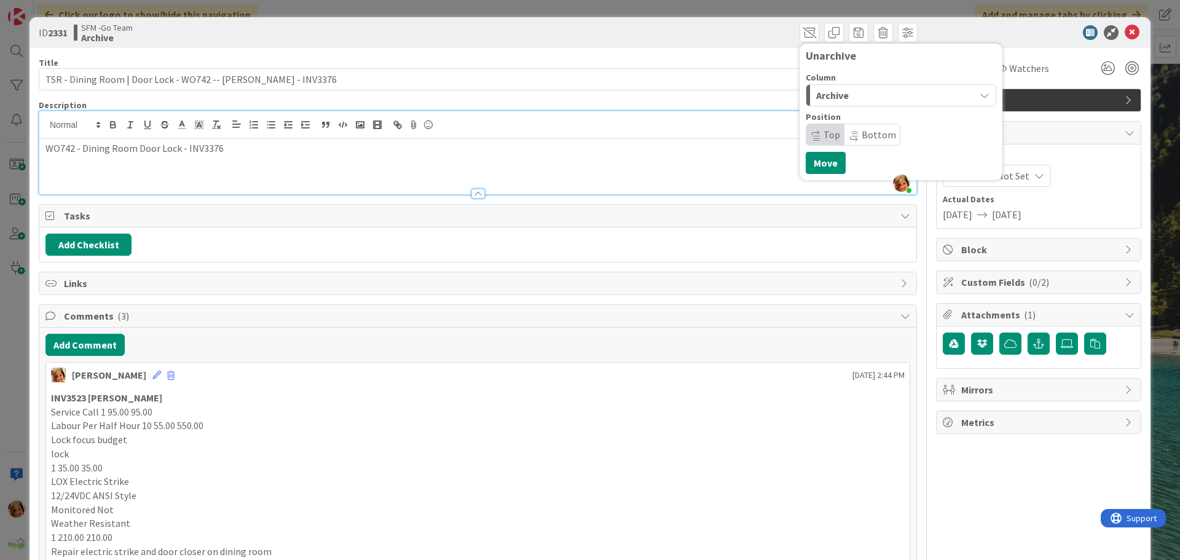
click at [849, 92] on div "Archive" at bounding box center [894, 95] width 162 height 20
click at [847, 143] on span "In Progress" at bounding box center [857, 144] width 44 height 15
drag, startPoint x: 817, startPoint y: 152, endPoint x: 716, endPoint y: 168, distance: 102.1
click at [816, 152] on button "Move" at bounding box center [826, 163] width 40 height 22
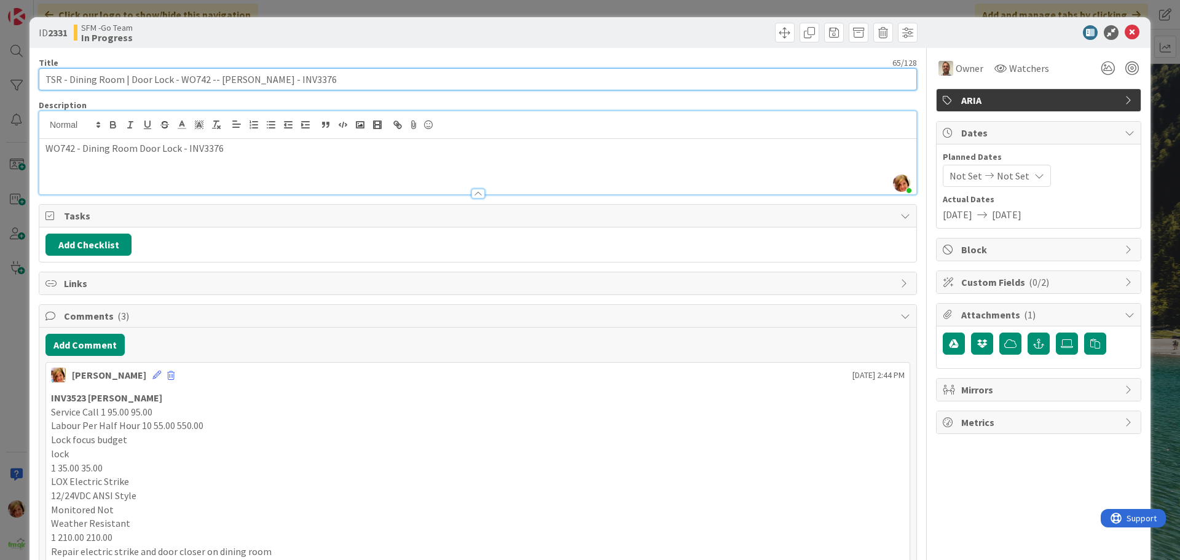
drag, startPoint x: 350, startPoint y: 82, endPoint x: 128, endPoint y: 84, distance: 222.5
click at [128, 84] on input "TSR - Dining Room | Door Lock - WO742 -- [PERSON_NAME] - INV3376" at bounding box center [478, 79] width 878 height 22
type input "TSR - Dining Room | Fridge Cabinetry and Damaged Floor"
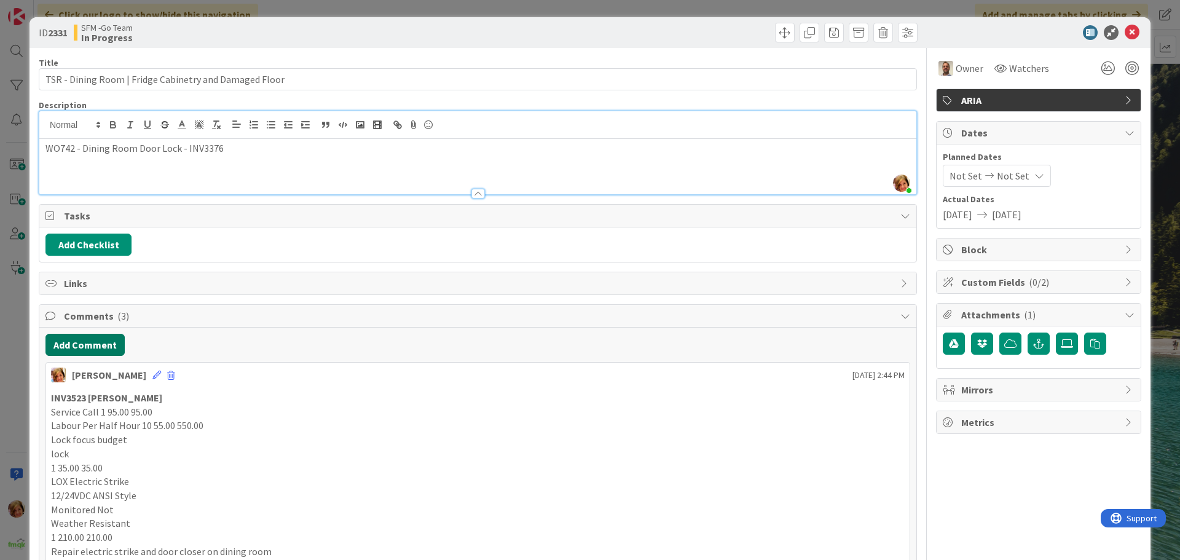
click at [83, 345] on button "Add Comment" at bounding box center [84, 345] width 79 height 22
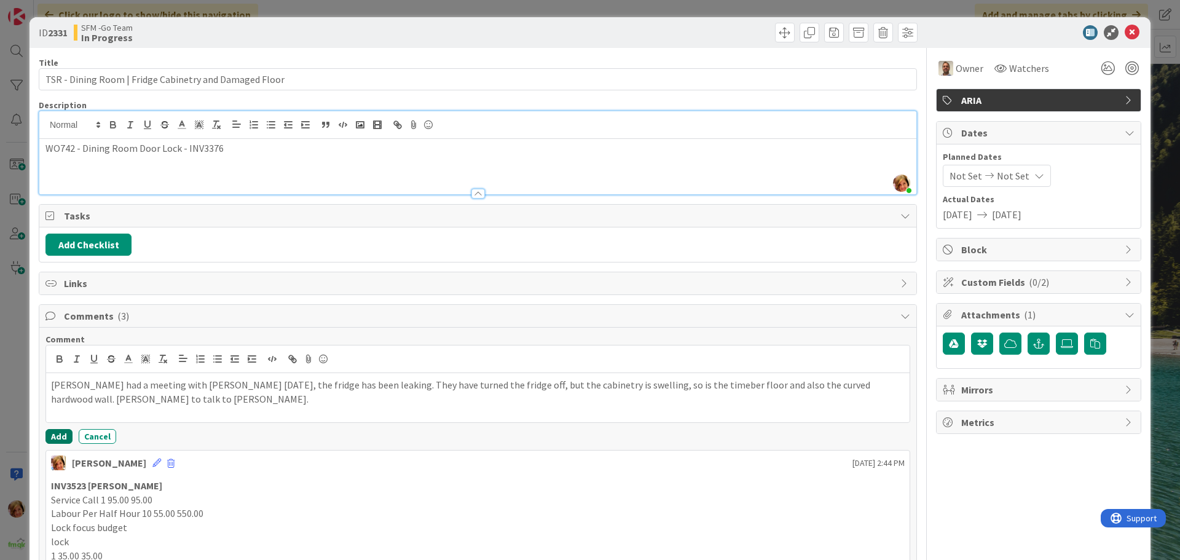
click at [55, 437] on button "Add" at bounding box center [58, 436] width 27 height 15
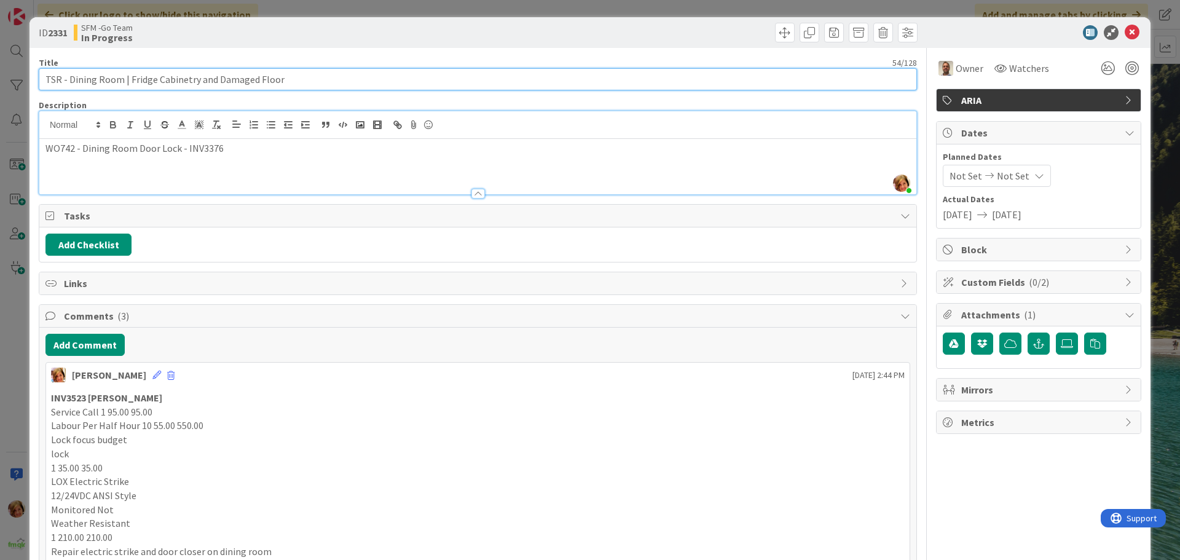
click at [335, 84] on input "TSR - Dining Room | Fridge Cabinetry and Damaged Floor" at bounding box center [478, 79] width 878 height 22
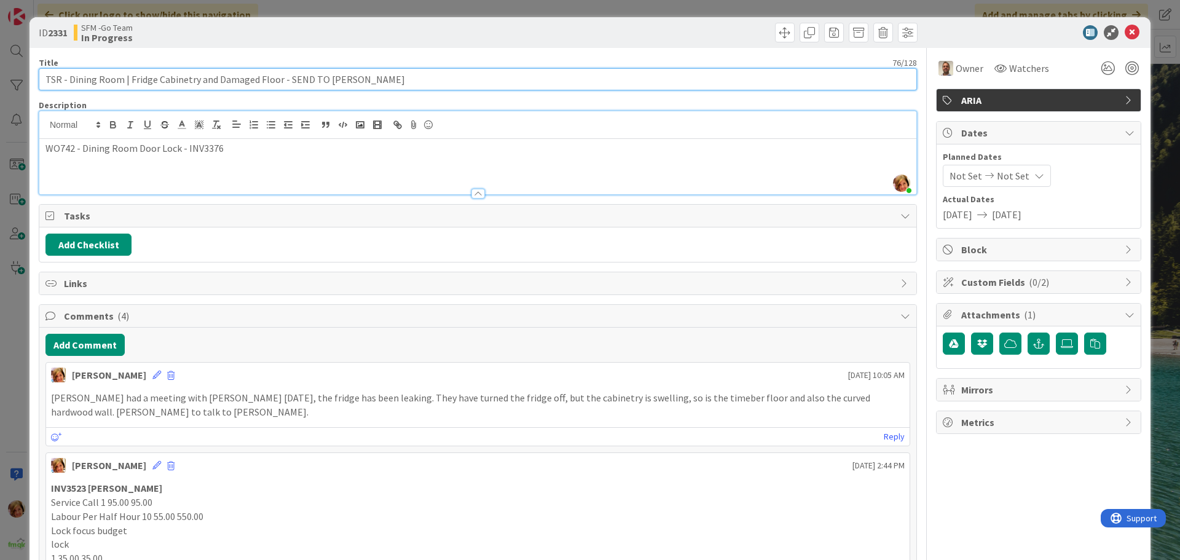
type input "TSR - Dining Room | Fridge Cabinetry and Damaged Floor - SEND TO [PERSON_NAME]"
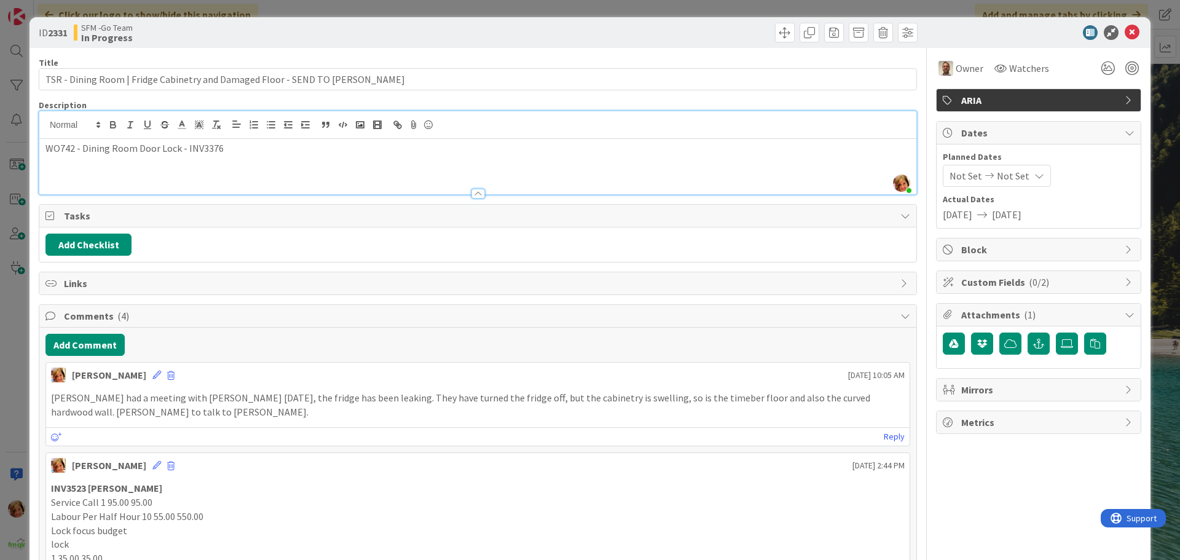
click at [551, 26] on div "Move Move" at bounding box center [699, 33] width 436 height 20
click at [1125, 31] on icon at bounding box center [1132, 32] width 15 height 15
